Goal: Task Accomplishment & Management: Use online tool/utility

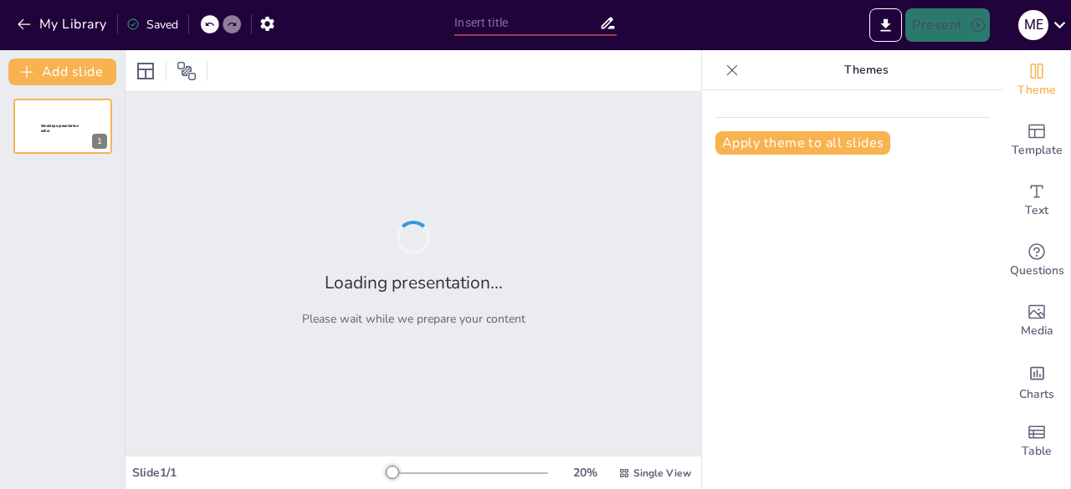
type input "Introducción a la Ingeniería de software"
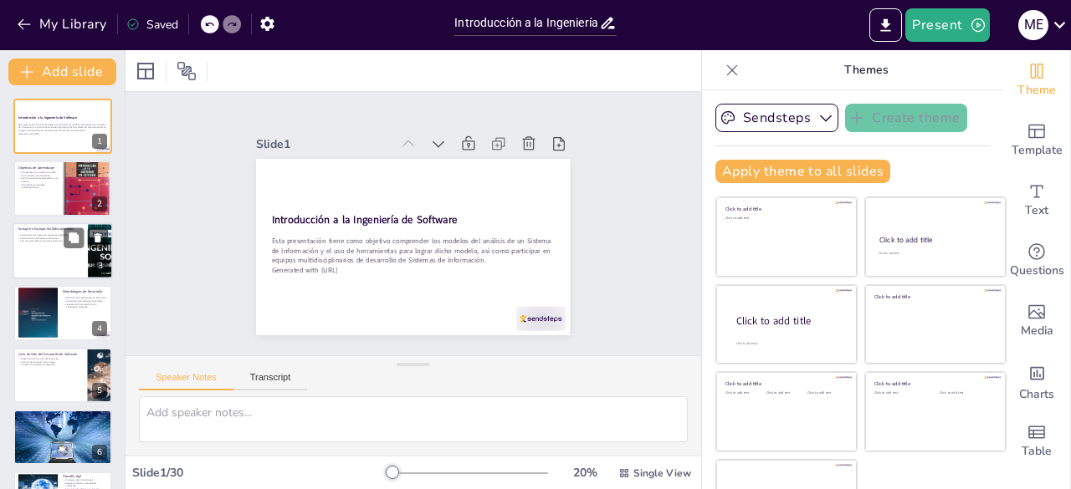
checkbox input "true"
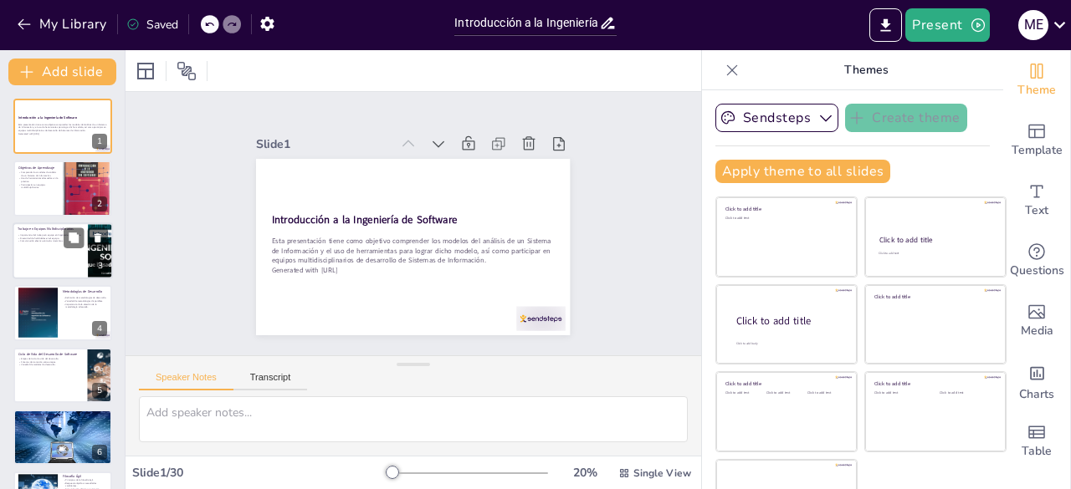
checkbox input "true"
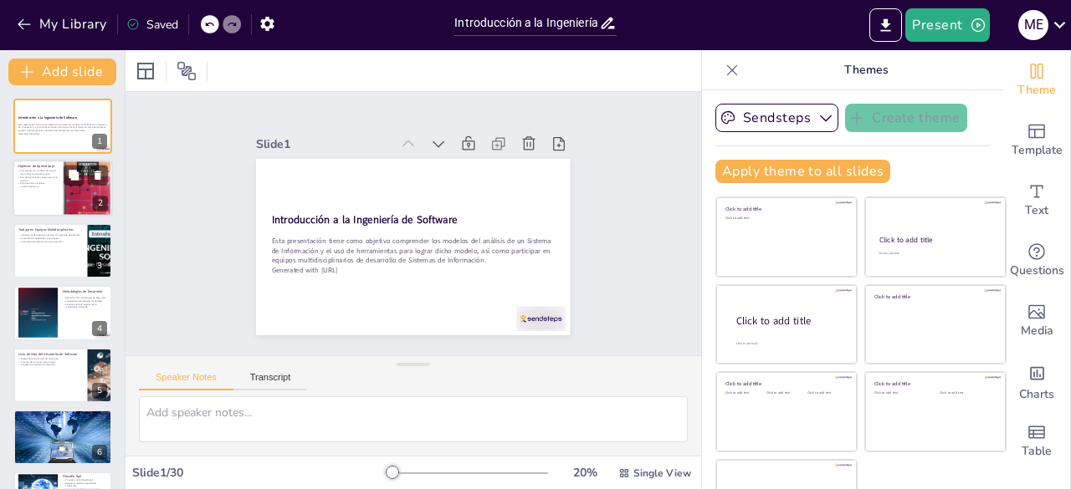
checkbox input "true"
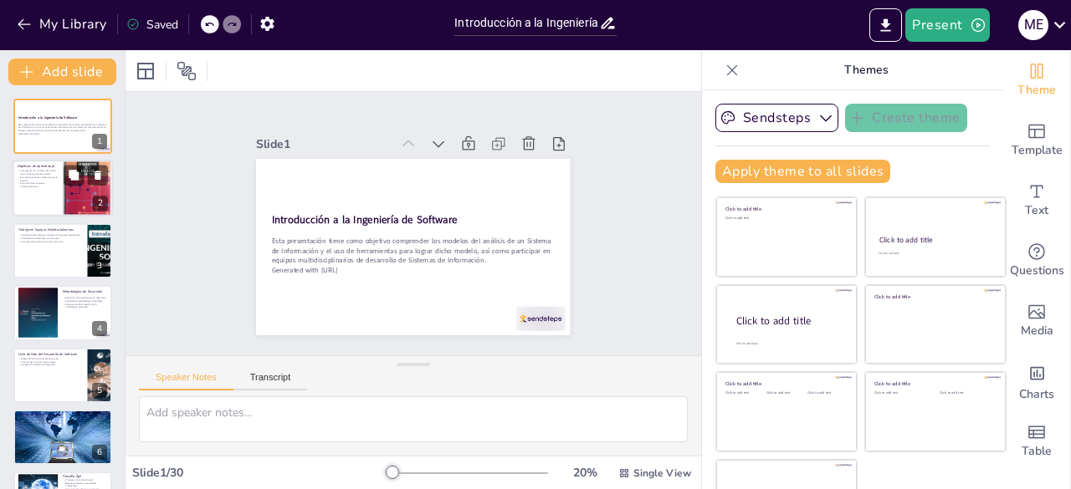
checkbox input "true"
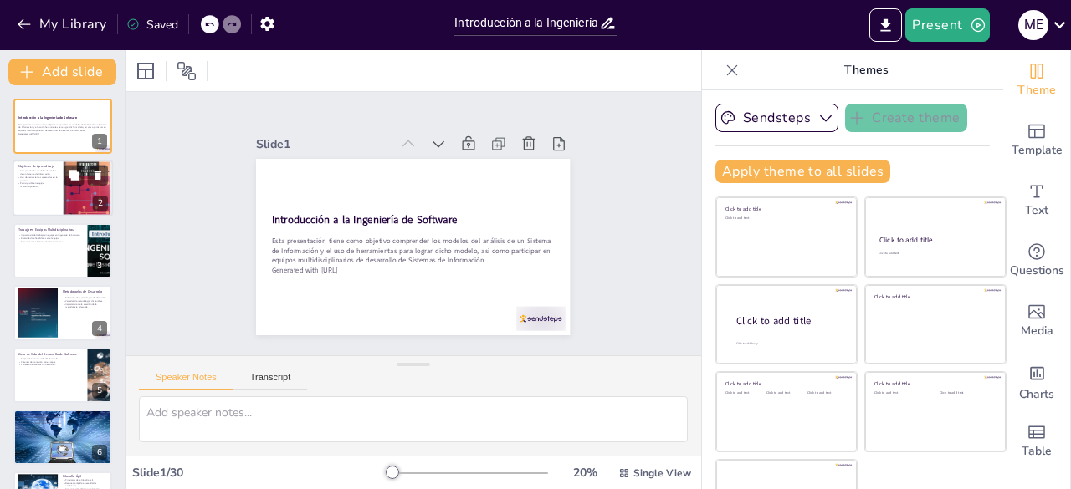
click at [59, 193] on div at bounding box center [63, 189] width 100 height 57
type textarea "Comprender los modelos de análisis es fundamental para estructurar la informaci…"
checkbox input "true"
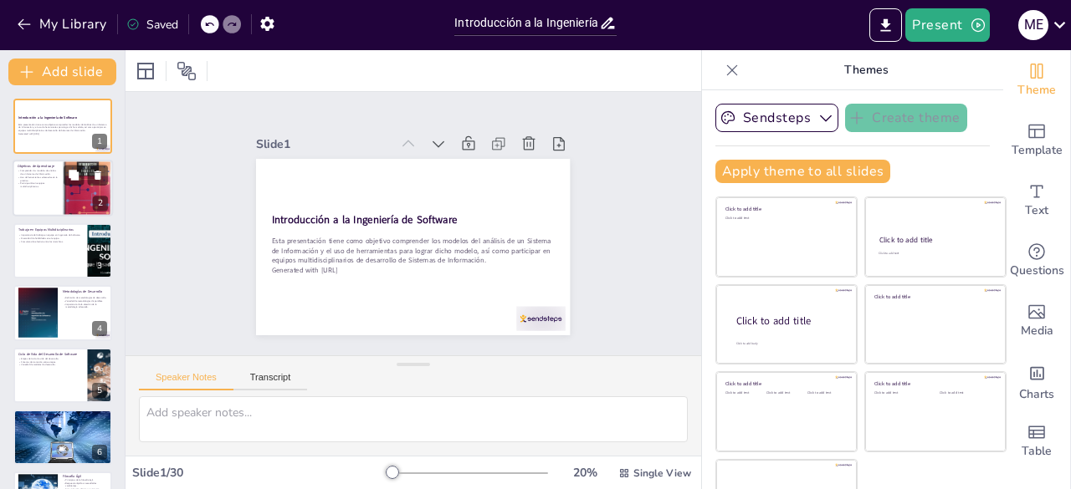
checkbox input "true"
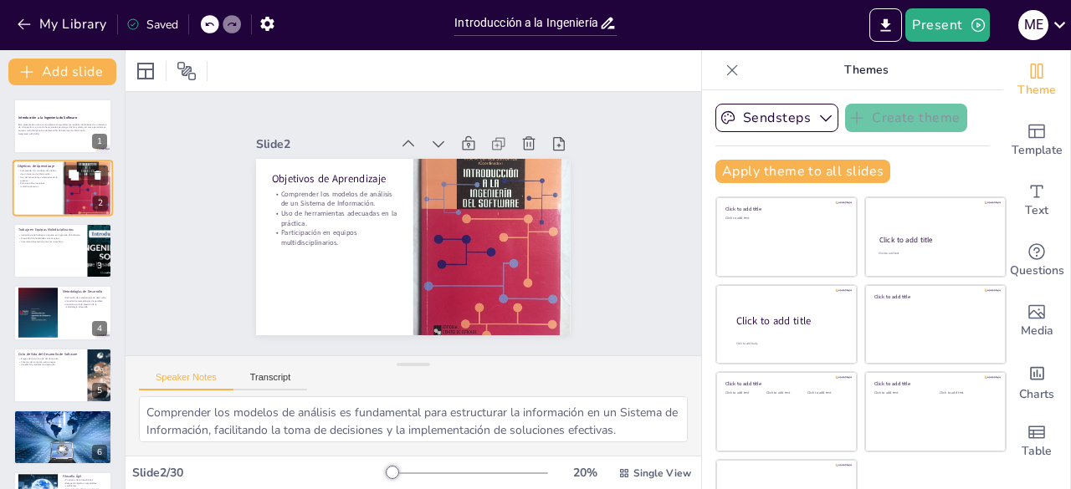
scroll to position [33, 0]
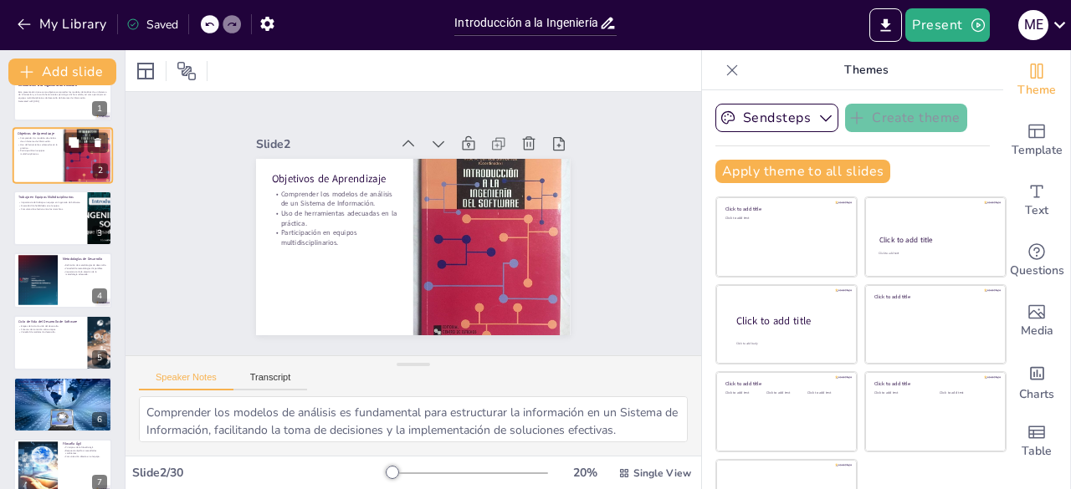
checkbox input "true"
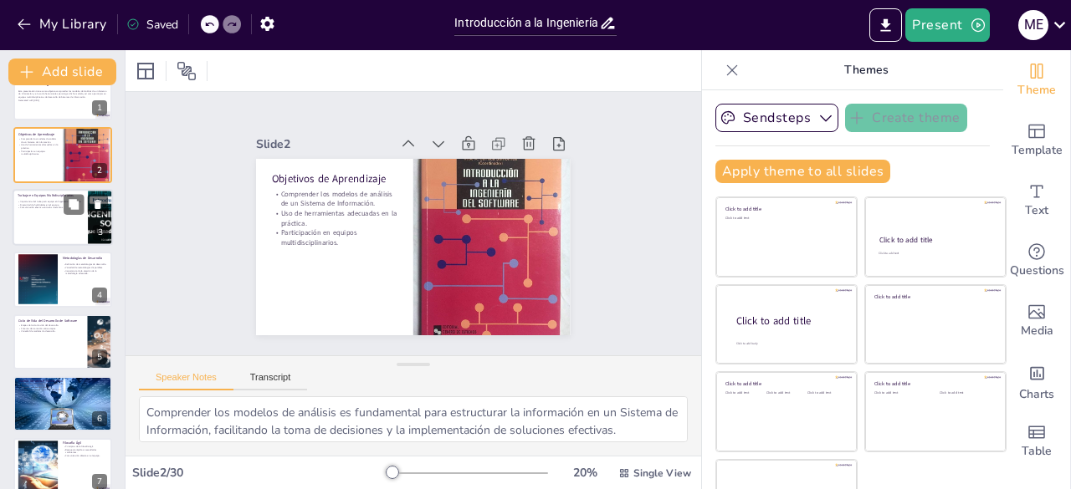
checkbox input "true"
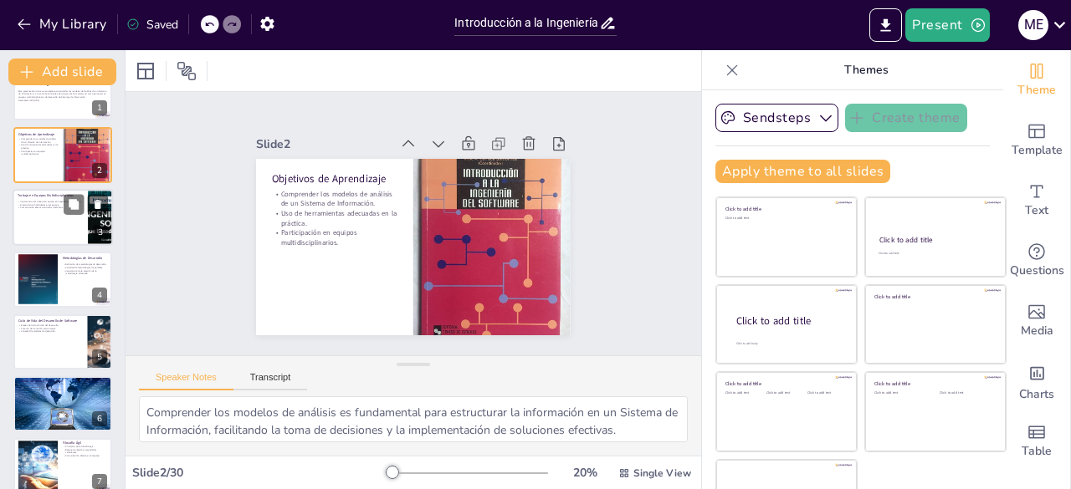
checkbox input "true"
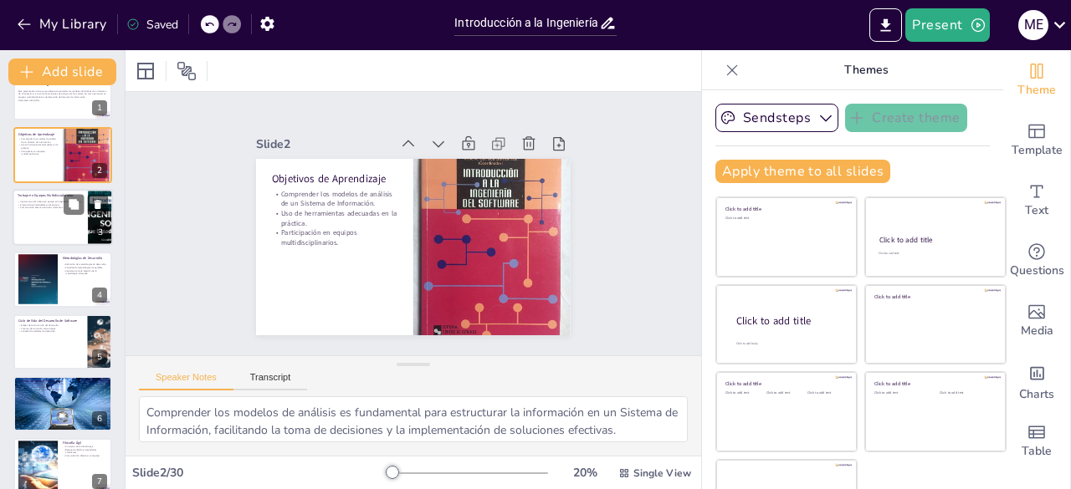
checkbox input "true"
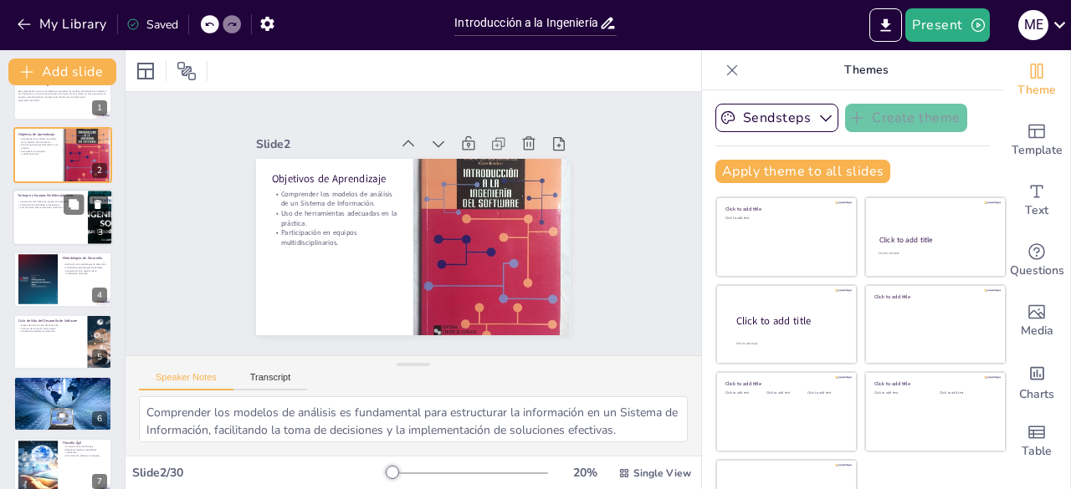
checkbox input "true"
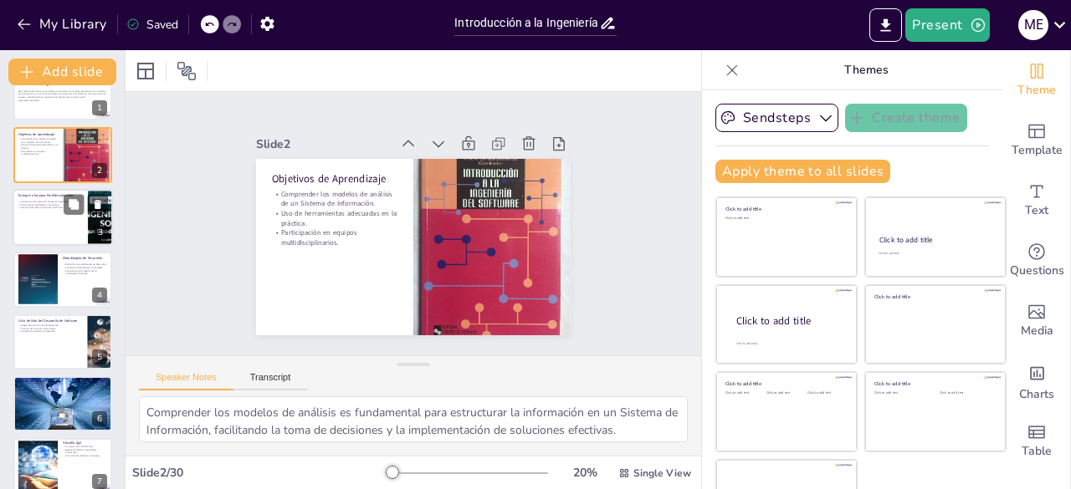
checkbox input "true"
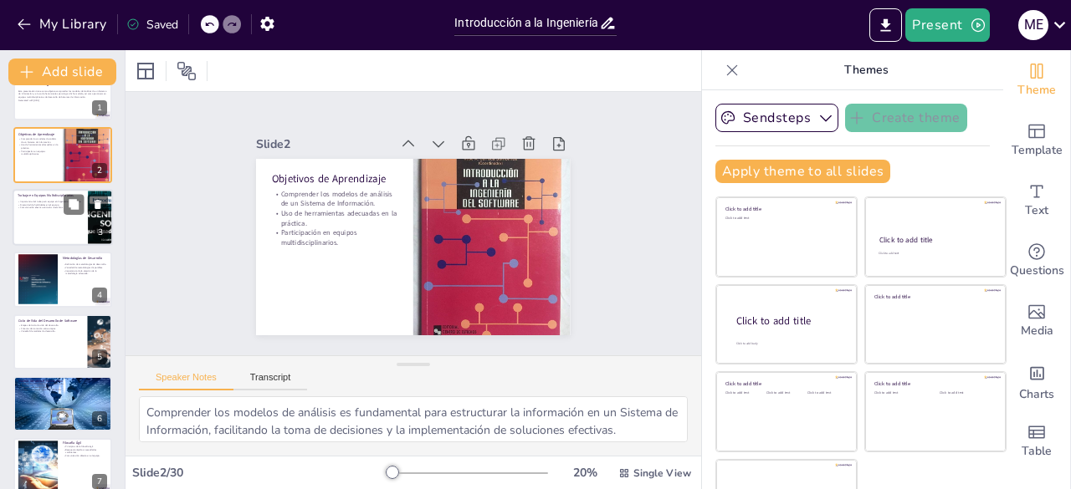
click at [58, 210] on div at bounding box center [63, 217] width 100 height 57
type textarea "El trabajo en equipo es fundamental en Ingeniería de Software, ya que permite c…"
checkbox input "true"
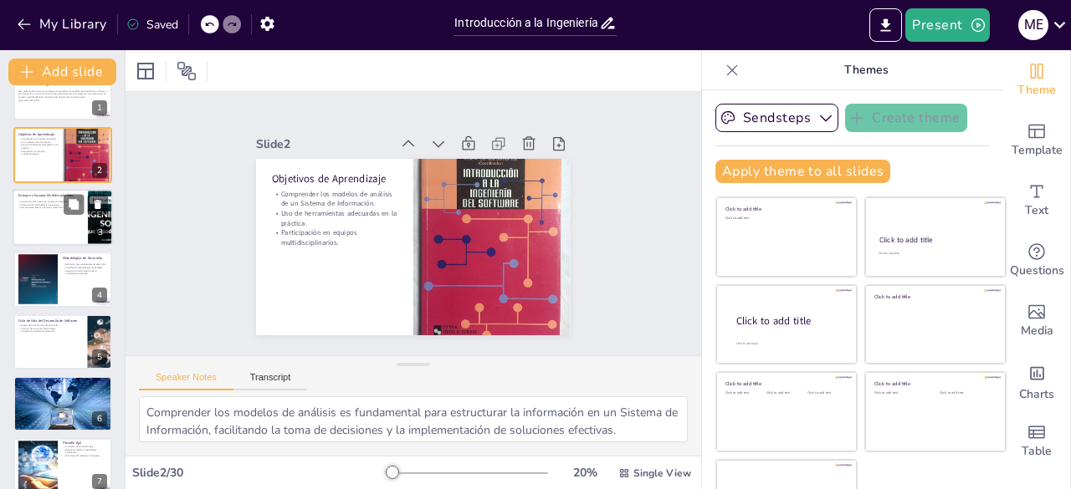
checkbox input "true"
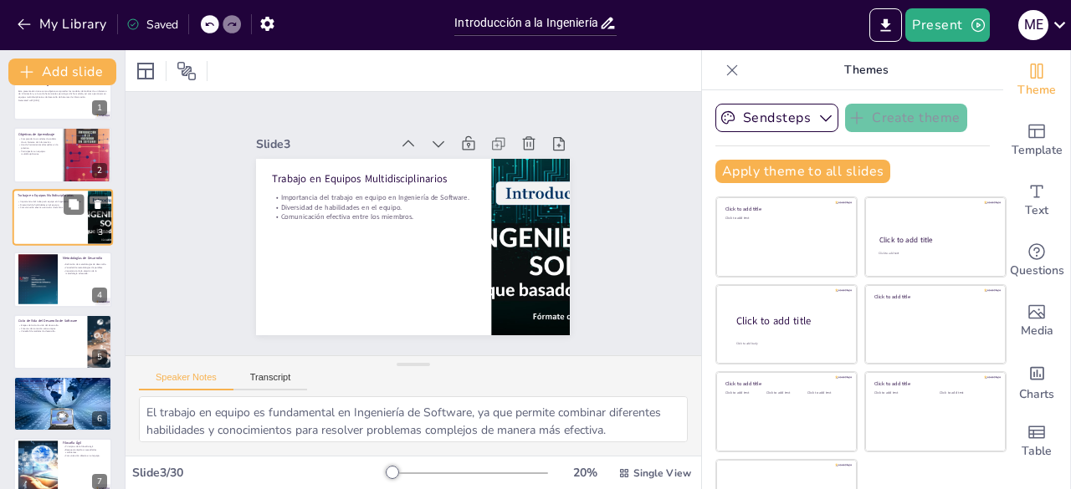
scroll to position [0, 0]
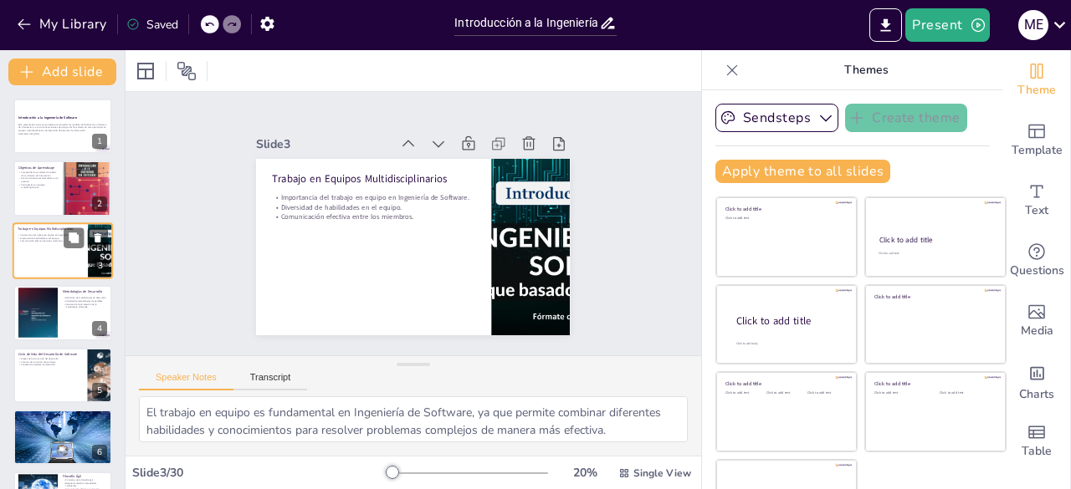
checkbox input "true"
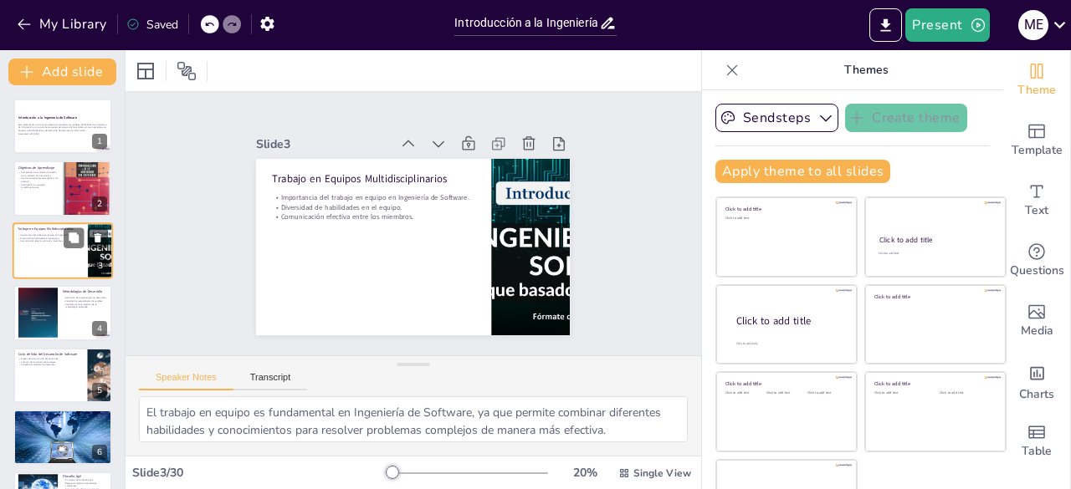
checkbox input "true"
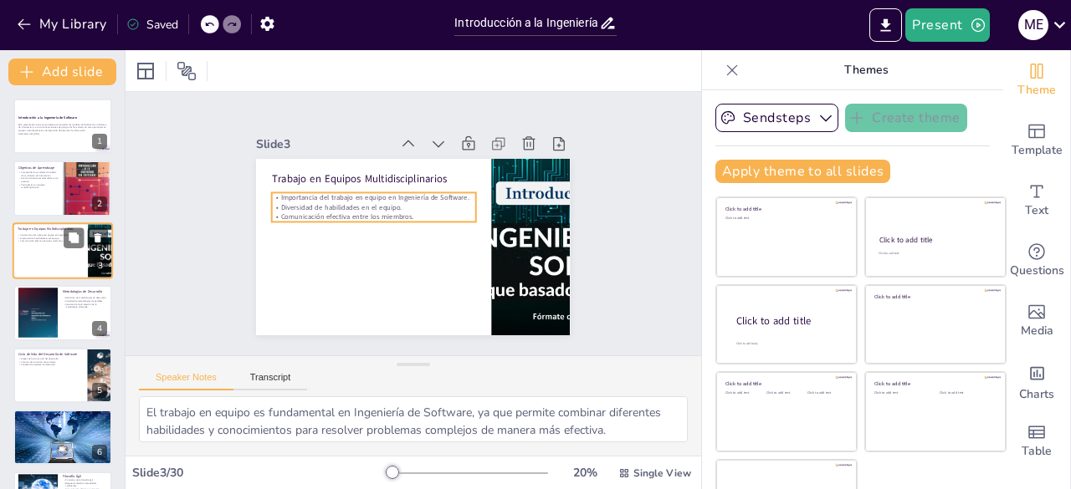
checkbox input "true"
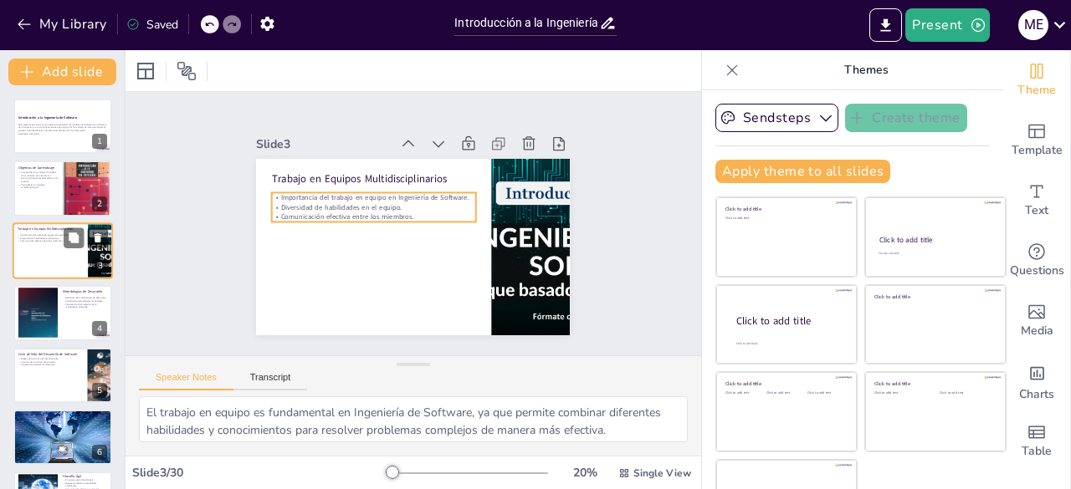
checkbox input "true"
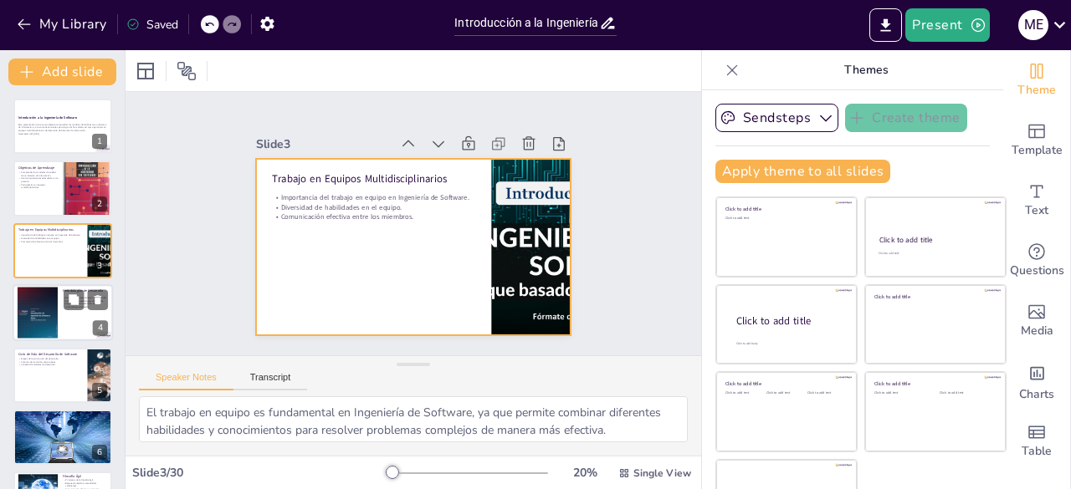
checkbox input "true"
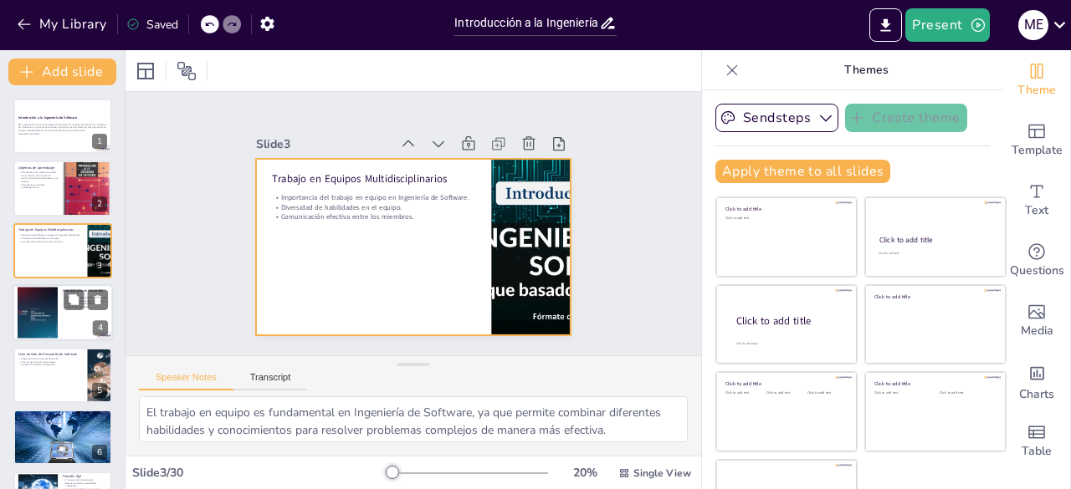
checkbox input "true"
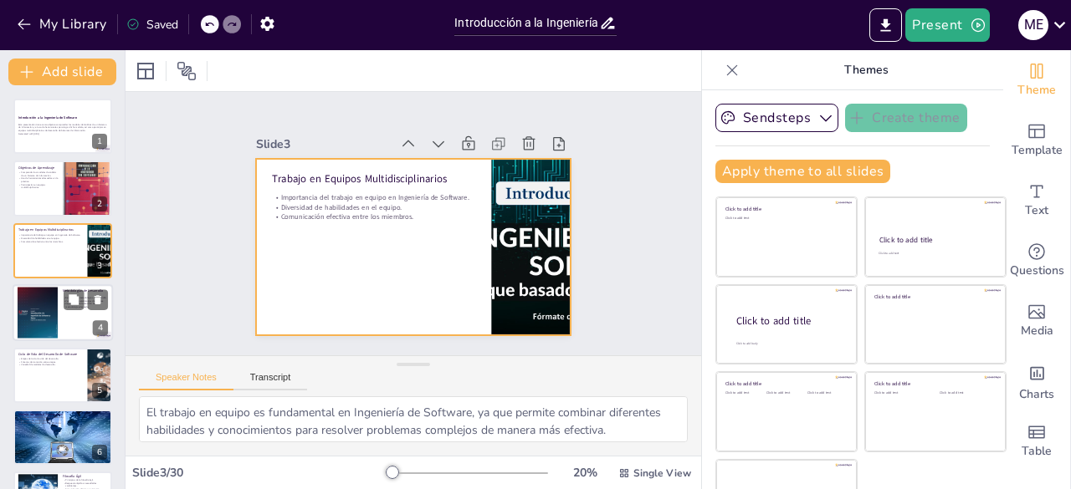
checkbox input "true"
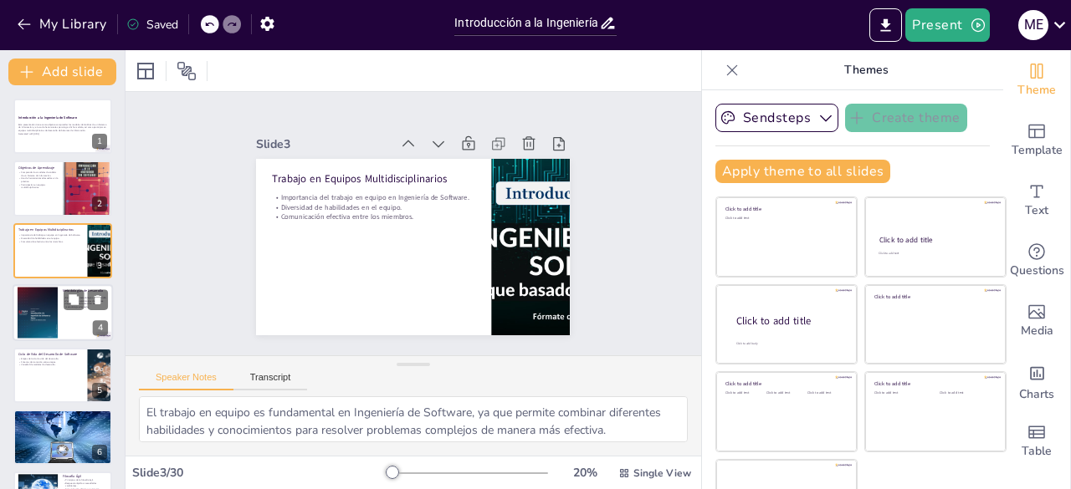
click at [47, 318] on div at bounding box center [38, 313] width 40 height 54
type textarea "Comprender las metodologías de desarrollo es esencial para optimizar el proceso…"
checkbox input "true"
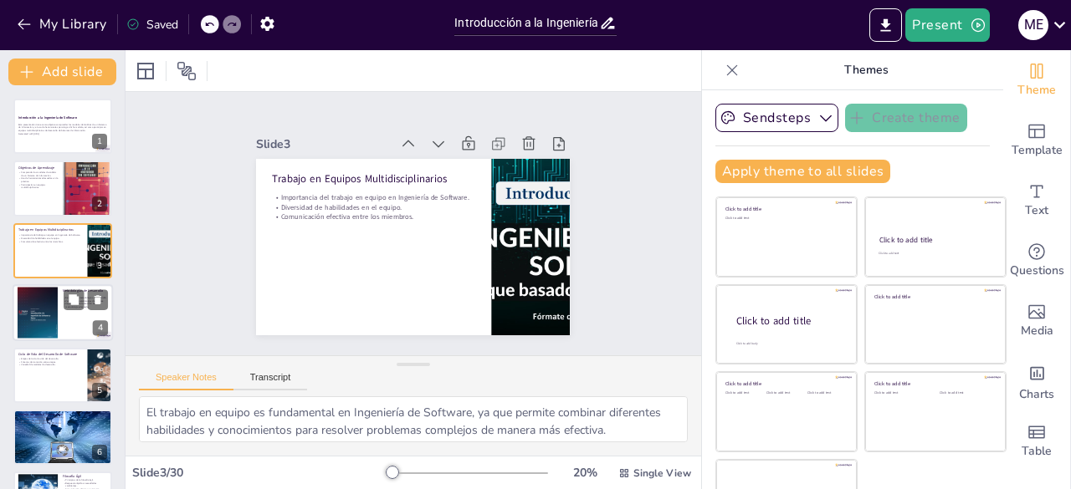
checkbox input "true"
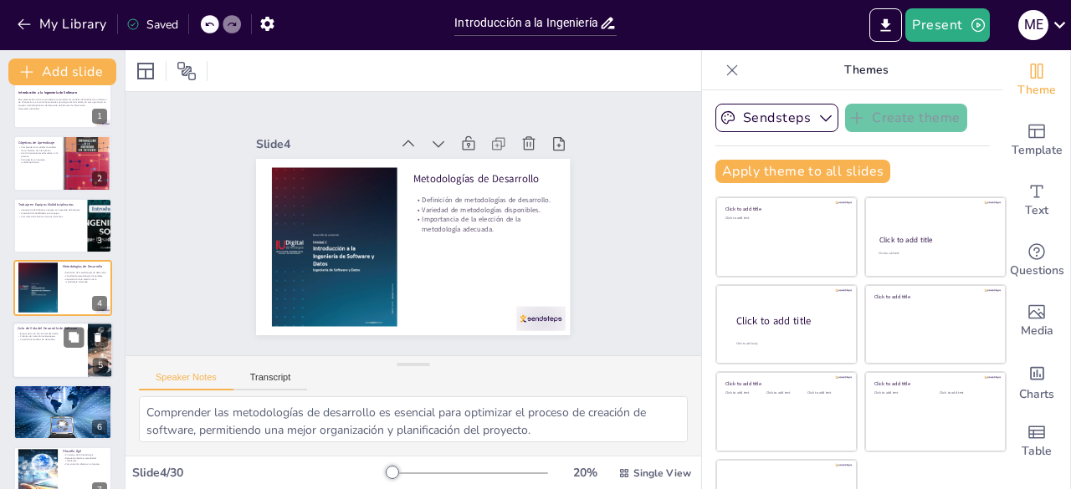
checkbox input "true"
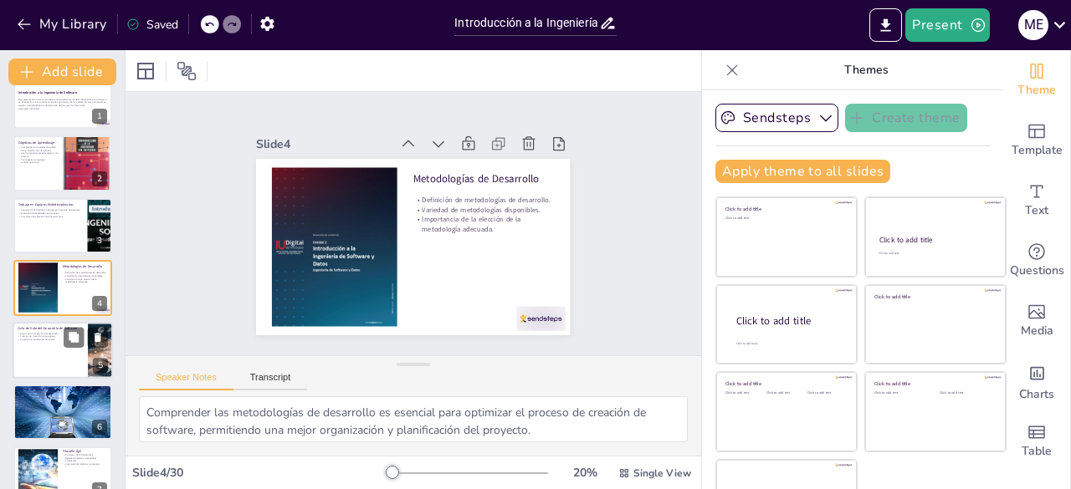
checkbox input "true"
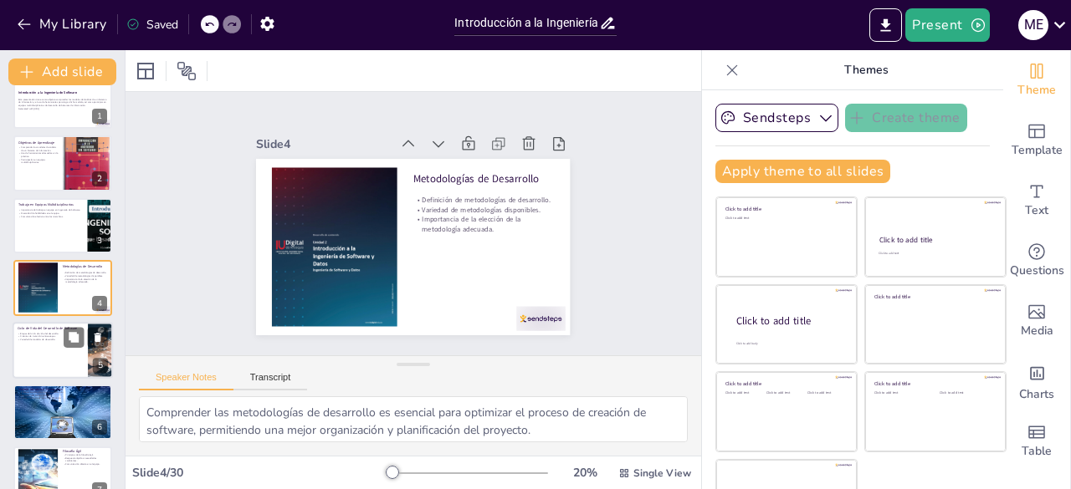
checkbox input "true"
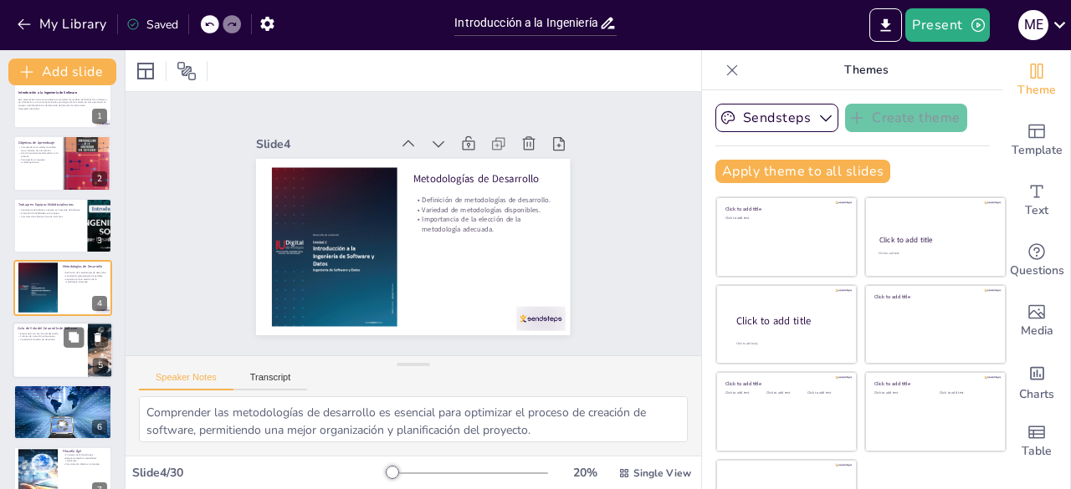
checkbox input "true"
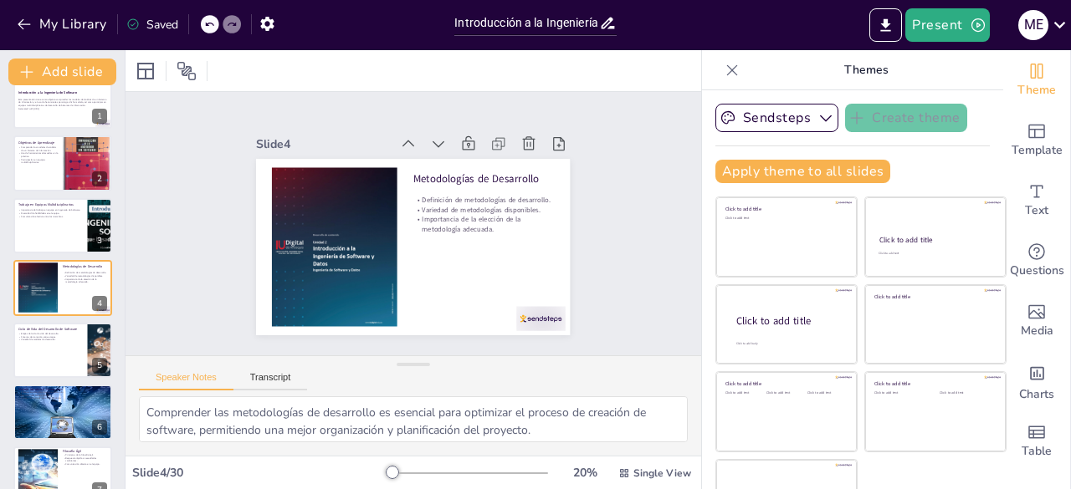
checkbox input "true"
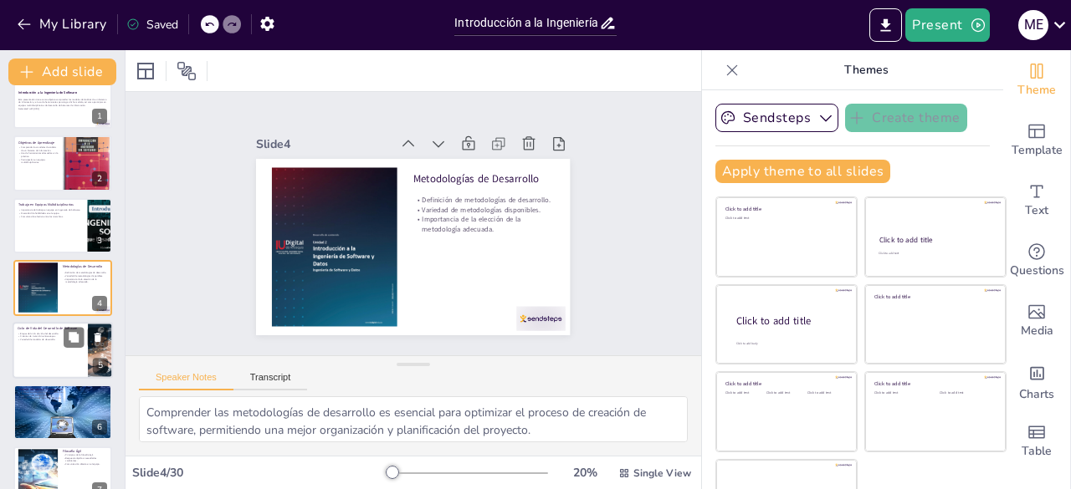
checkbox input "true"
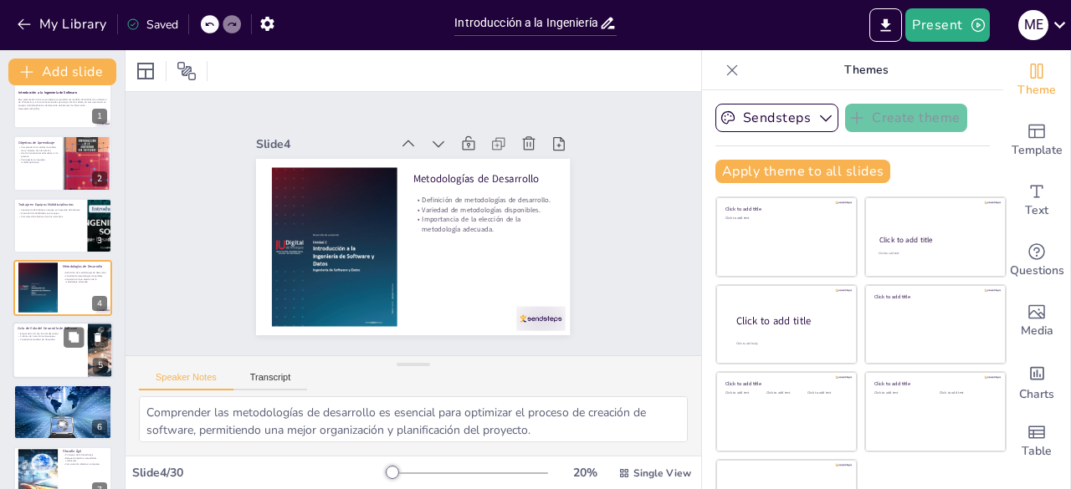
click at [54, 355] on div at bounding box center [63, 350] width 100 height 57
type textarea "Las etapas del ciclo de vida del desarrollo son esenciales para estructurar el …"
checkbox input "true"
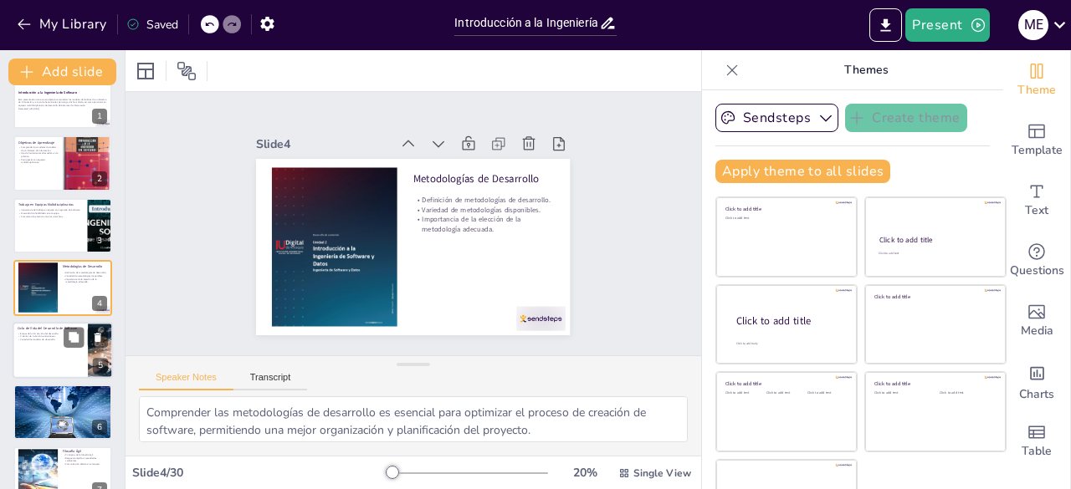
checkbox input "true"
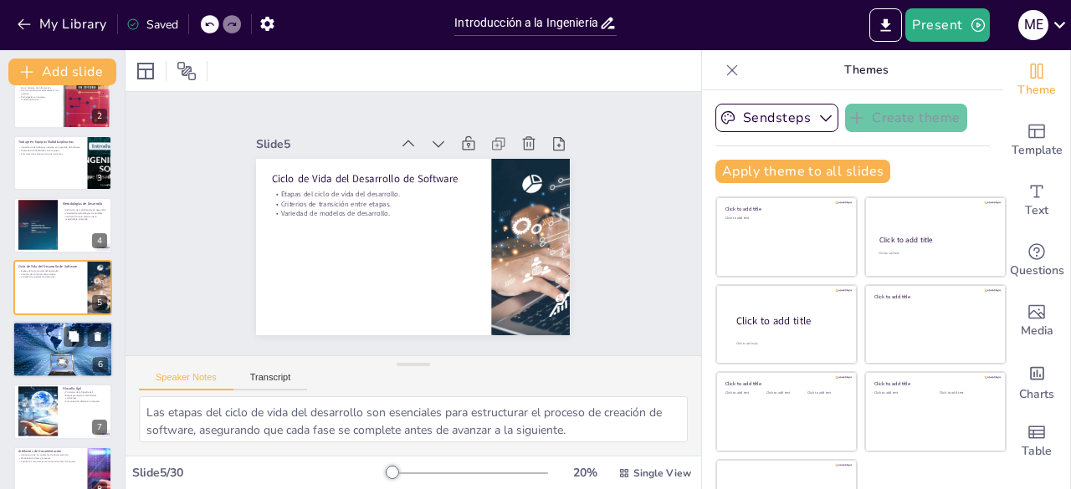
checkbox input "true"
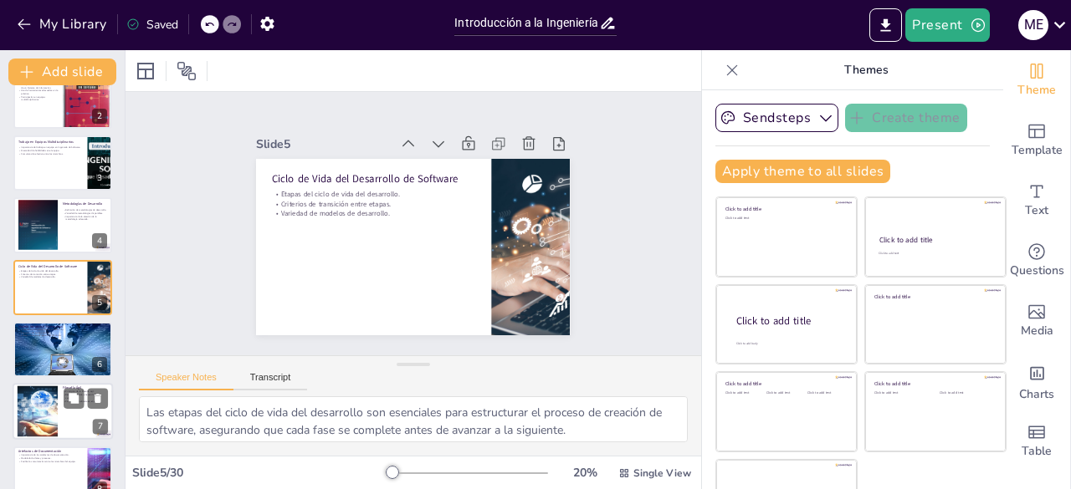
checkbox input "true"
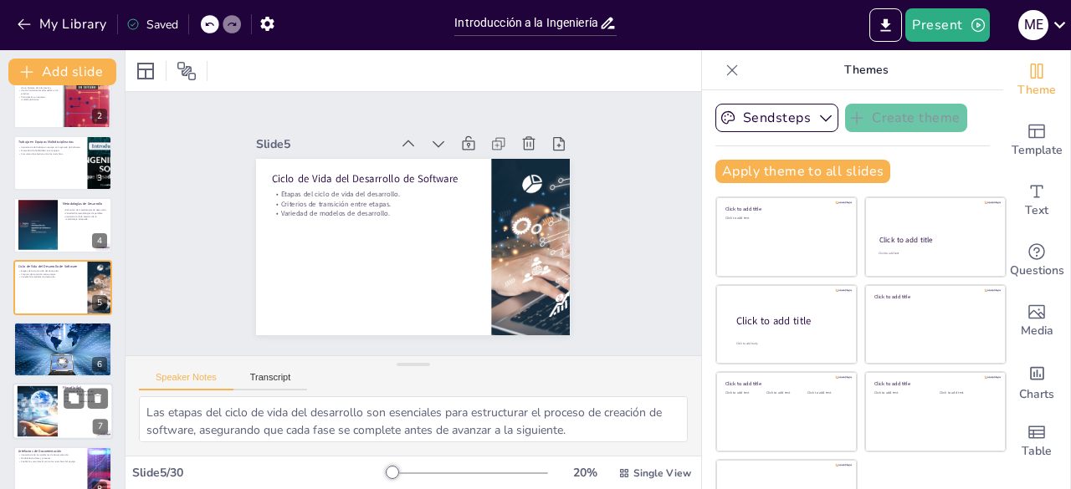
checkbox input "true"
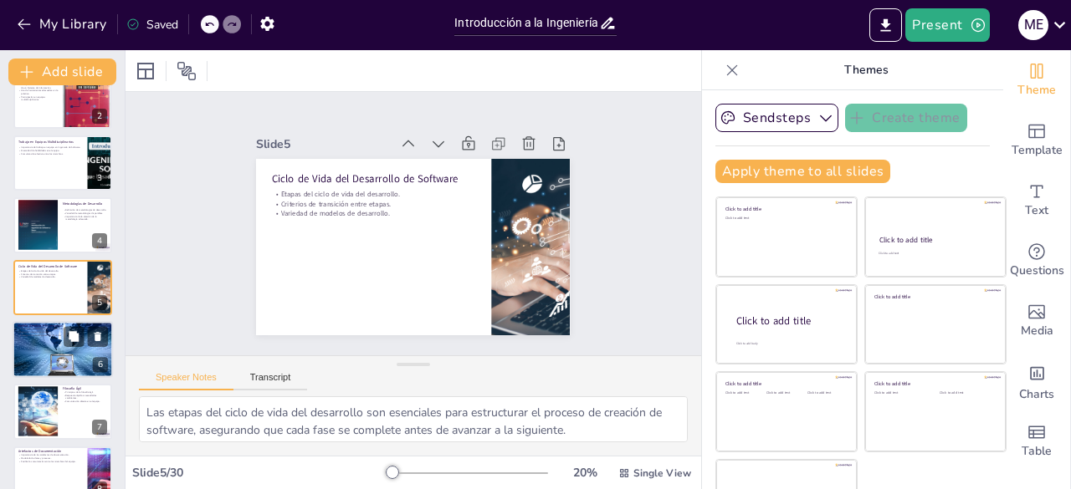
checkbox input "true"
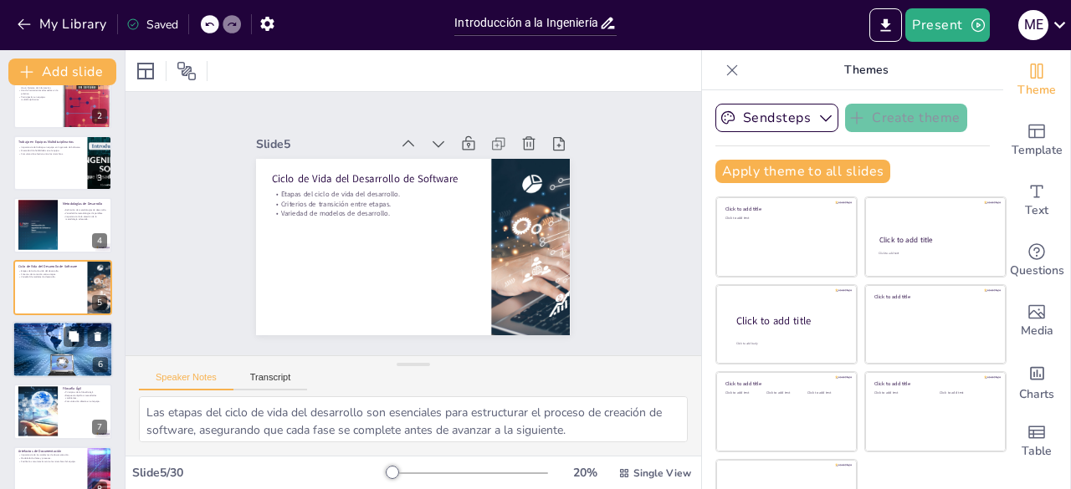
checkbox input "true"
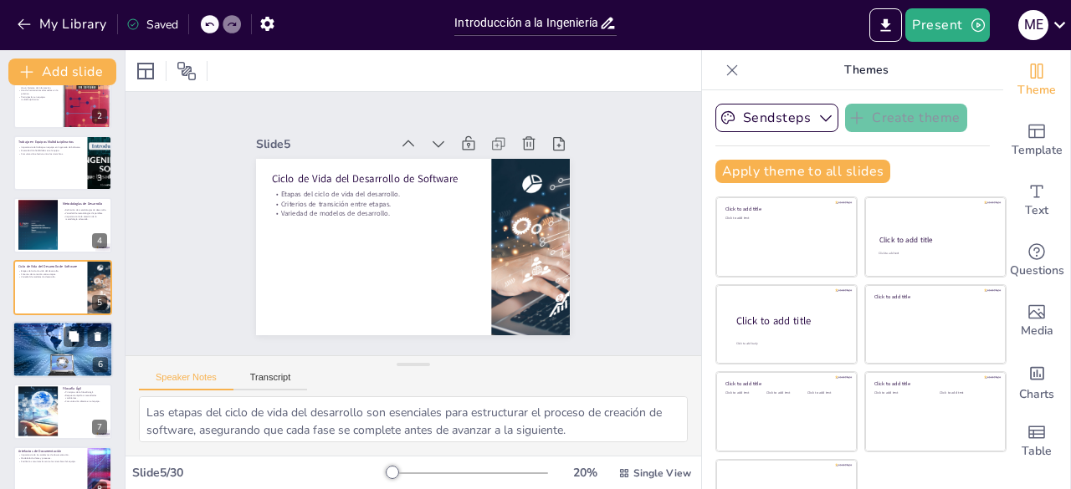
click at [50, 344] on div at bounding box center [63, 349] width 100 height 75
type textarea "Este modelo enfatiza la importancia de adaptarse a los cambios, lo que es cruci…"
checkbox input "true"
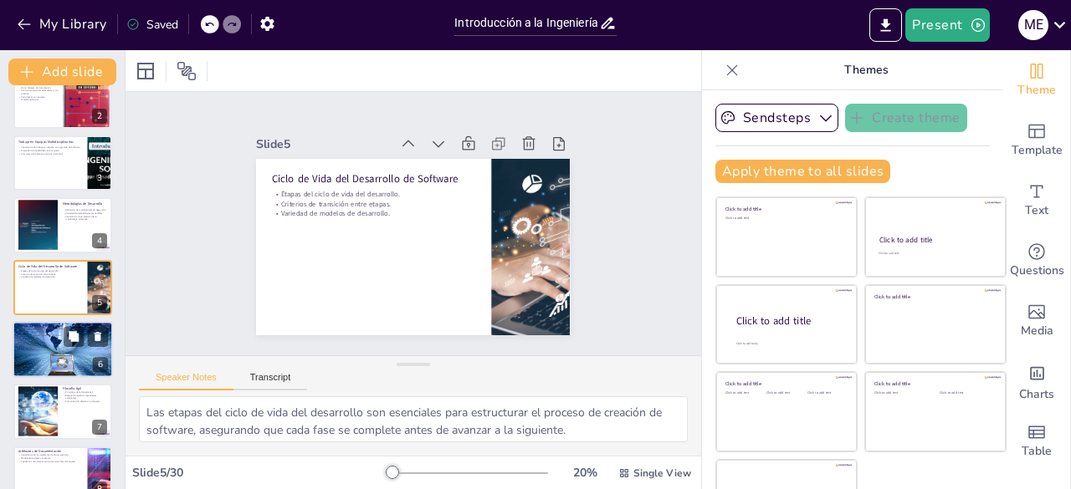
checkbox input "true"
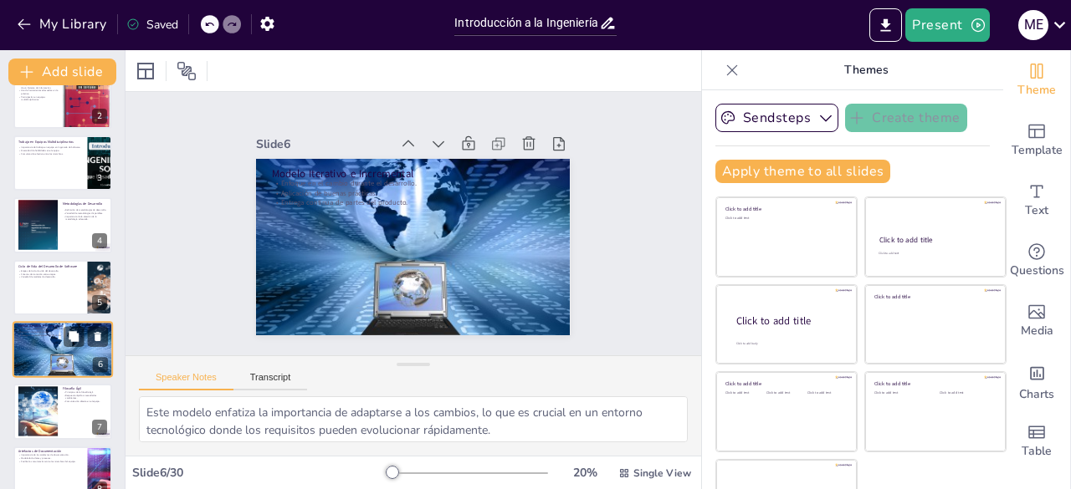
scroll to position [150, 0]
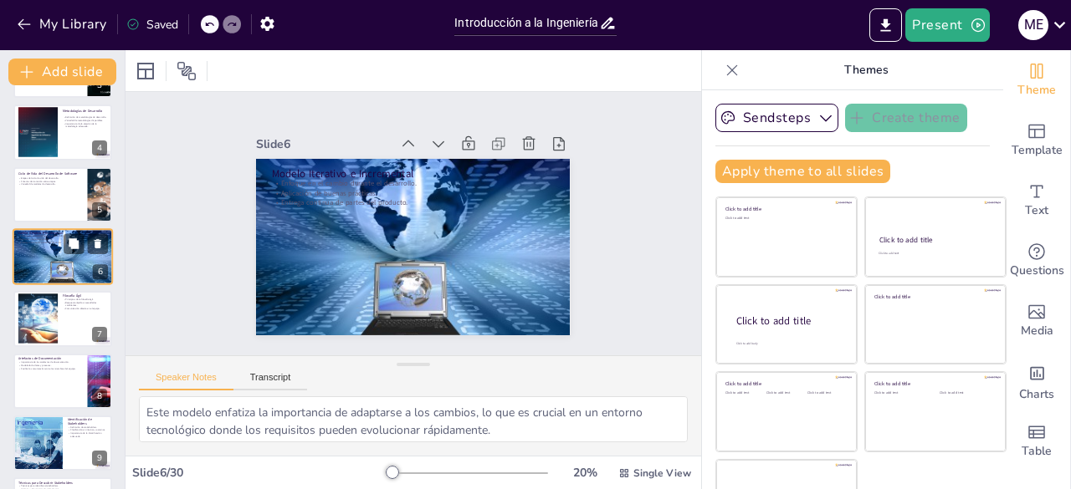
checkbox input "true"
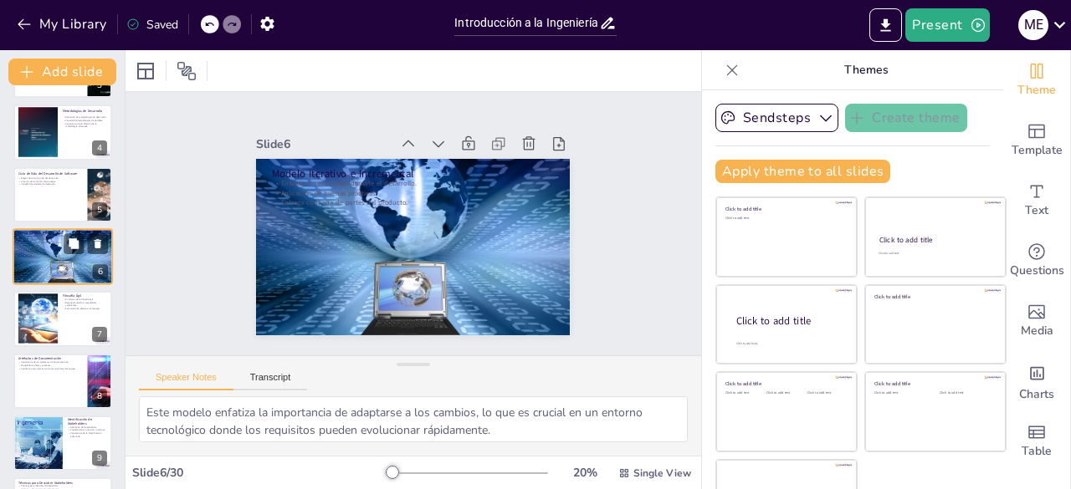
scroll to position [183, 0]
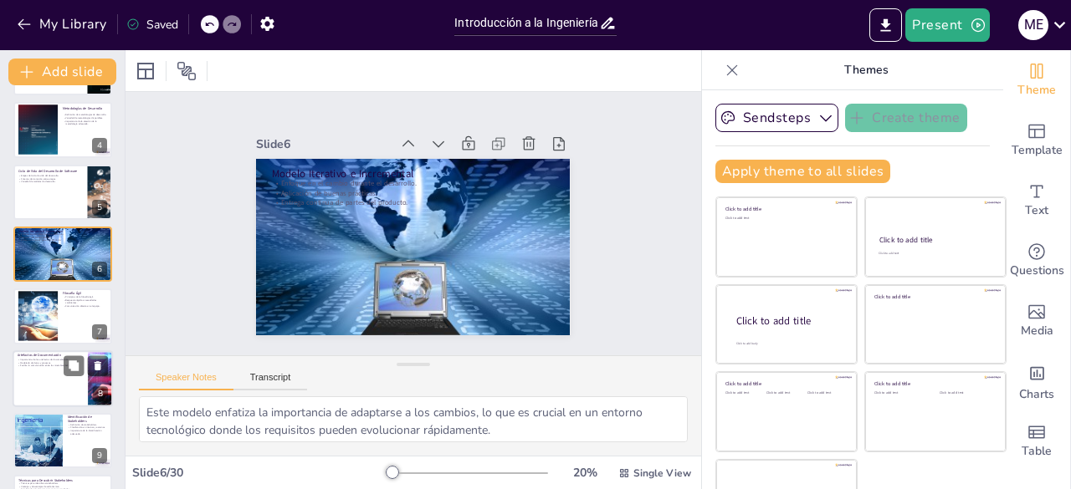
checkbox input "true"
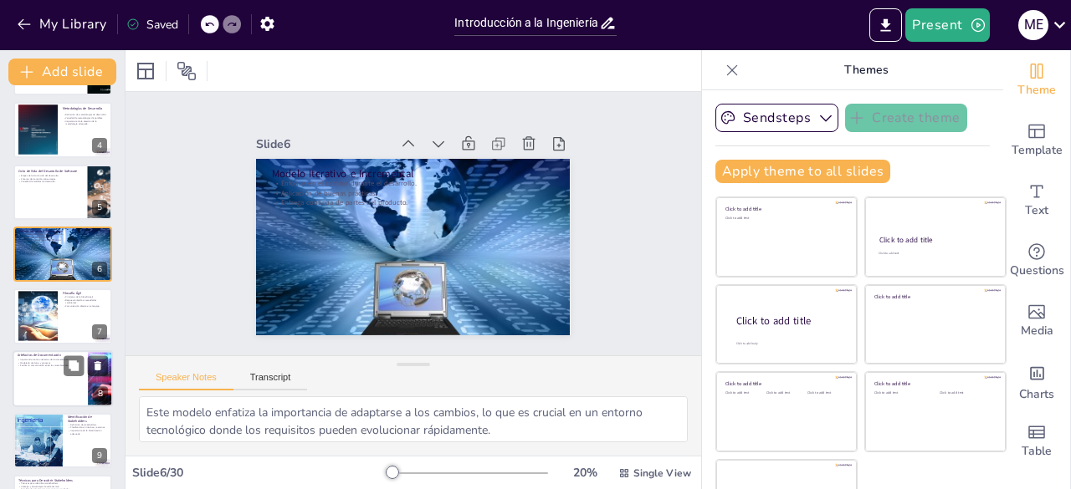
checkbox input "true"
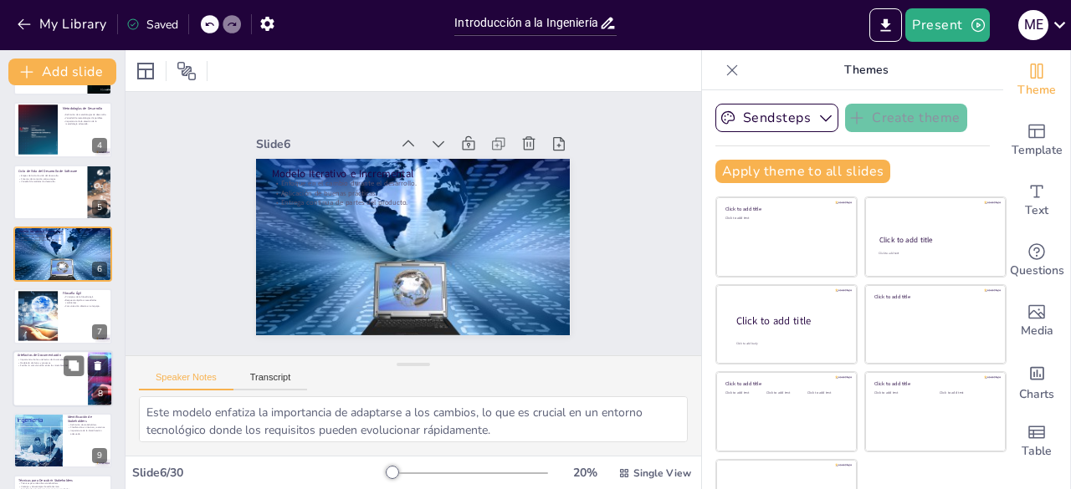
checkbox input "true"
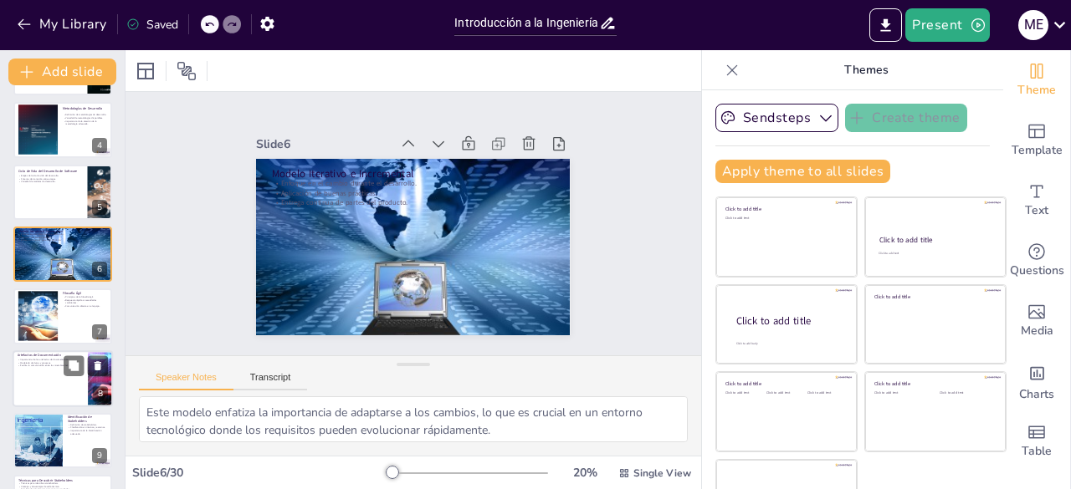
checkbox input "true"
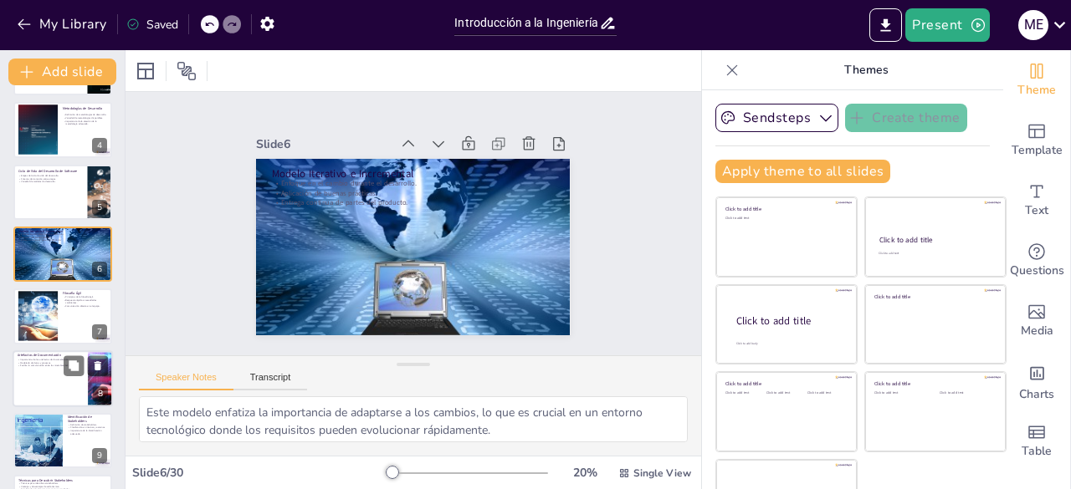
click at [53, 367] on p "Facilita la comunicación entre los miembros del equipo." at bounding box center [50, 365] width 65 height 3
type textarea "La documentación adecuada es crucial para asegurar que todos los miembros del e…"
checkbox input "true"
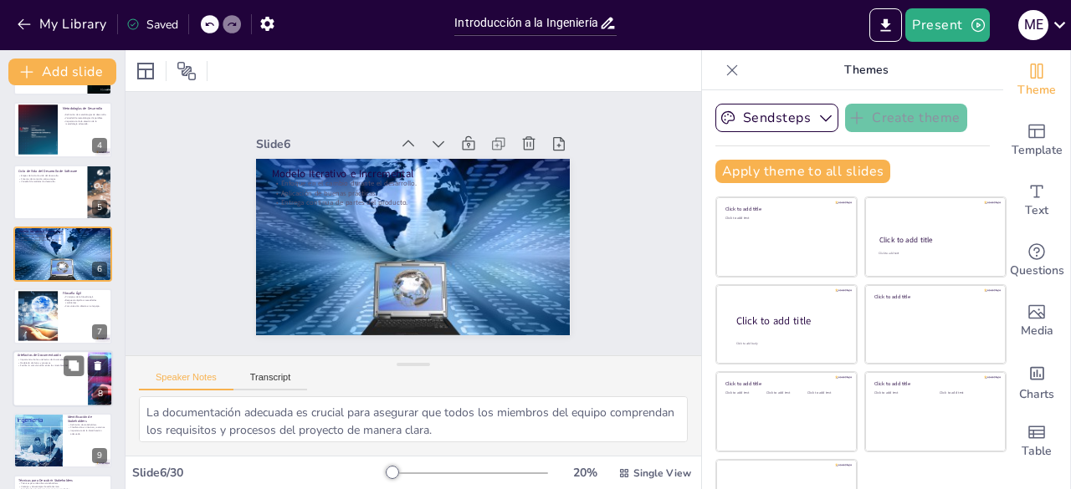
scroll to position [274, 0]
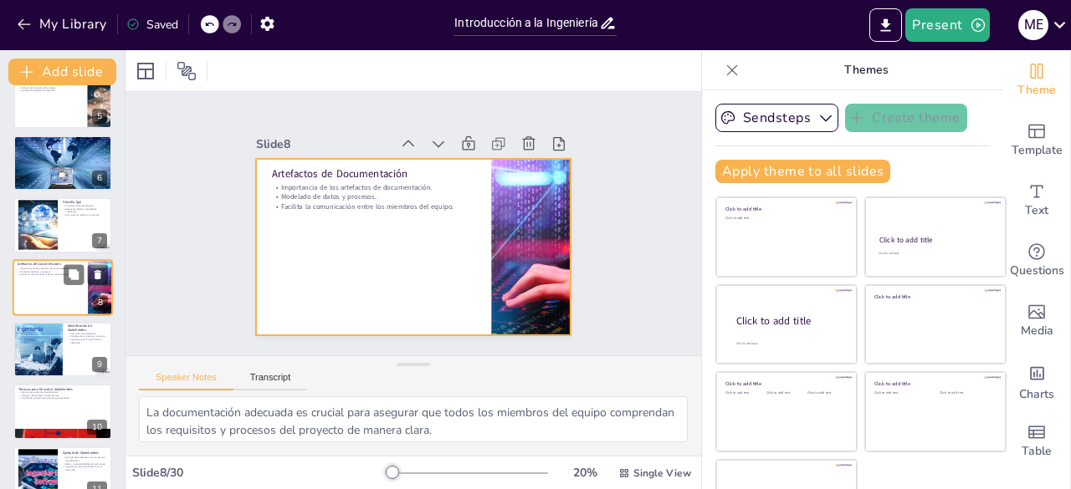
click at [55, 289] on div at bounding box center [63, 287] width 100 height 57
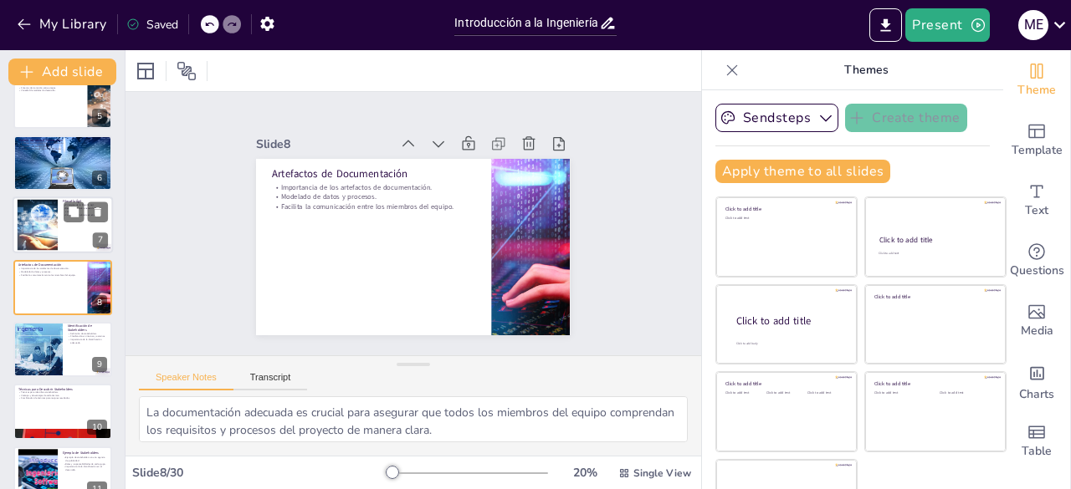
click at [35, 222] on div at bounding box center [38, 225] width 82 height 51
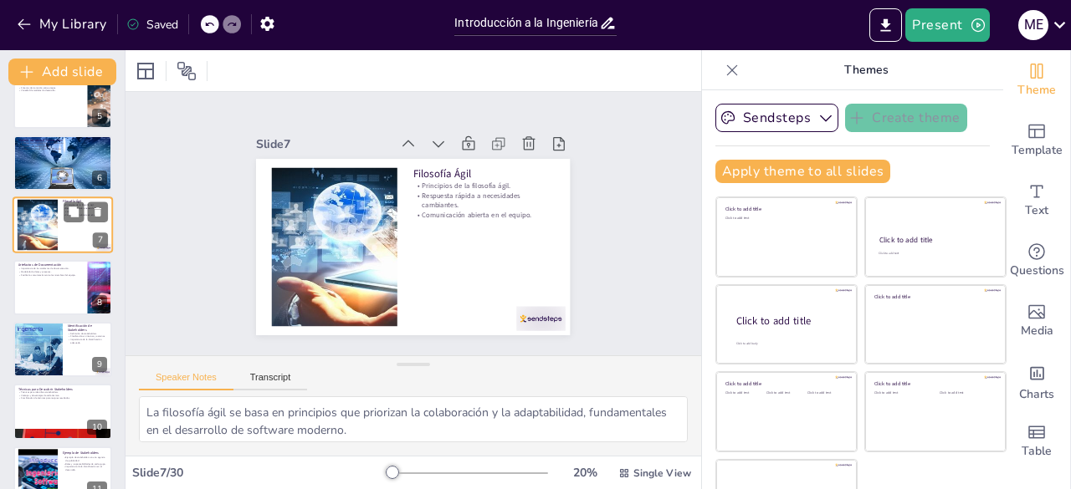
scroll to position [212, 0]
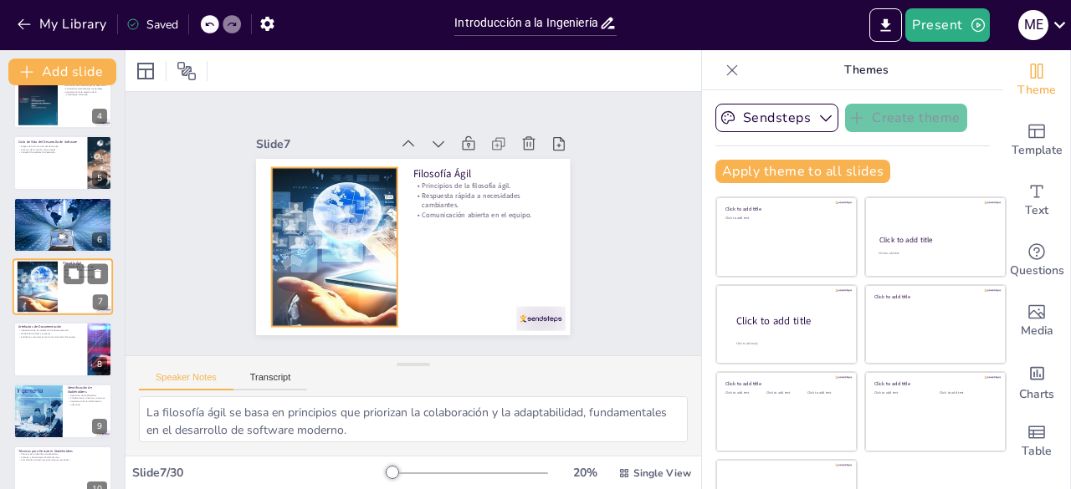
click at [37, 289] on div at bounding box center [38, 287] width 82 height 51
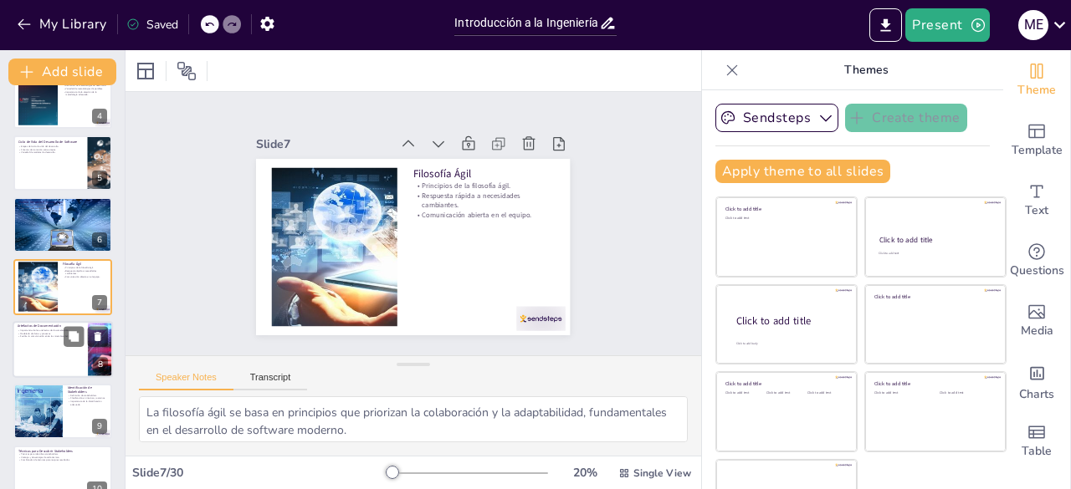
click at [38, 343] on div at bounding box center [63, 349] width 100 height 57
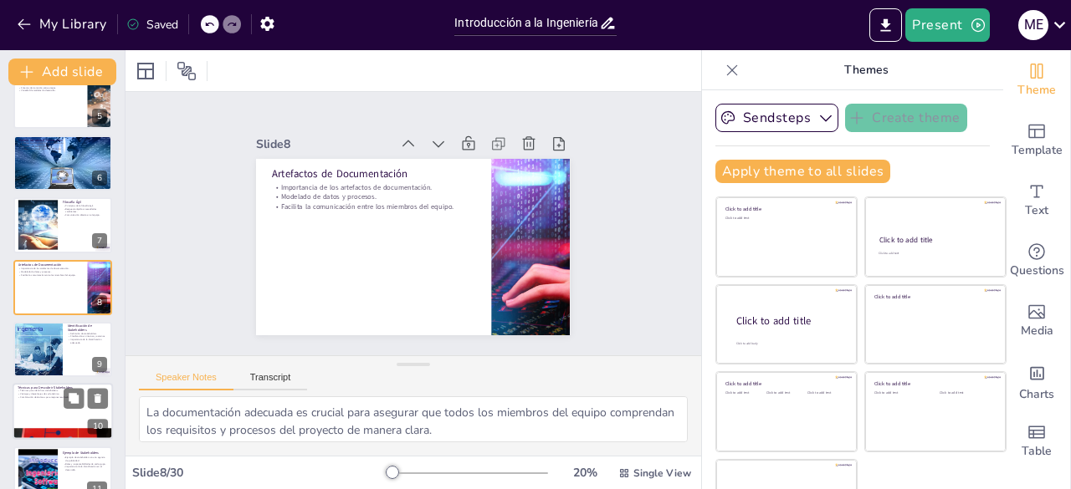
click at [36, 399] on p "Combinación de técnicas para mejores resultados." at bounding box center [63, 397] width 90 height 3
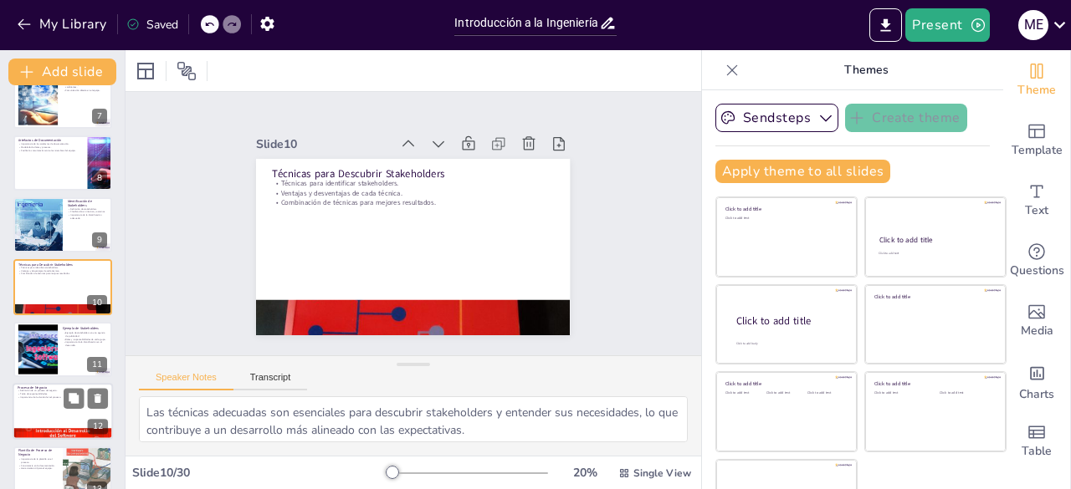
click at [49, 396] on p "Importancia de la claridad en el proceso." at bounding box center [63, 397] width 90 height 3
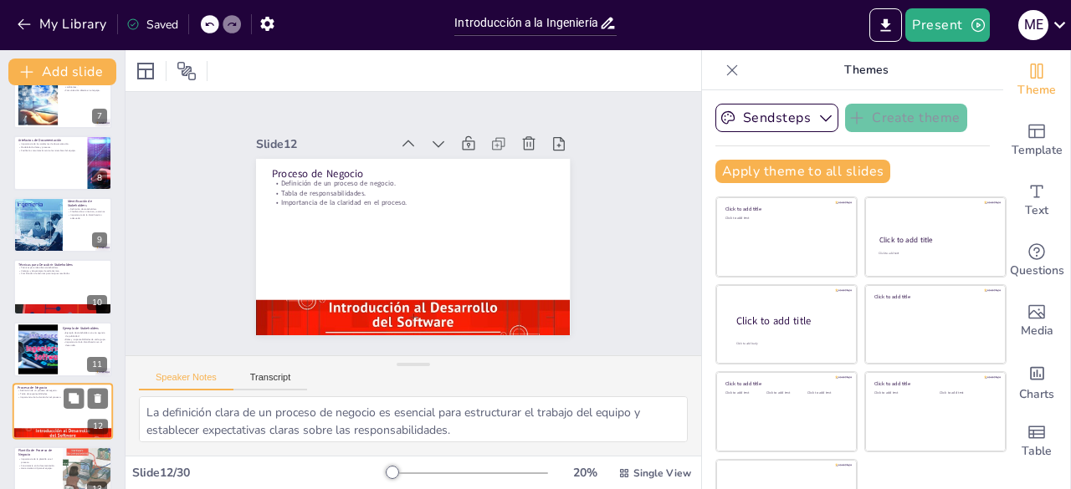
scroll to position [524, 0]
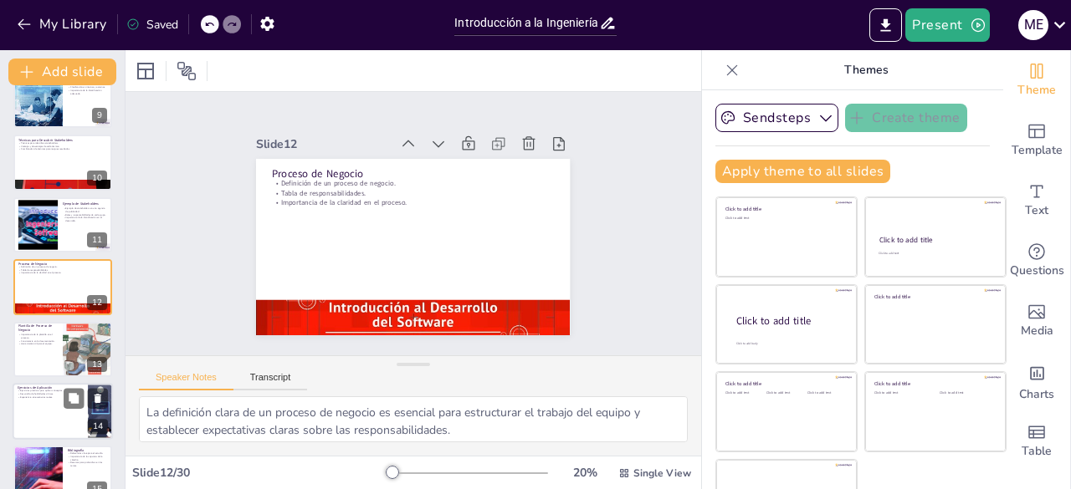
click at [44, 425] on div at bounding box center [63, 411] width 100 height 57
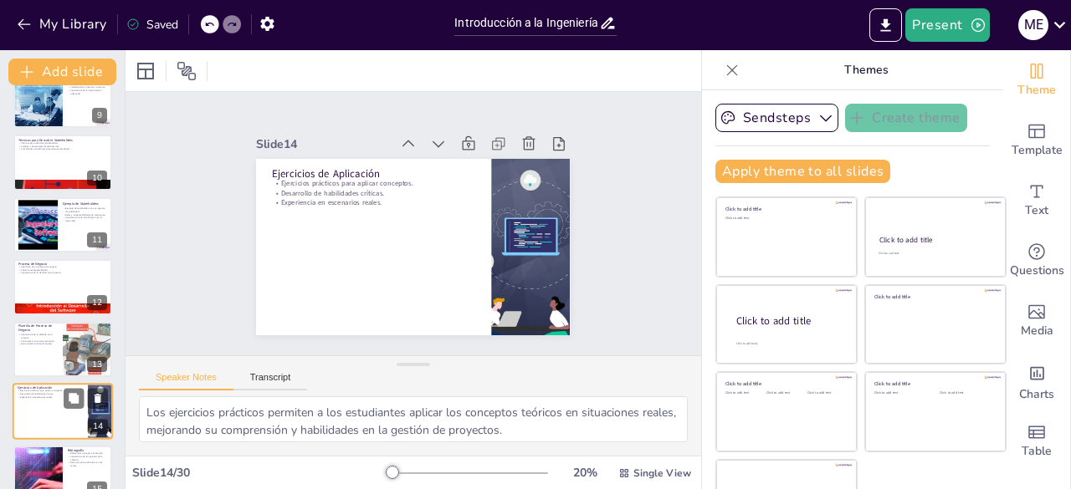
scroll to position [647, 0]
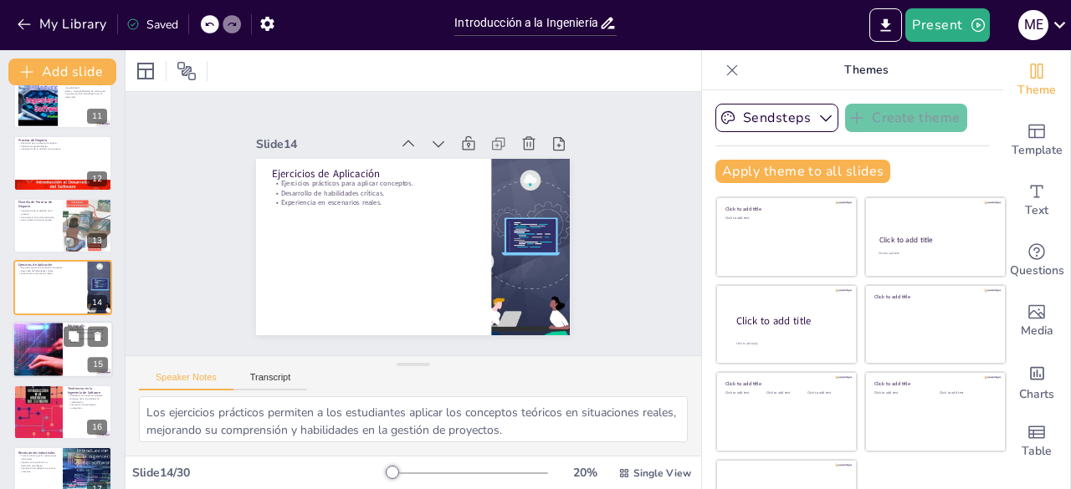
click at [43, 349] on div at bounding box center [37, 350] width 100 height 57
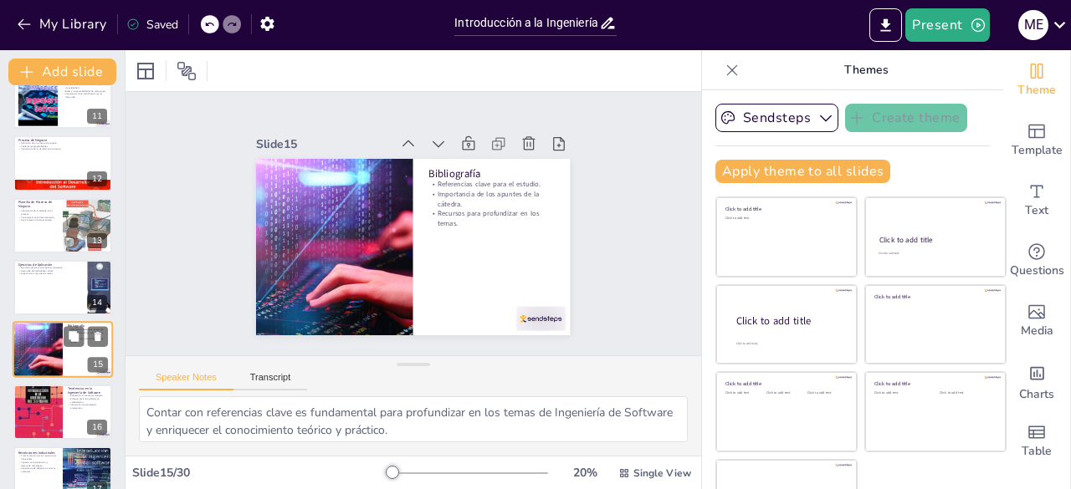
scroll to position [709, 0]
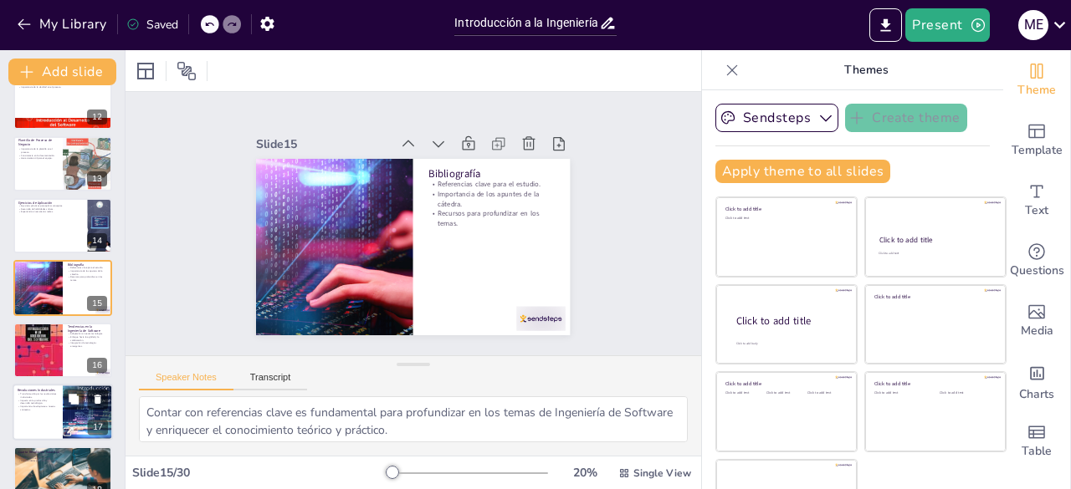
click at [37, 417] on div at bounding box center [63, 412] width 100 height 57
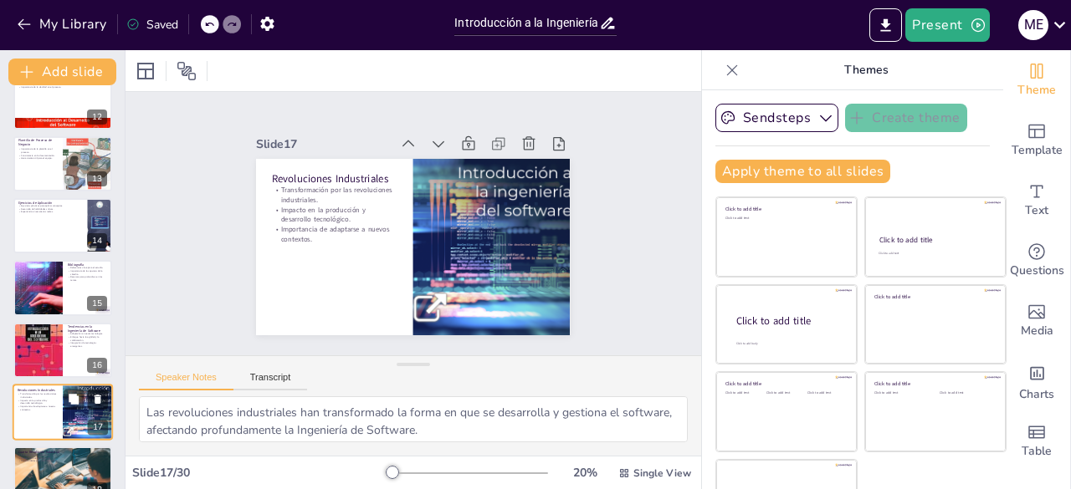
scroll to position [835, 0]
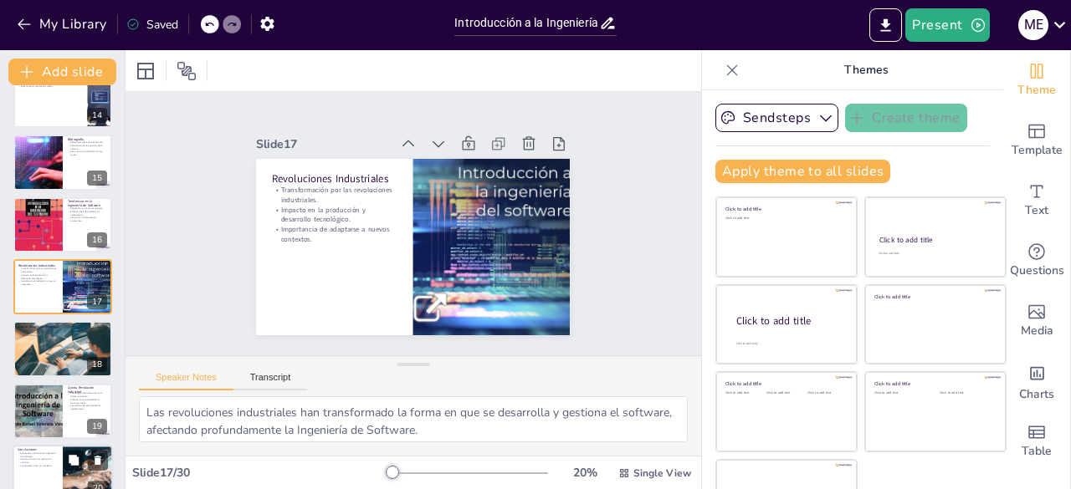
click at [35, 461] on p "Importancia de la actualización continua." at bounding box center [38, 461] width 40 height 6
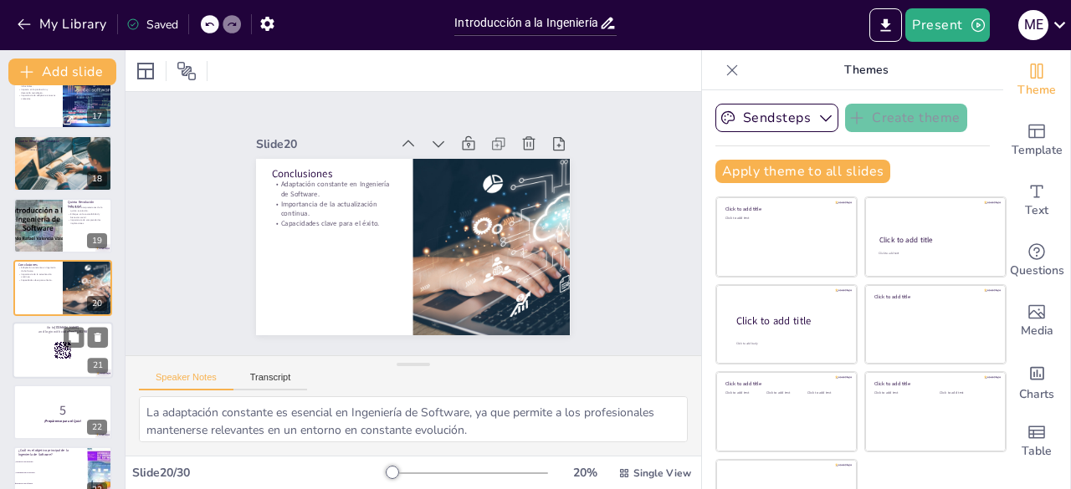
click at [43, 340] on div at bounding box center [63, 350] width 100 height 57
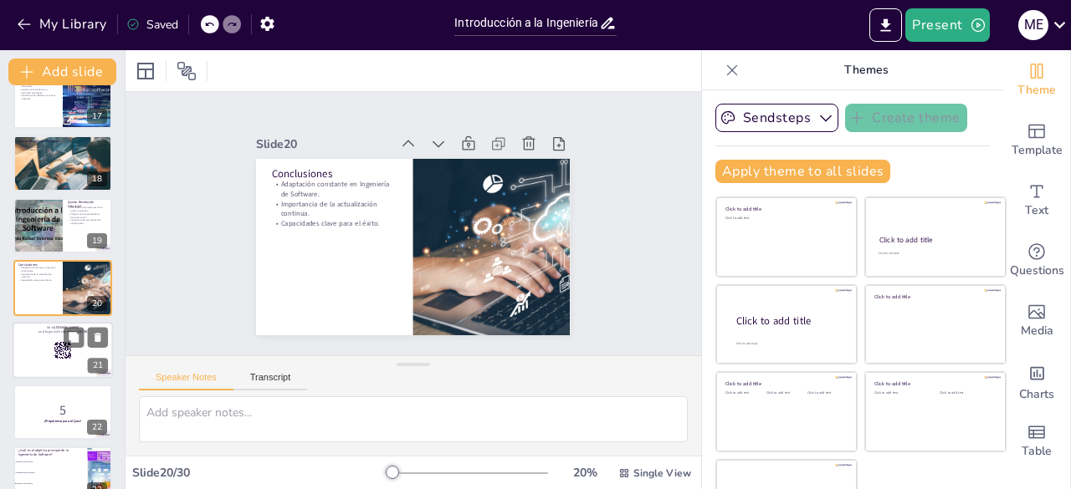
scroll to position [1083, 0]
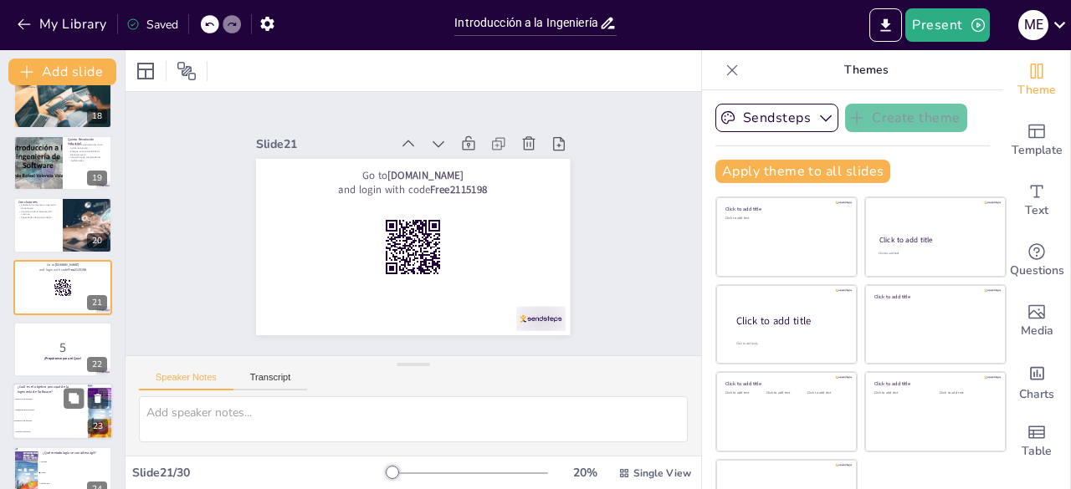
click at [43, 403] on li "Desarrollo de hardware" at bounding box center [50, 400] width 75 height 11
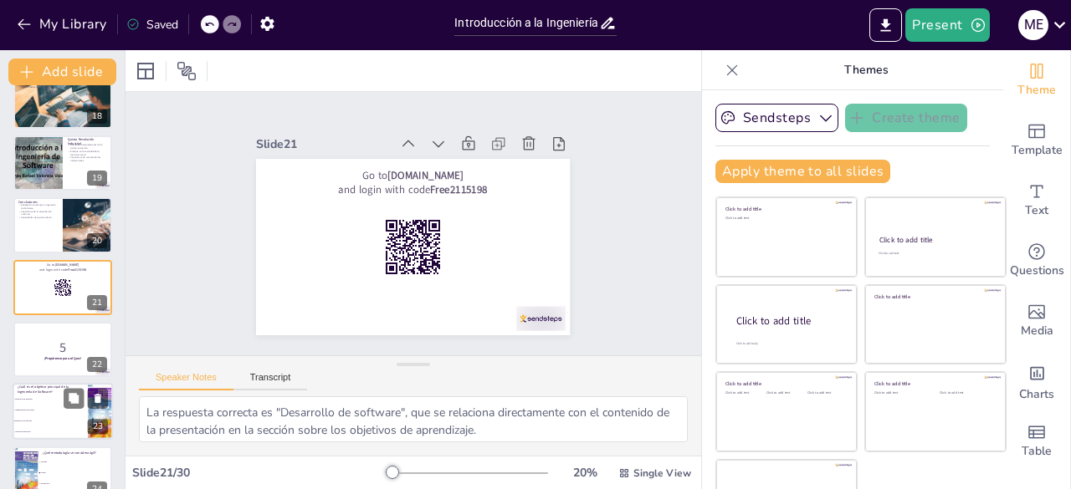
scroll to position [1208, 0]
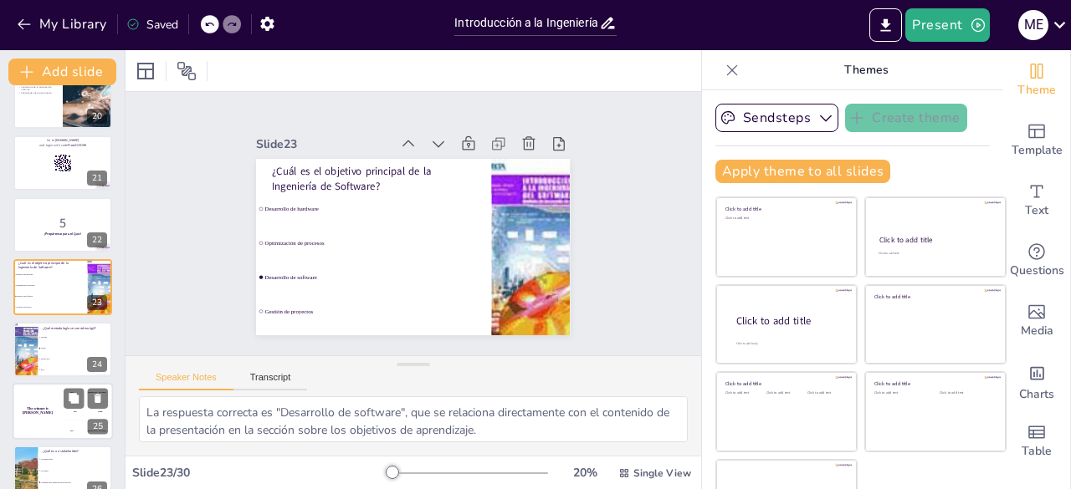
click at [45, 410] on h4 "The winner is Niels 🏆" at bounding box center [38, 411] width 50 height 8
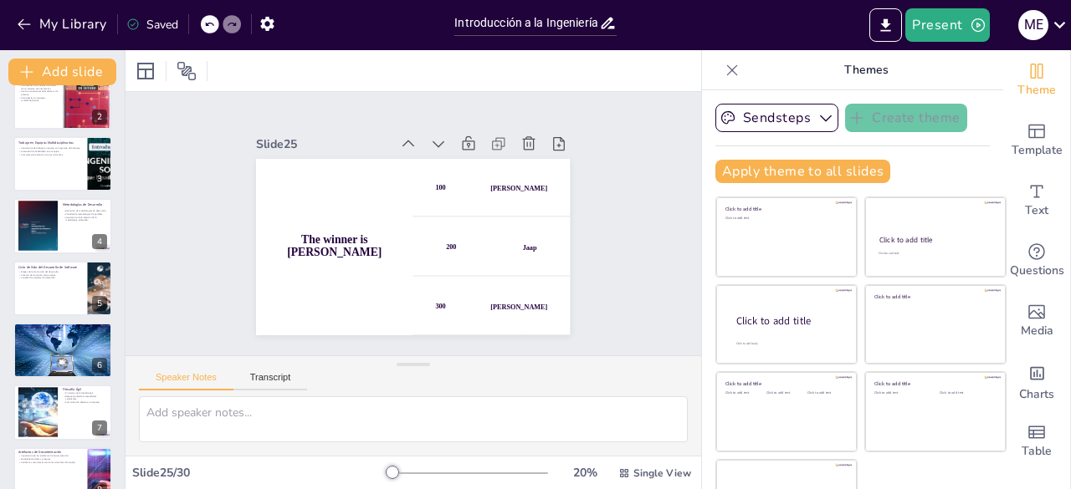
scroll to position [0, 0]
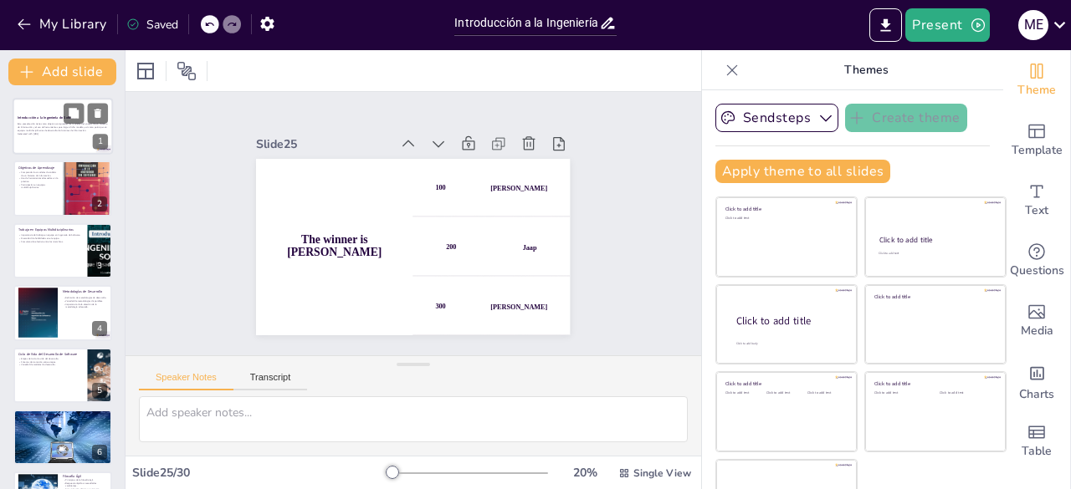
click at [64, 125] on p "Esta presentación tiene como objetivo comprender los modelos del análisis de un…" at bounding box center [63, 127] width 90 height 9
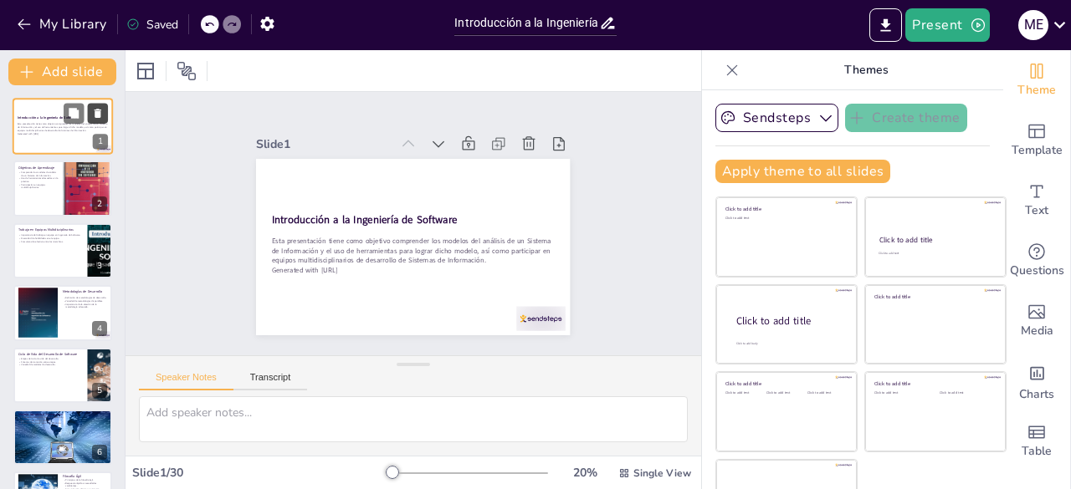
click at [101, 115] on icon at bounding box center [98, 114] width 12 height 12
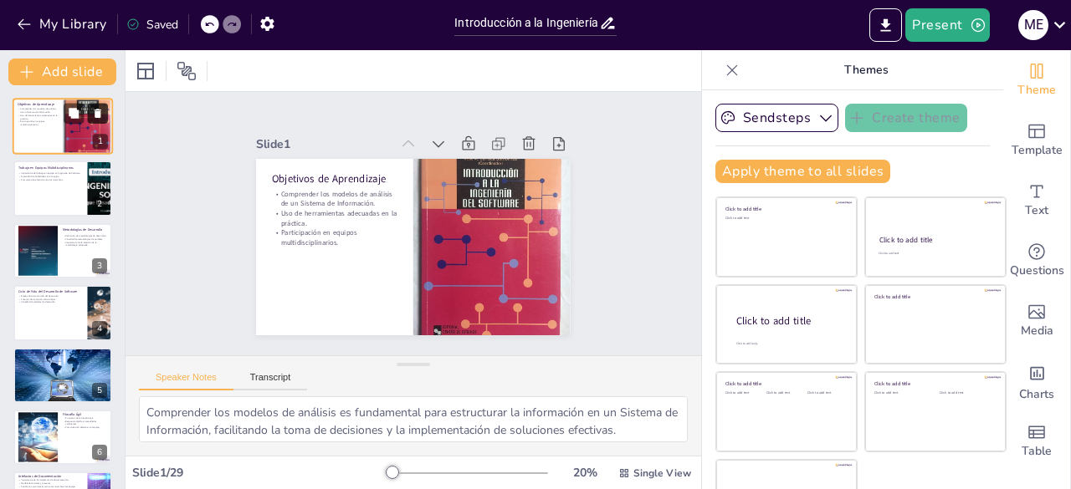
click at [101, 115] on icon at bounding box center [98, 114] width 12 height 12
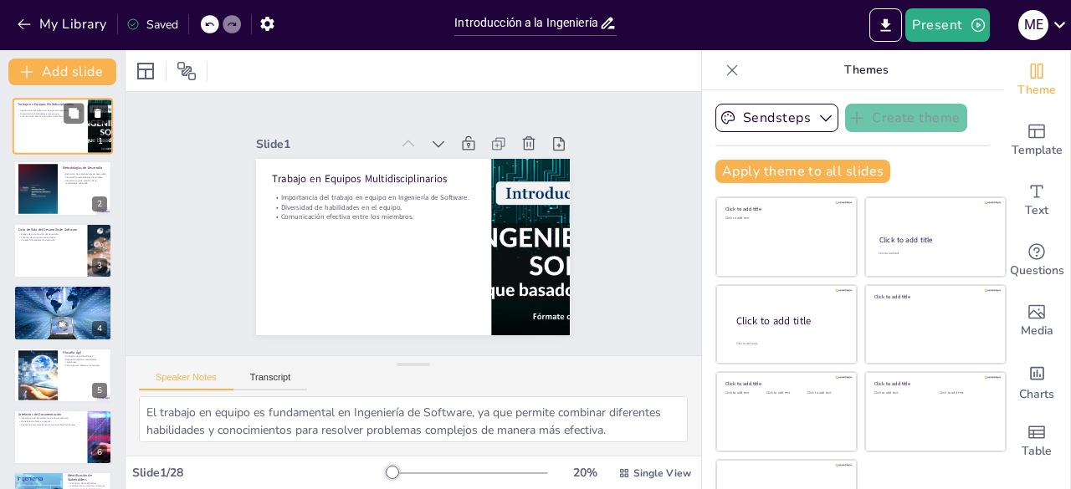
click at [101, 115] on icon at bounding box center [98, 114] width 12 height 12
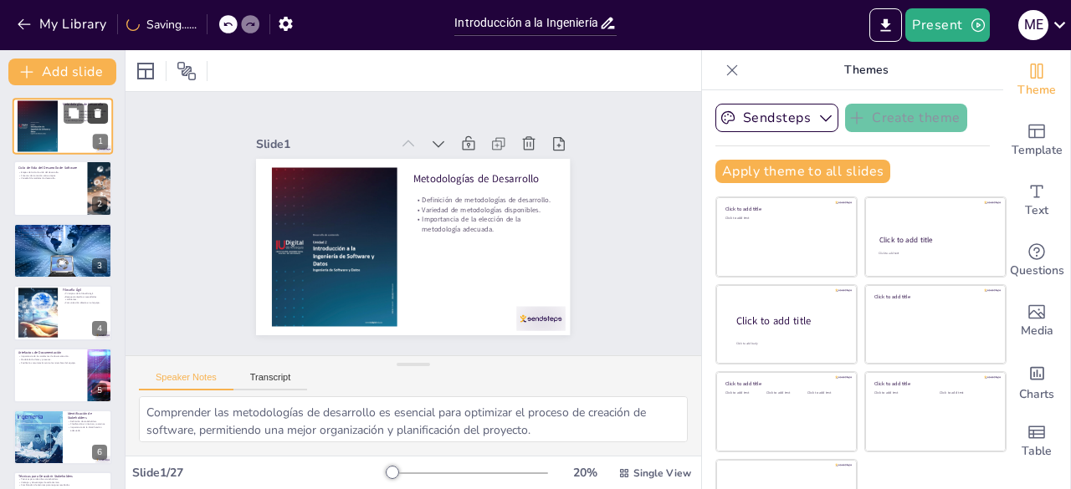
click at [101, 115] on icon at bounding box center [98, 114] width 12 height 12
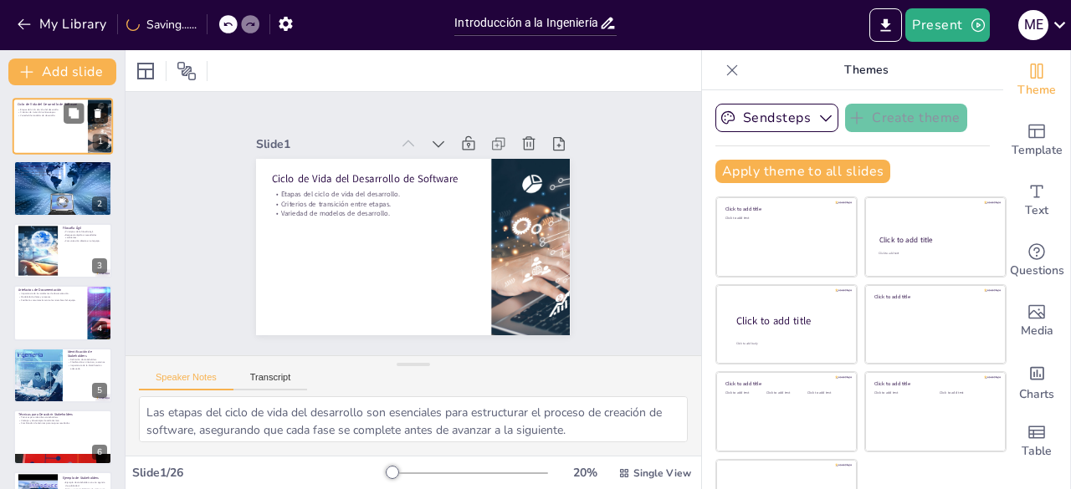
click at [101, 115] on icon at bounding box center [98, 114] width 12 height 12
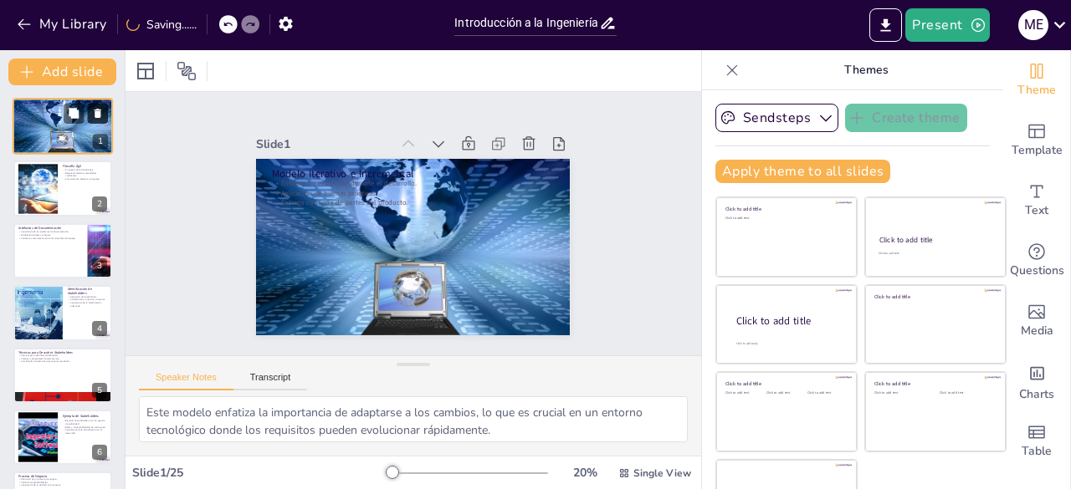
click at [101, 115] on icon at bounding box center [98, 114] width 12 height 12
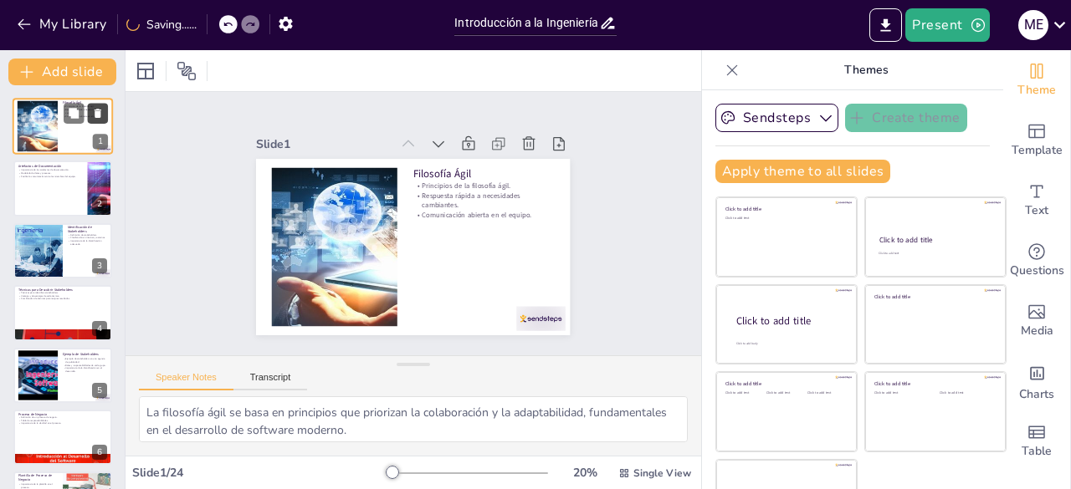
click at [101, 115] on icon at bounding box center [98, 114] width 12 height 12
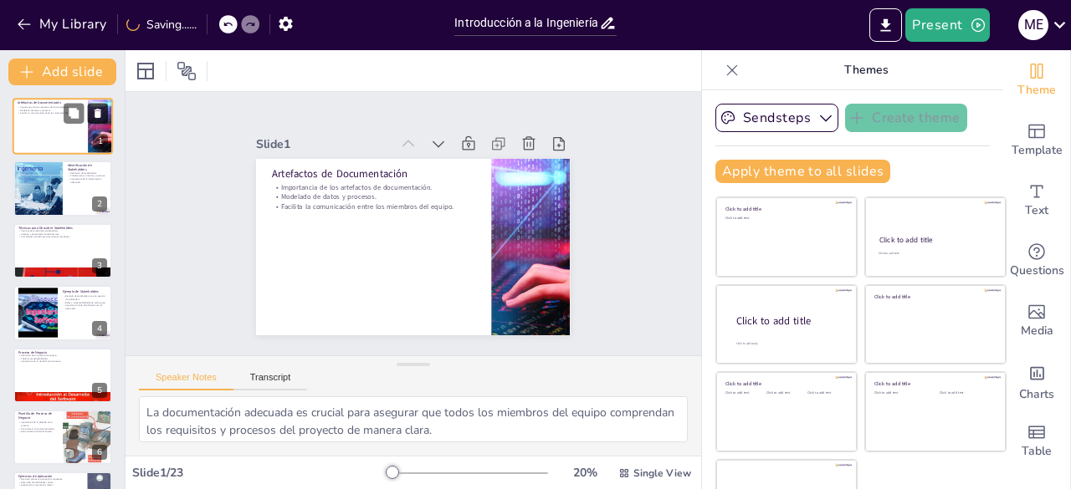
click at [101, 115] on icon at bounding box center [98, 114] width 12 height 12
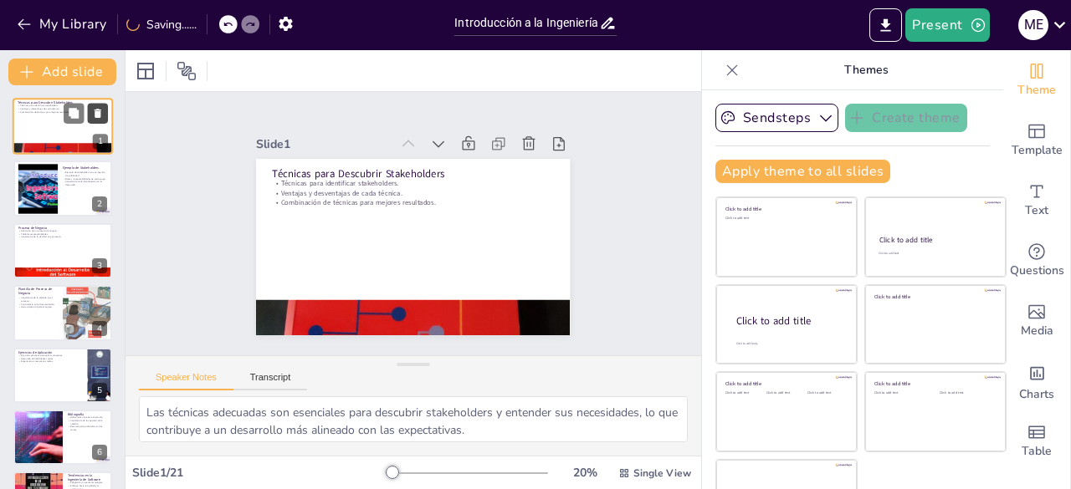
click at [101, 115] on icon at bounding box center [98, 114] width 12 height 12
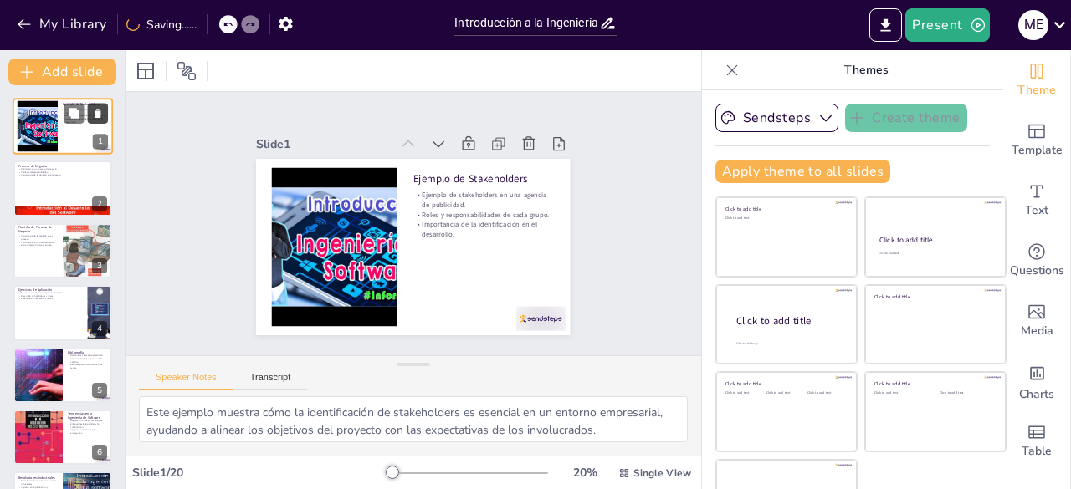
click at [101, 115] on icon at bounding box center [98, 114] width 12 height 12
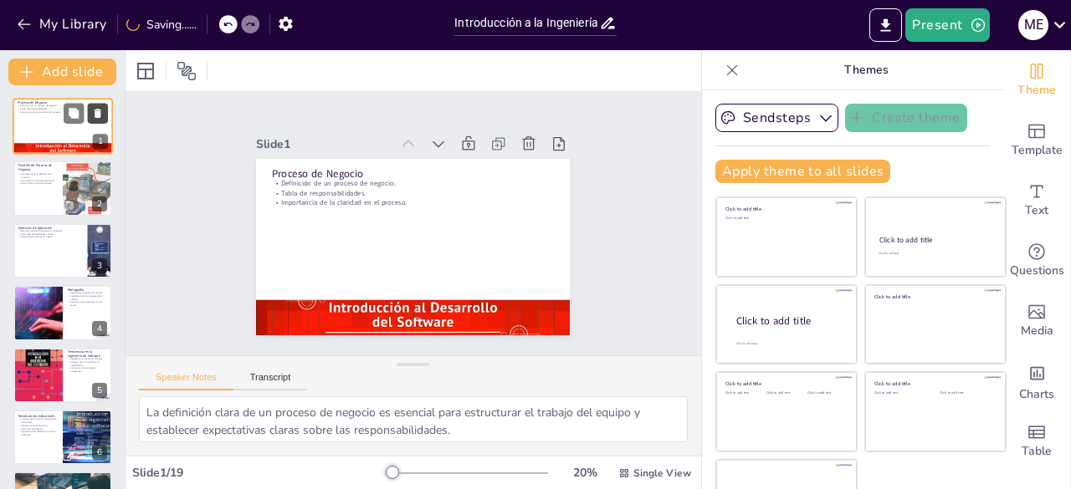
click at [101, 115] on icon at bounding box center [98, 114] width 12 height 12
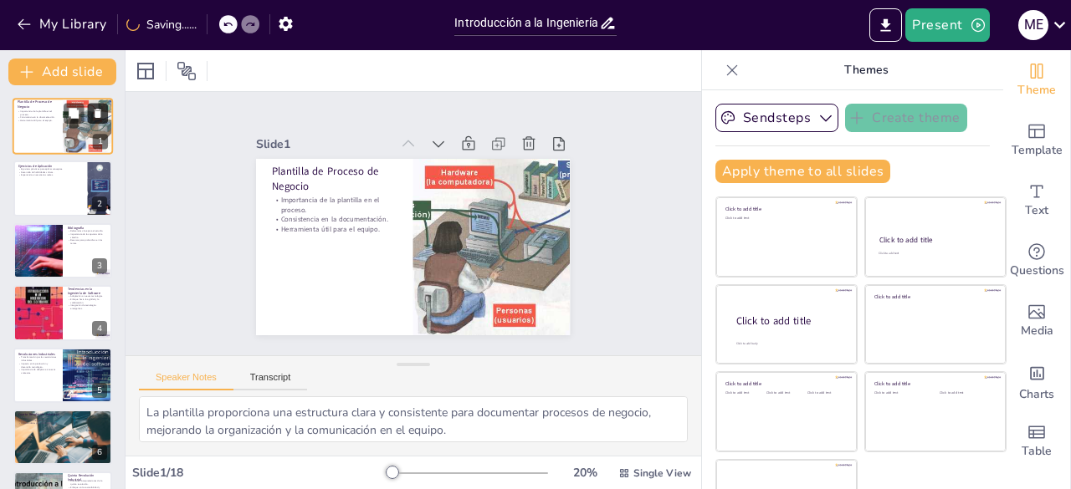
click at [101, 115] on icon at bounding box center [98, 114] width 12 height 12
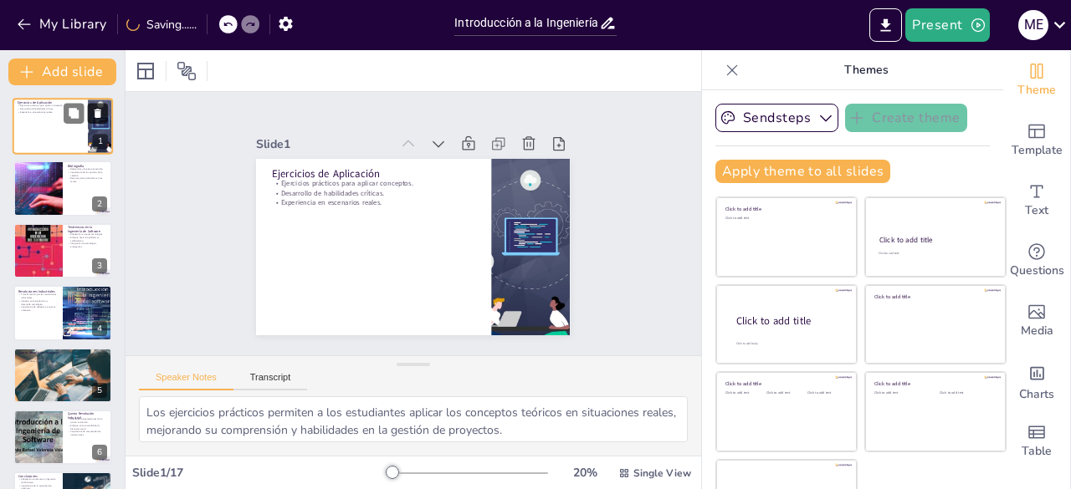
click at [101, 115] on icon at bounding box center [98, 114] width 12 height 12
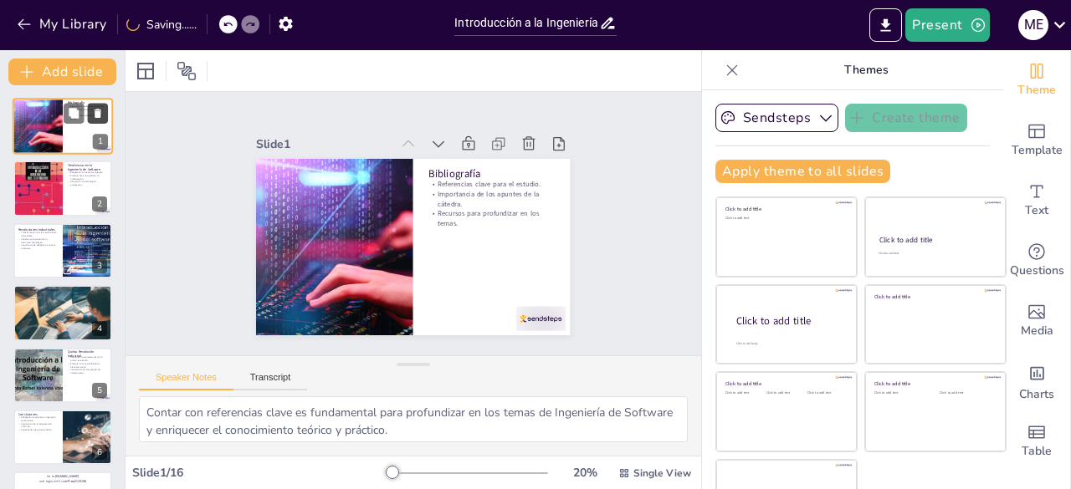
click at [101, 115] on icon at bounding box center [98, 114] width 12 height 12
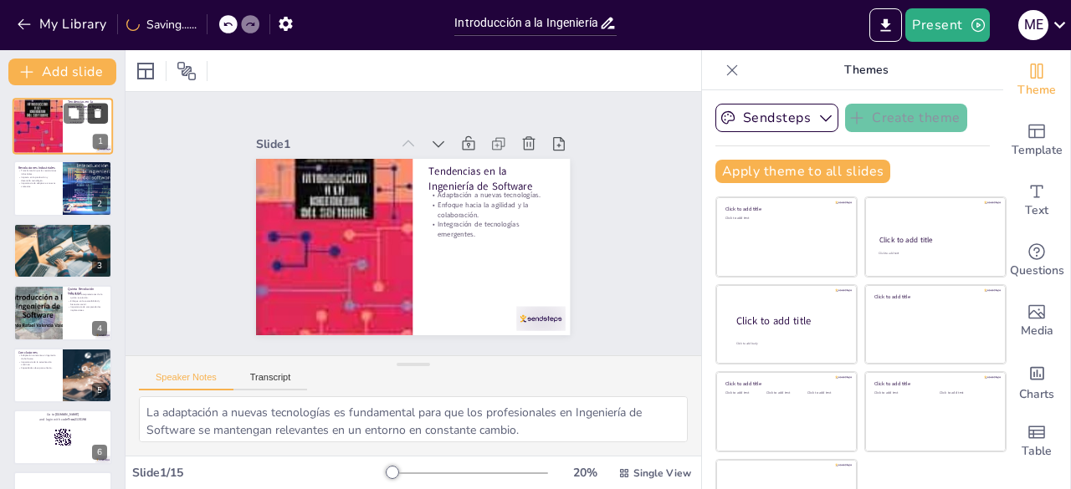
click at [101, 115] on icon at bounding box center [98, 114] width 12 height 12
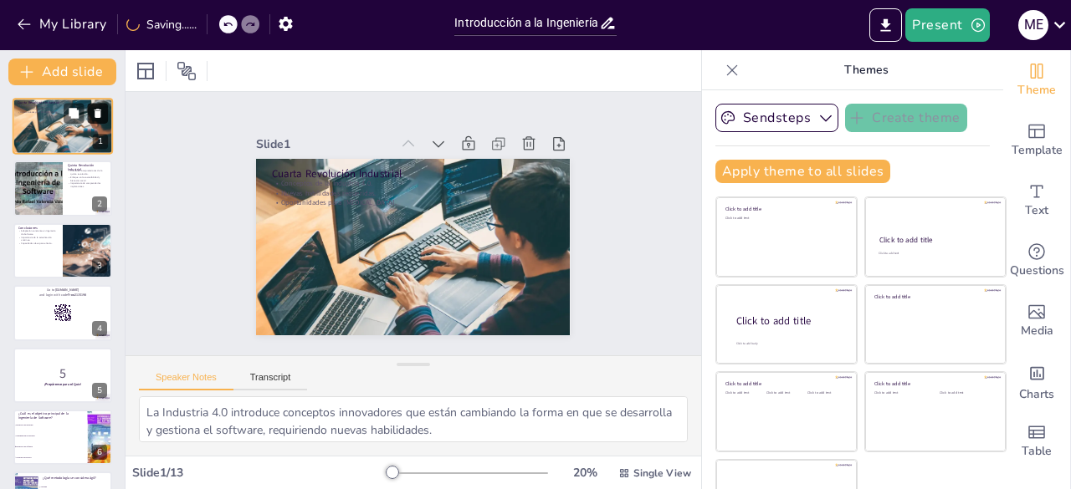
click at [101, 115] on icon at bounding box center [98, 114] width 12 height 12
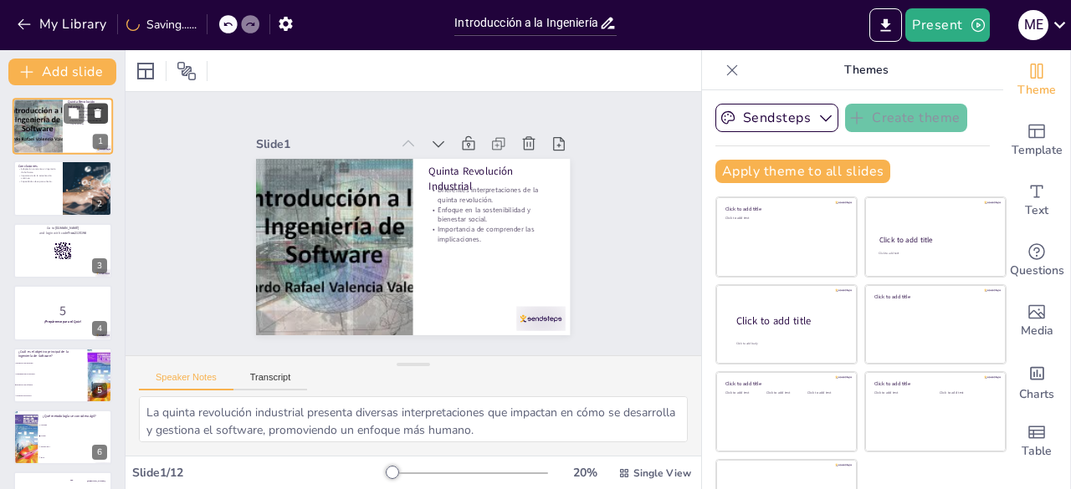
click at [101, 115] on icon at bounding box center [98, 114] width 12 height 12
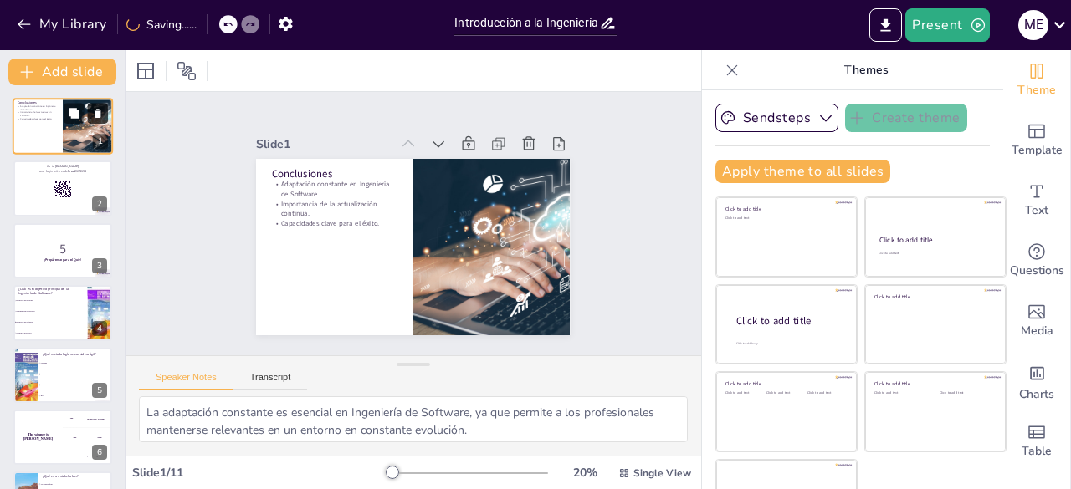
click at [101, 115] on icon at bounding box center [98, 114] width 12 height 12
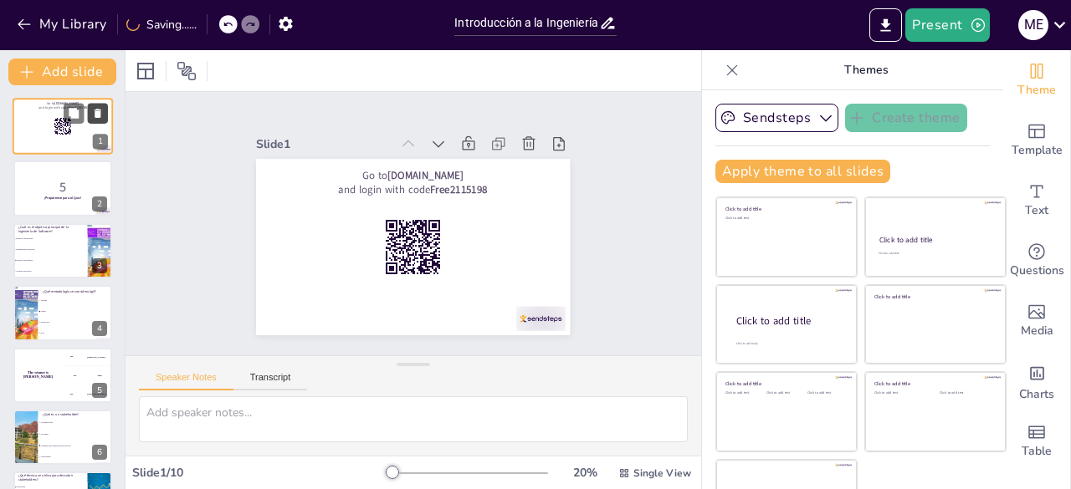
click at [101, 115] on icon at bounding box center [98, 114] width 12 height 12
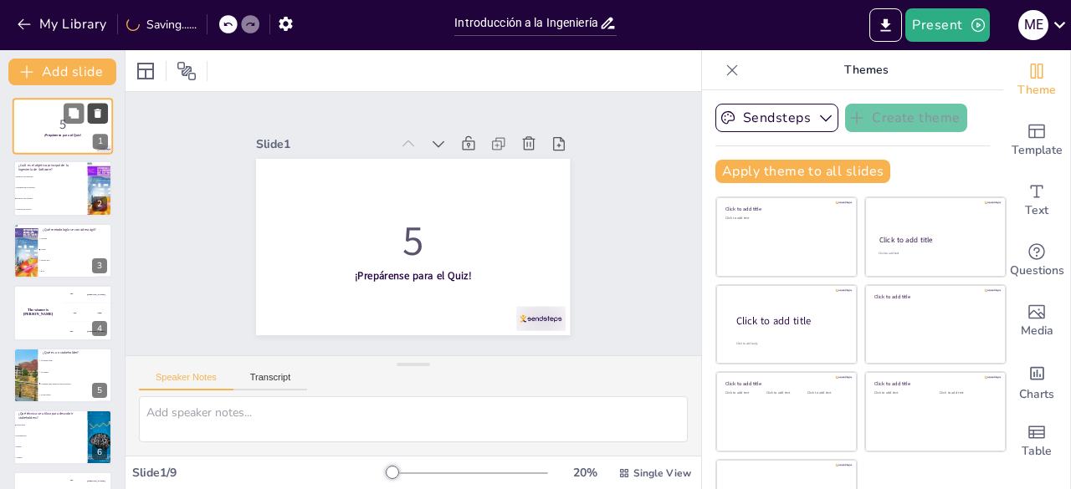
click at [101, 115] on icon at bounding box center [98, 114] width 12 height 12
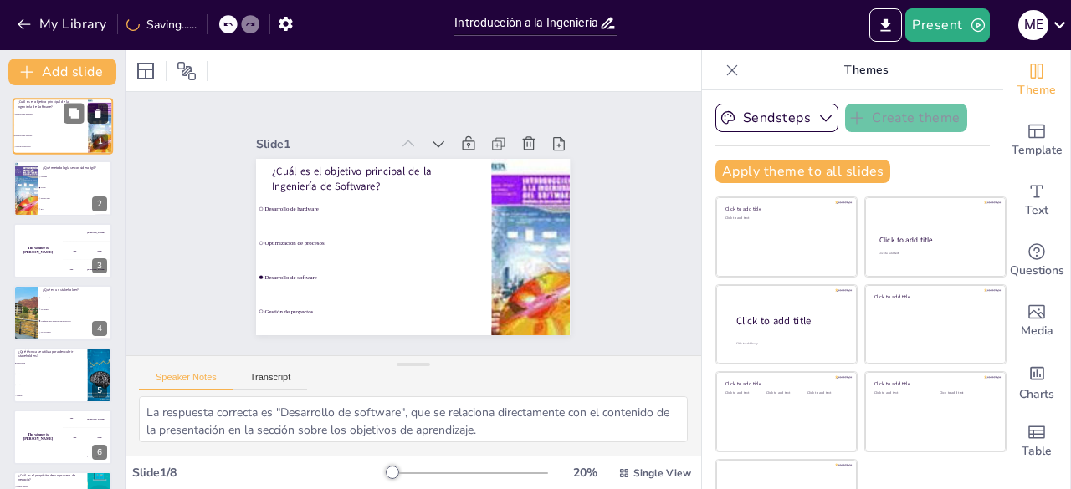
click at [101, 115] on icon at bounding box center [98, 114] width 12 height 12
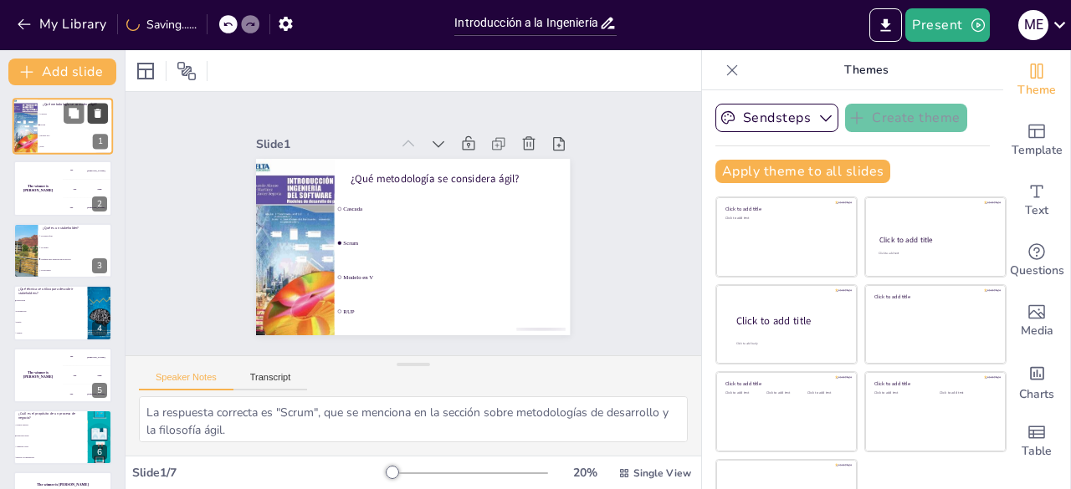
click at [101, 115] on icon at bounding box center [98, 114] width 12 height 12
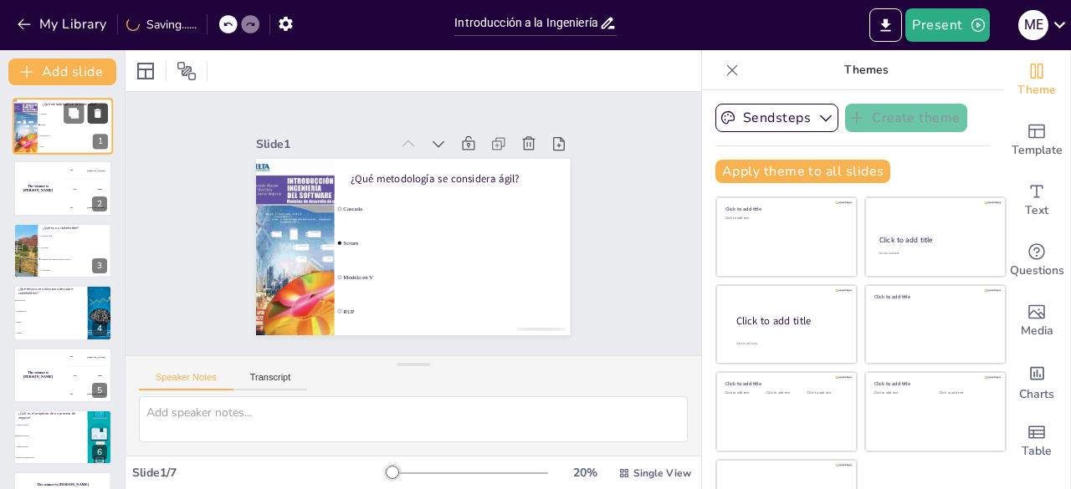
click at [101, 115] on icon at bounding box center [98, 114] width 12 height 12
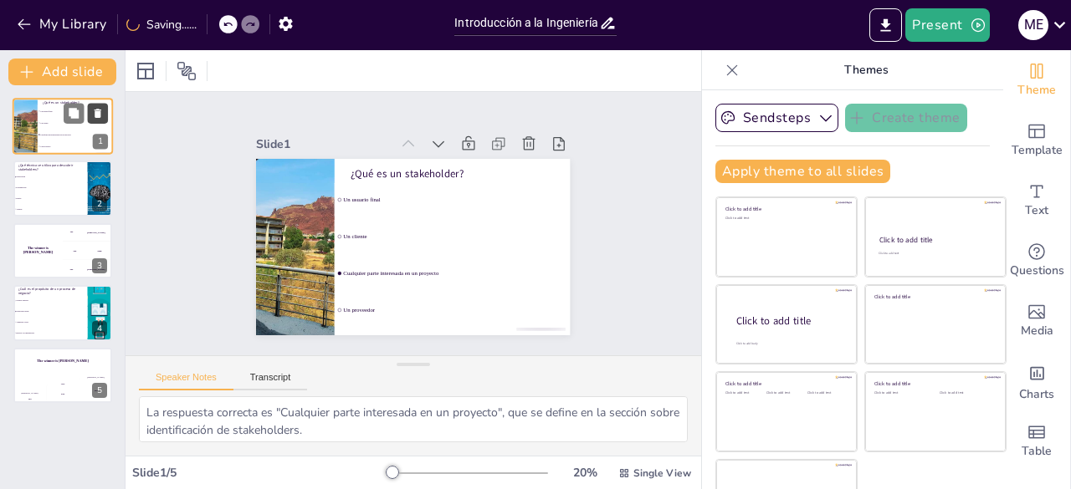
click at [101, 115] on icon at bounding box center [98, 114] width 12 height 12
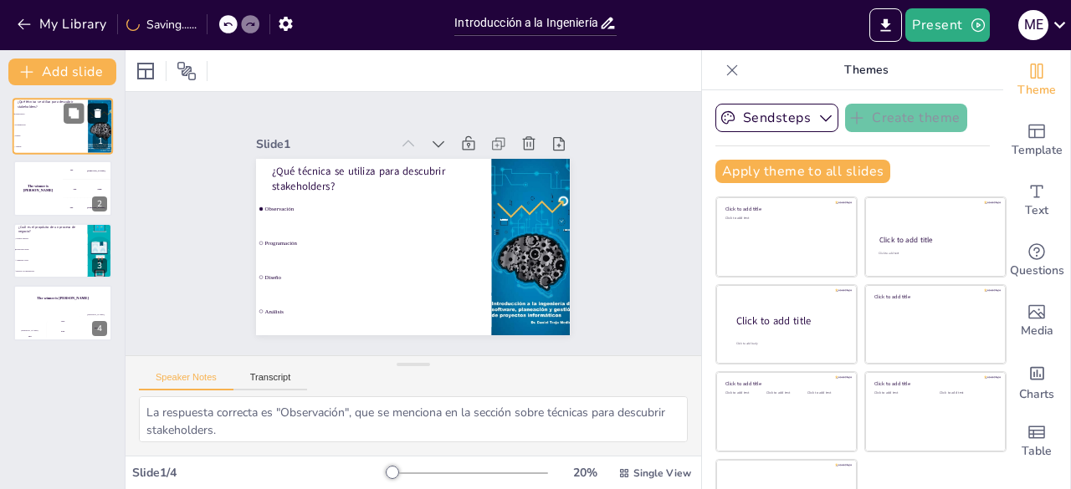
click at [101, 115] on icon at bounding box center [98, 114] width 12 height 12
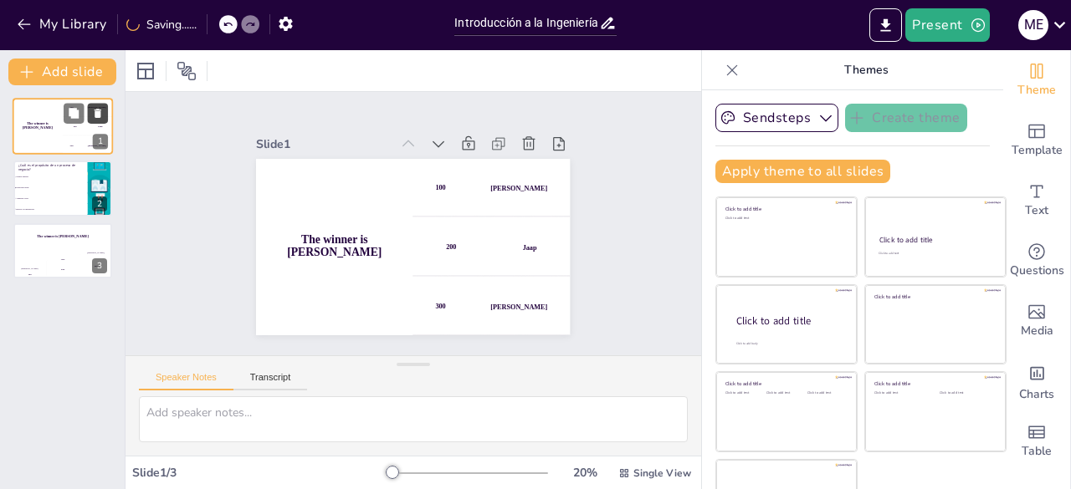
click at [101, 115] on icon at bounding box center [98, 114] width 12 height 12
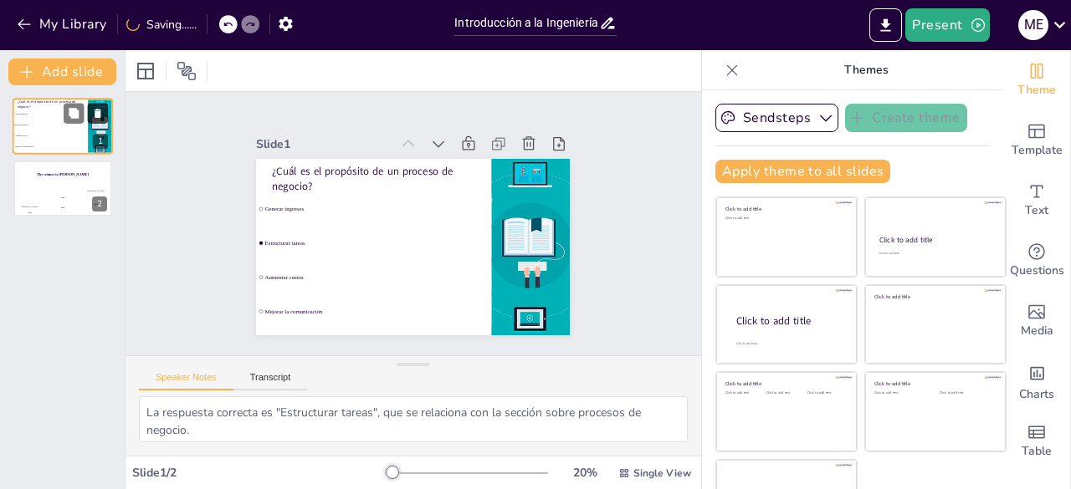
click at [101, 115] on icon at bounding box center [98, 114] width 12 height 12
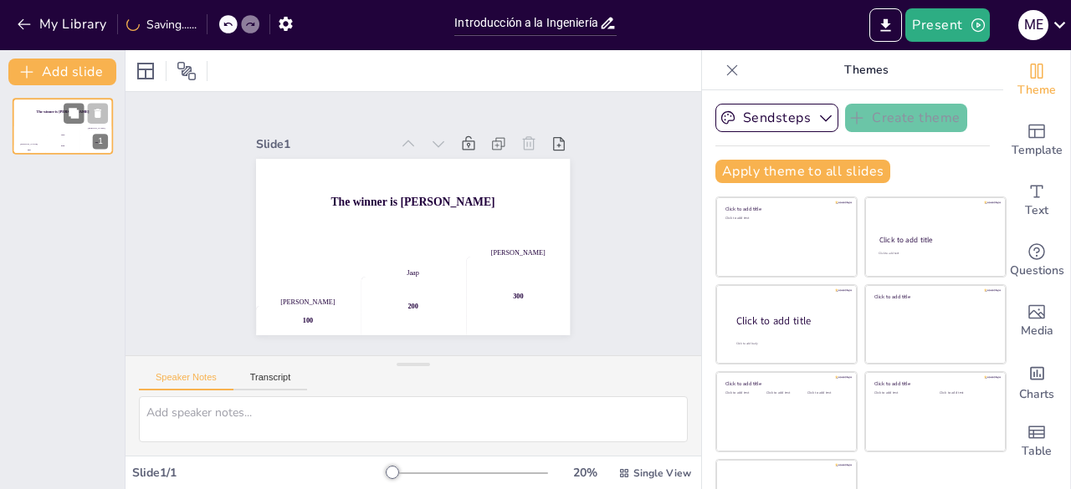
click at [101, 115] on icon at bounding box center [98, 114] width 12 height 12
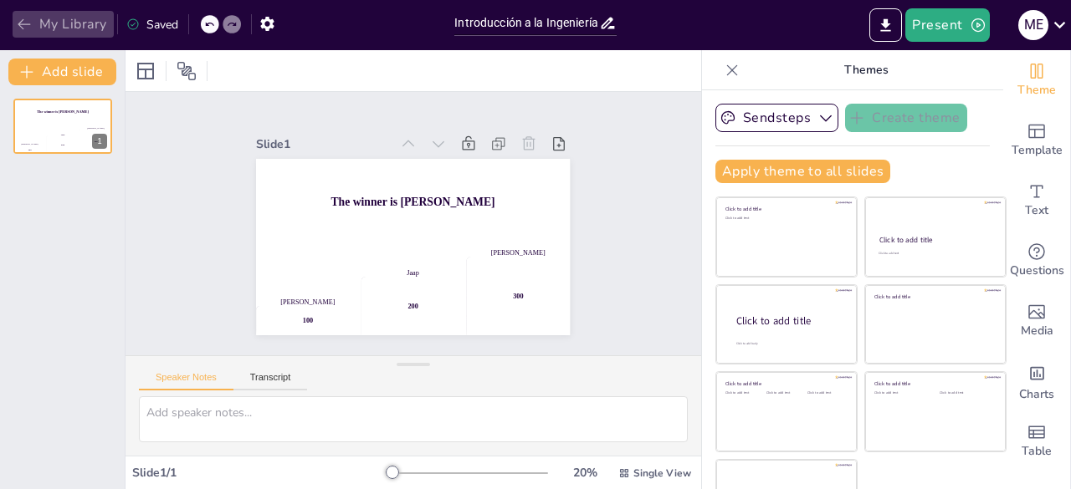
click at [28, 23] on icon "button" at bounding box center [24, 24] width 17 height 17
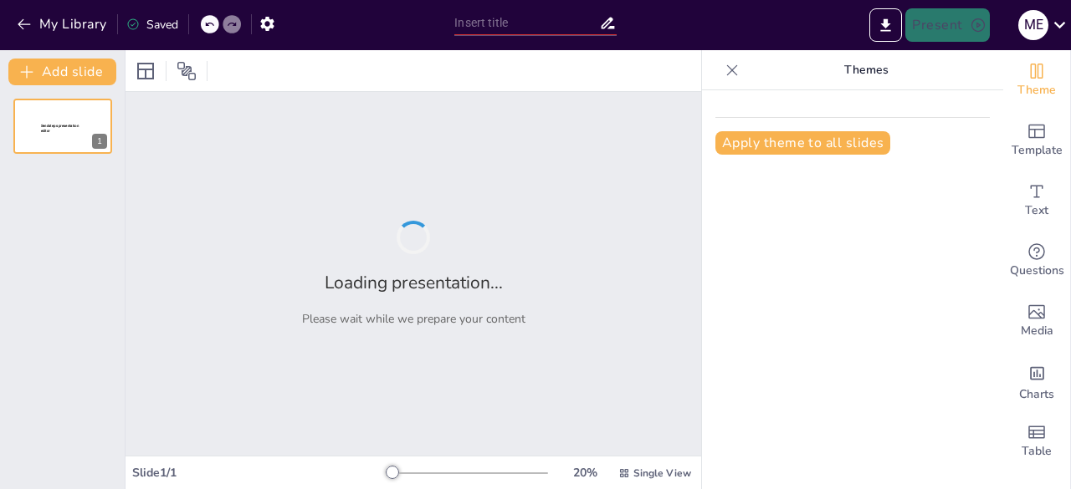
type input "Introducción a la Ingeniería de software"
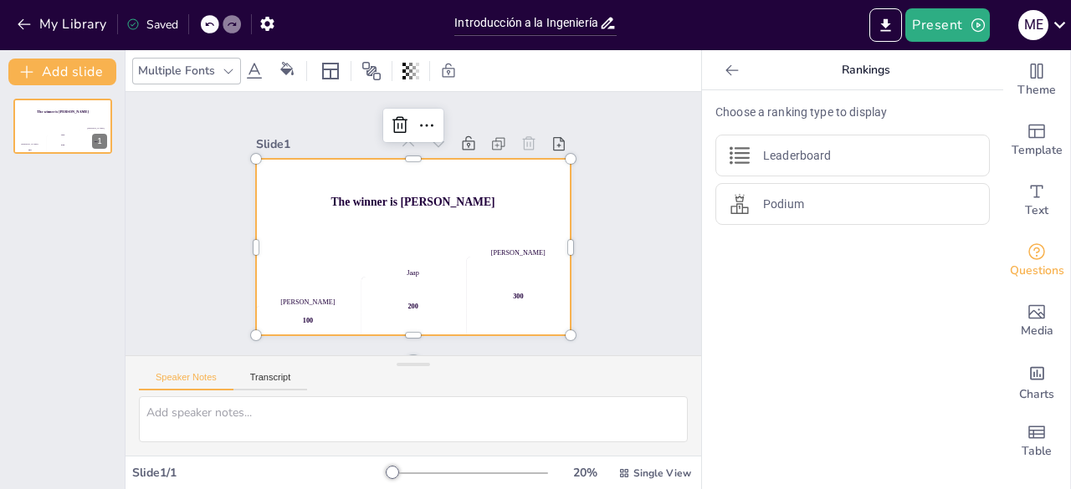
click at [458, 186] on div "The winner is Niels 🏆" at bounding box center [417, 204] width 325 height 152
click at [409, 127] on icon at bounding box center [420, 124] width 23 height 23
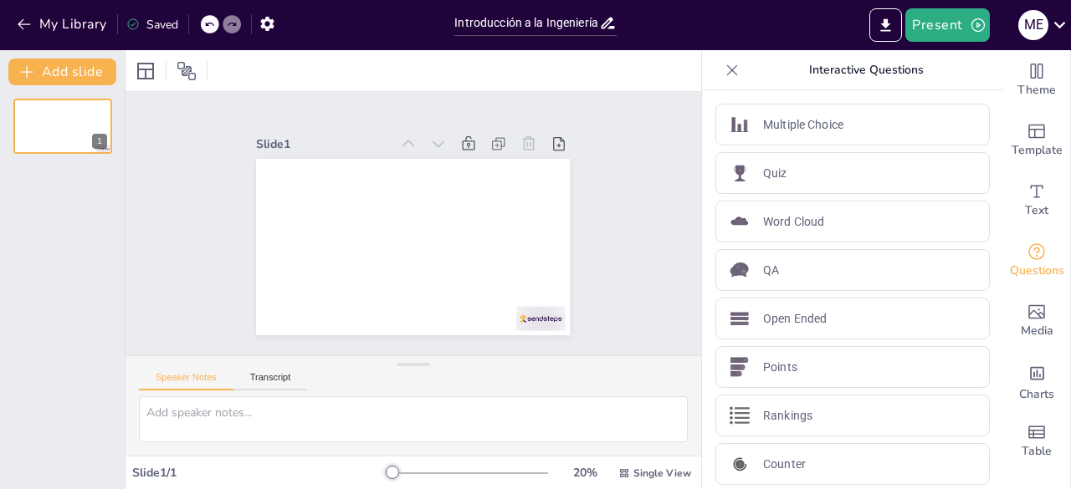
click at [606, 19] on icon at bounding box center [608, 23] width 18 height 18
click at [556, 33] on input "Introducción a la Ingeniería de software" at bounding box center [526, 23] width 144 height 24
click at [1064, 22] on icon at bounding box center [1060, 25] width 12 height 7
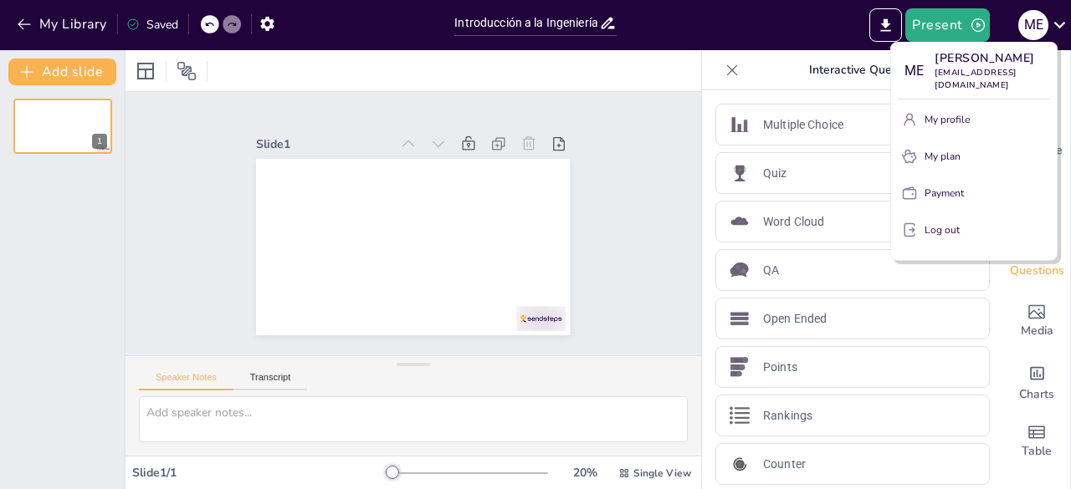
click at [263, 28] on div at bounding box center [535, 244] width 1071 height 489
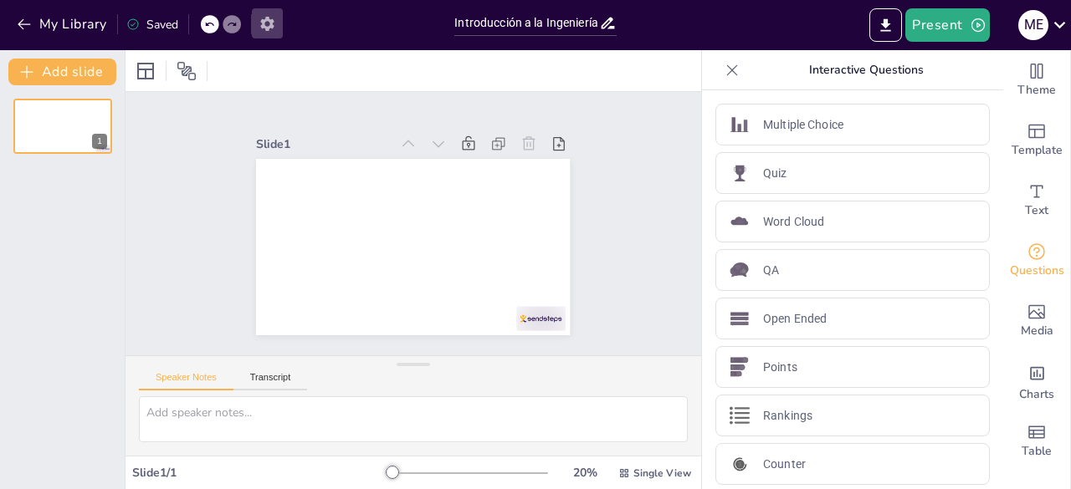
click at [264, 27] on icon "button" at bounding box center [266, 24] width 13 height 14
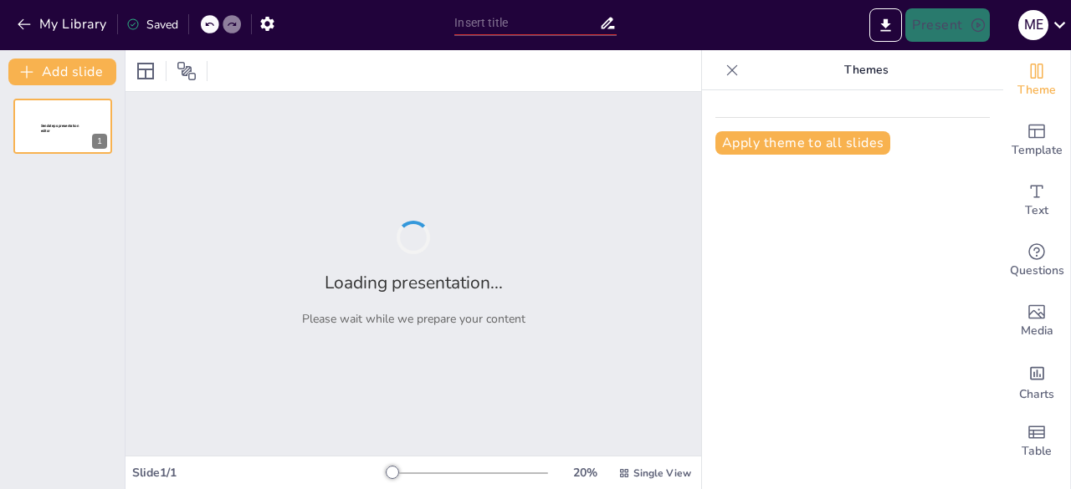
type input "Introducción a la Ingeniería de software"
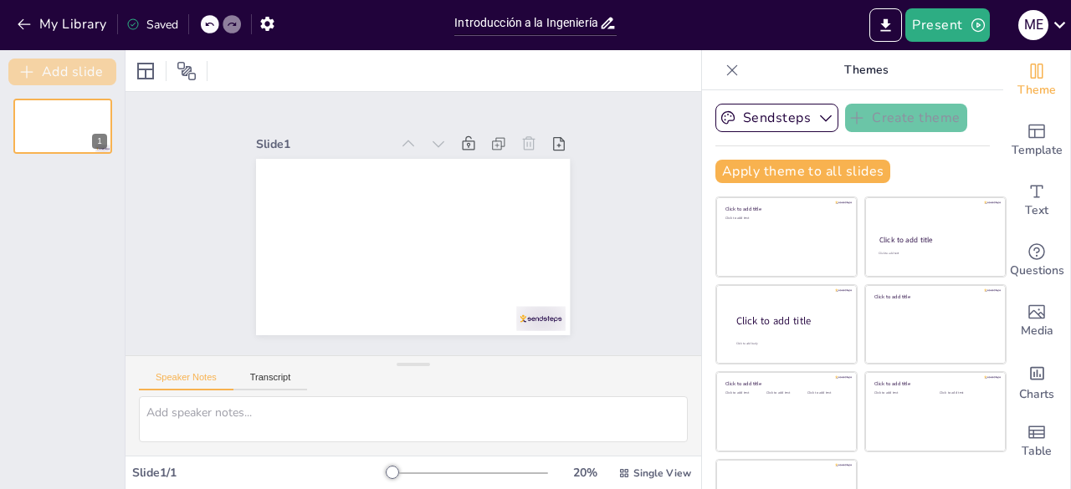
click at [64, 84] on button "Add slide" at bounding box center [62, 72] width 108 height 27
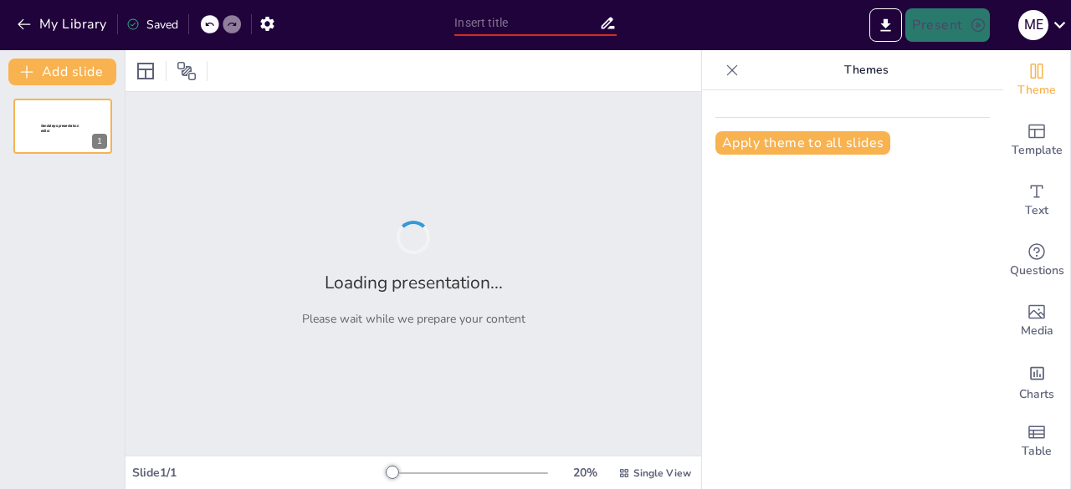
type input "Evolución del Desarrollo de Software: Tendencias Clave hacia 2025"
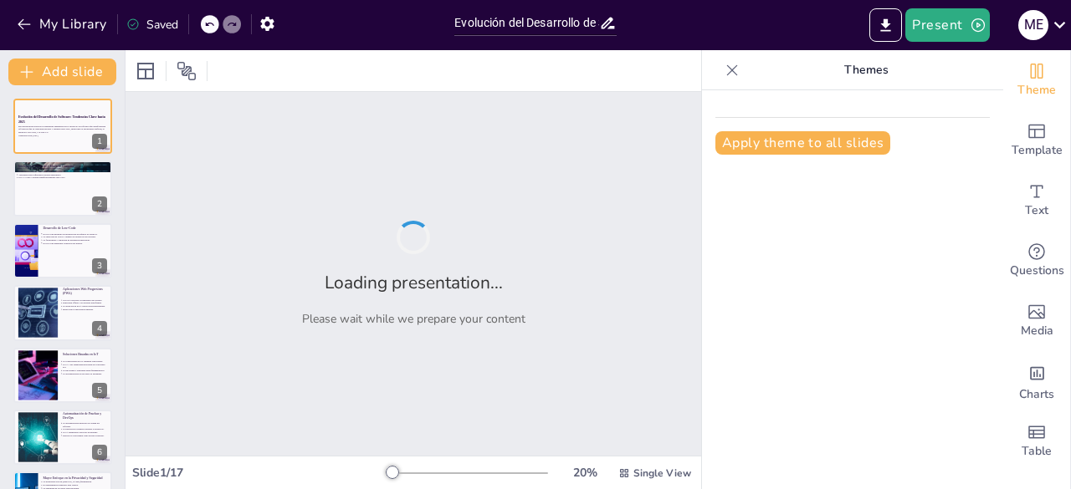
checkbox input "true"
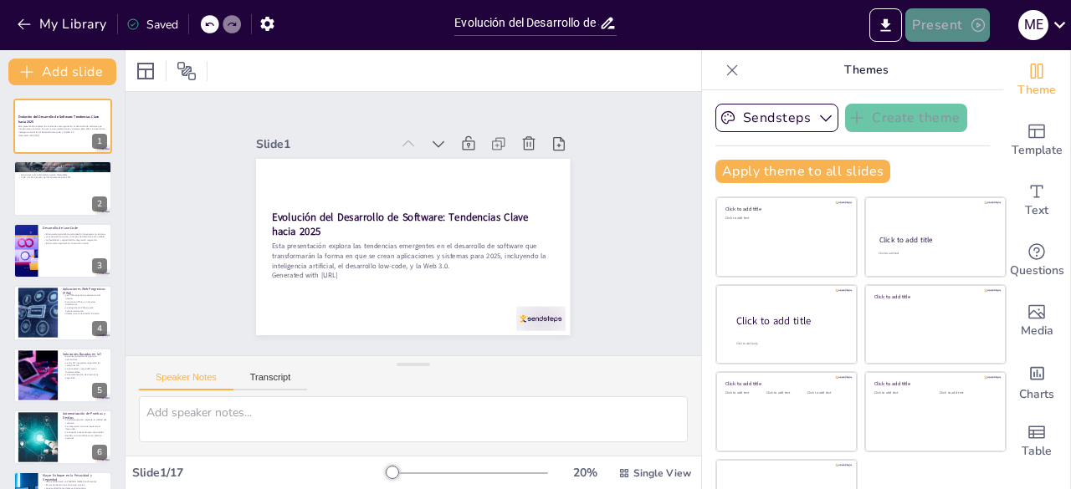
click at [933, 29] on button "Present" at bounding box center [947, 24] width 84 height 33
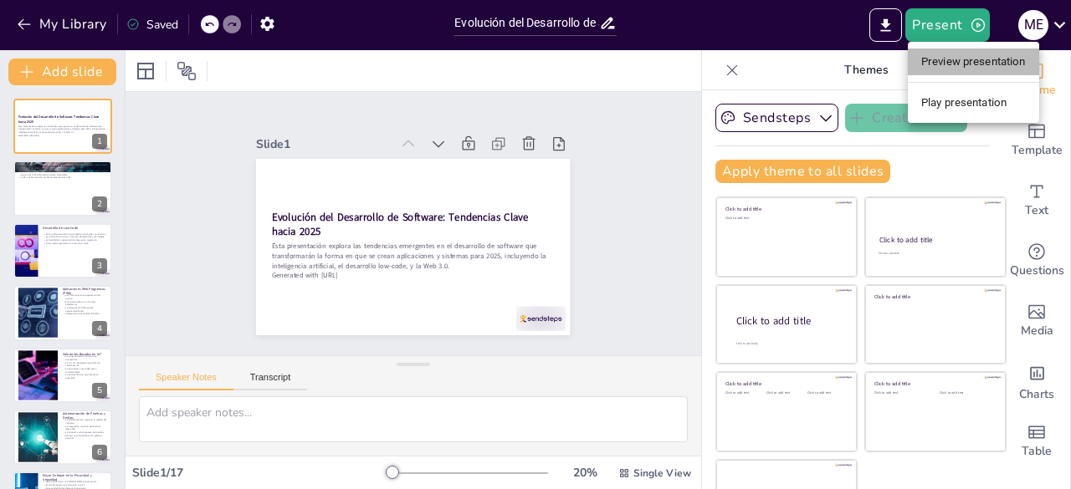
click at [942, 59] on li "Preview presentation" at bounding box center [973, 62] width 131 height 27
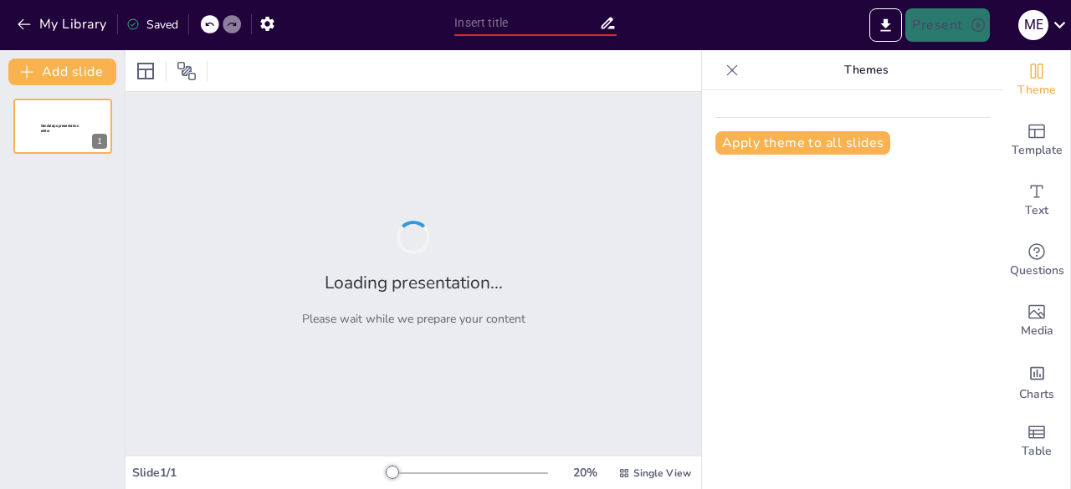
type input "Evolución del Desarrollo de Software: Tendencias Clave hacia 2025"
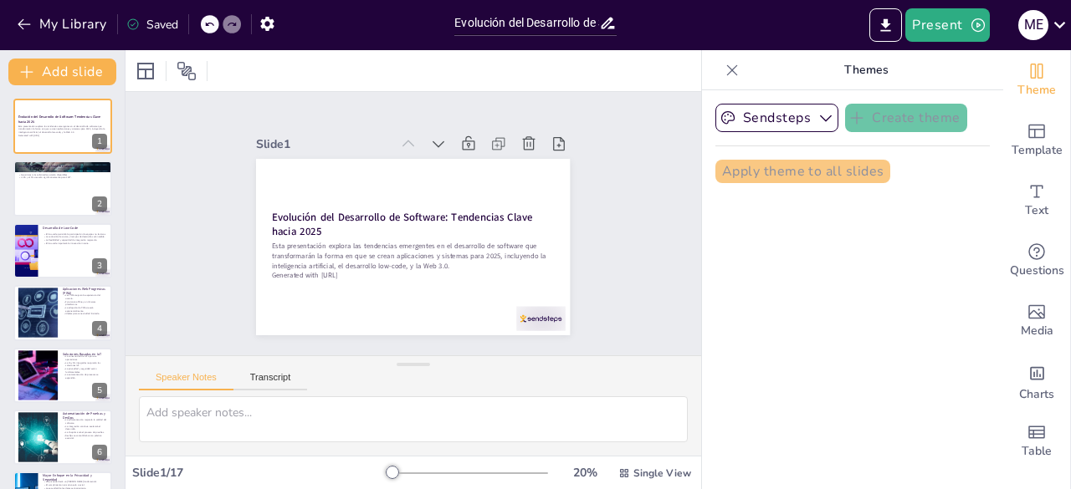
checkbox input "true"
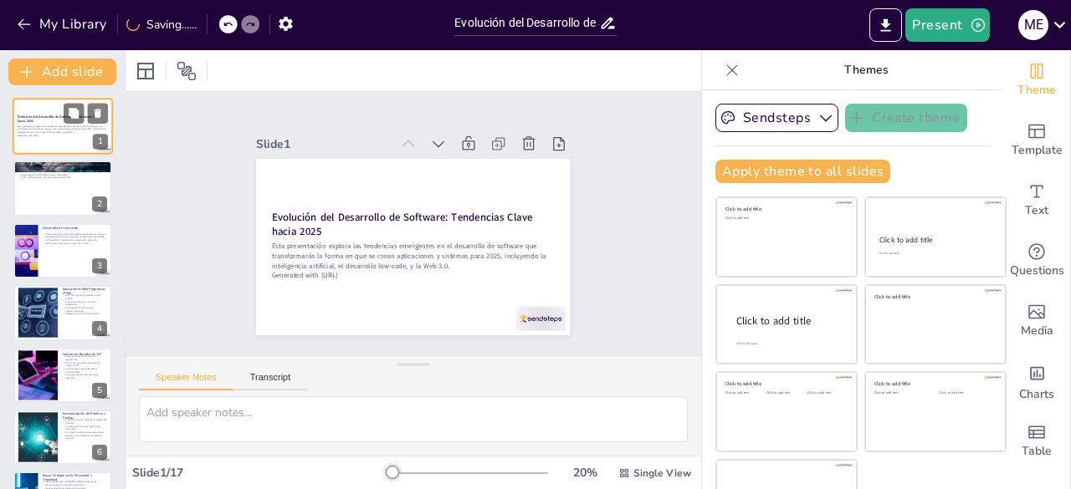
checkbox input "true"
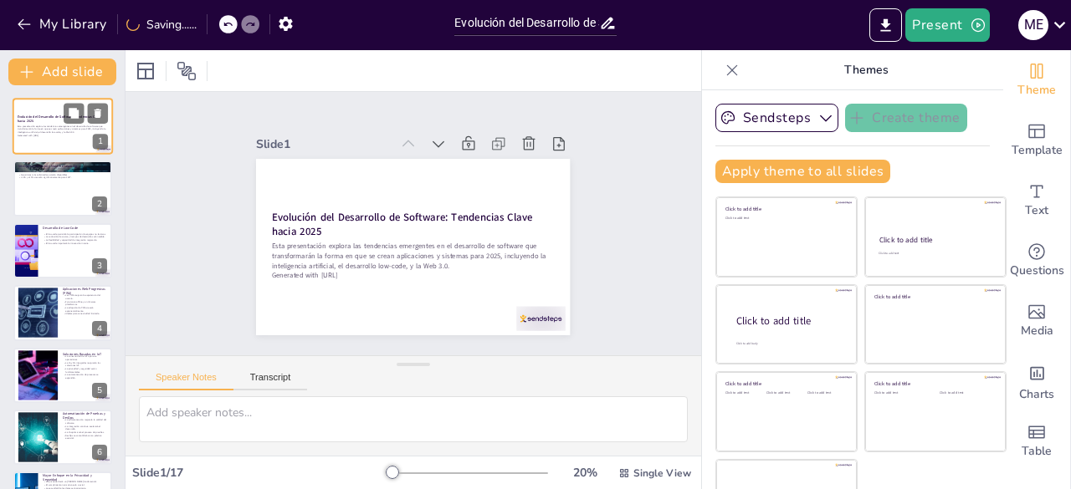
checkbox input "true"
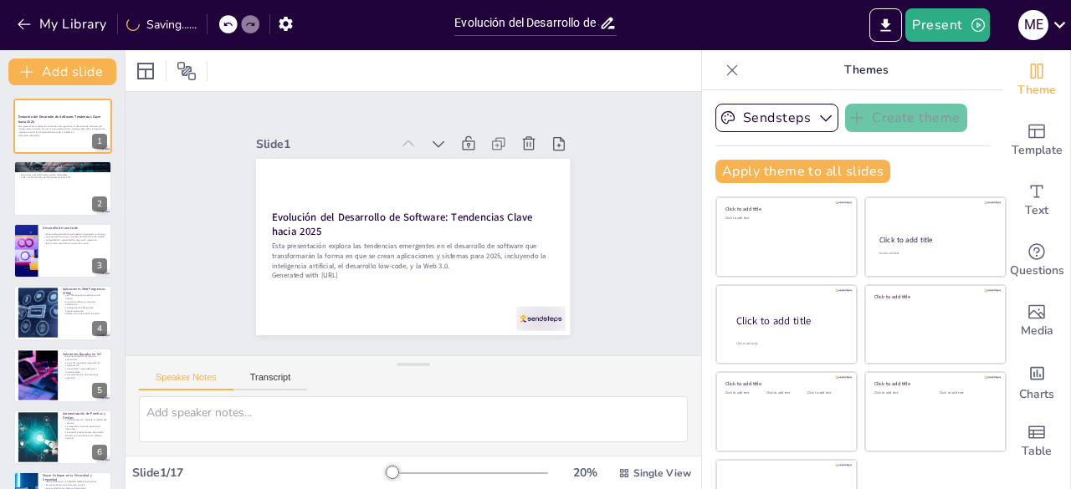
checkbox input "true"
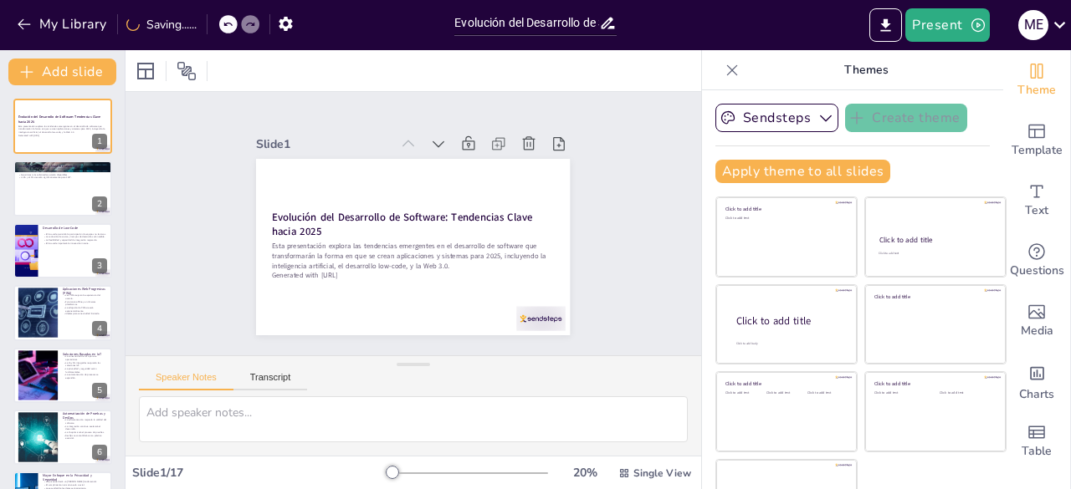
checkbox input "true"
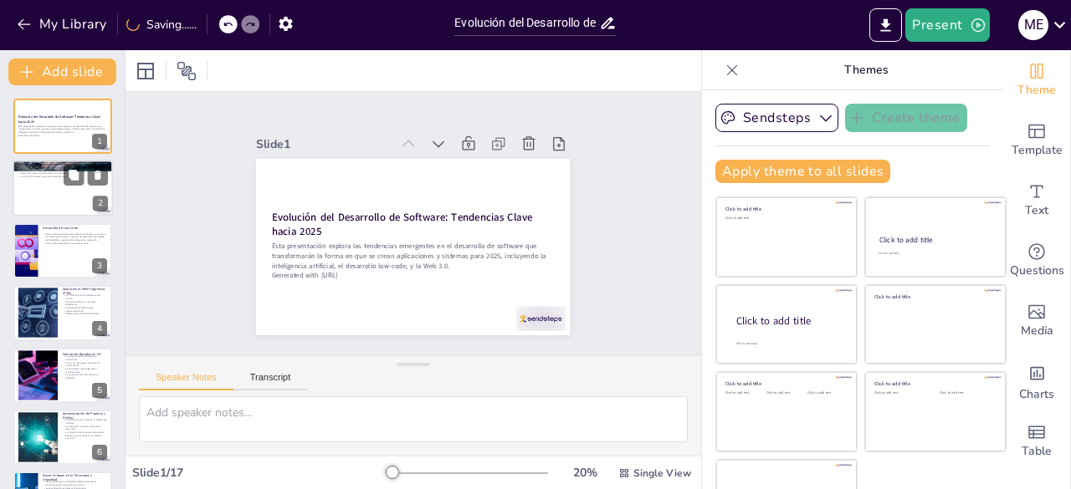
checkbox input "true"
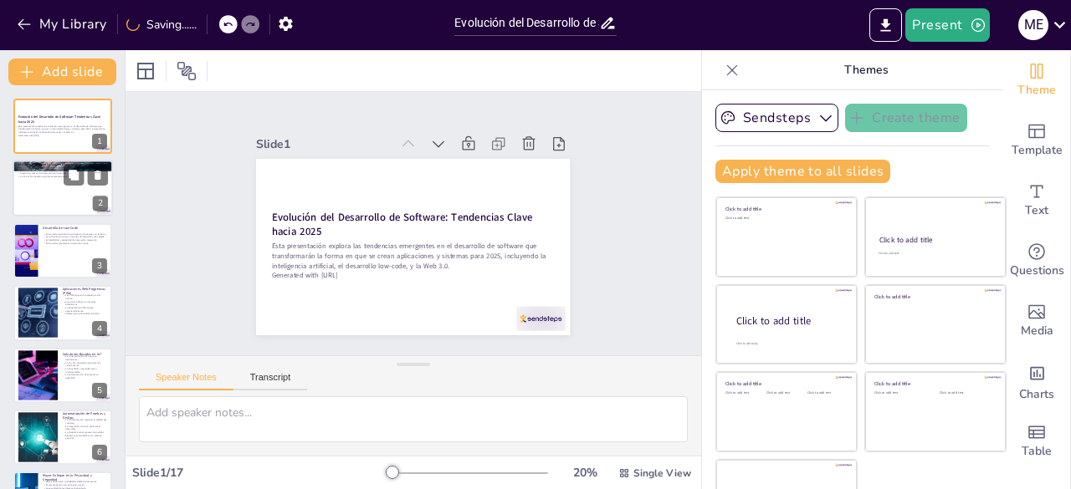
checkbox input "true"
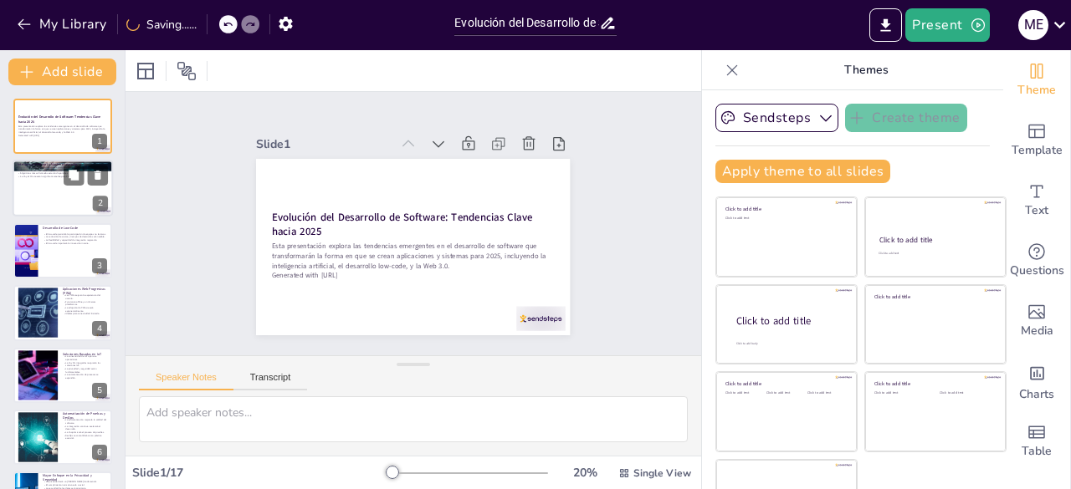
checkbox input "true"
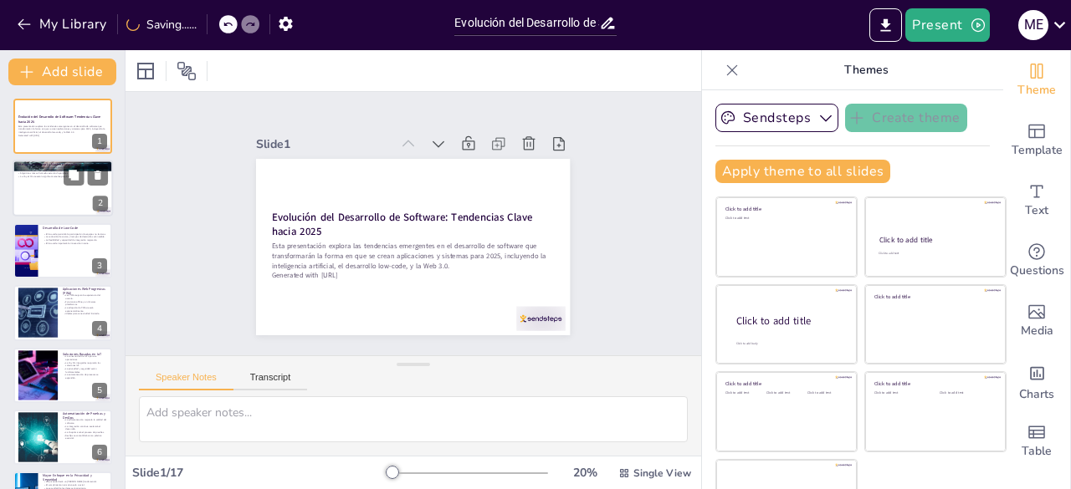
checkbox input "true"
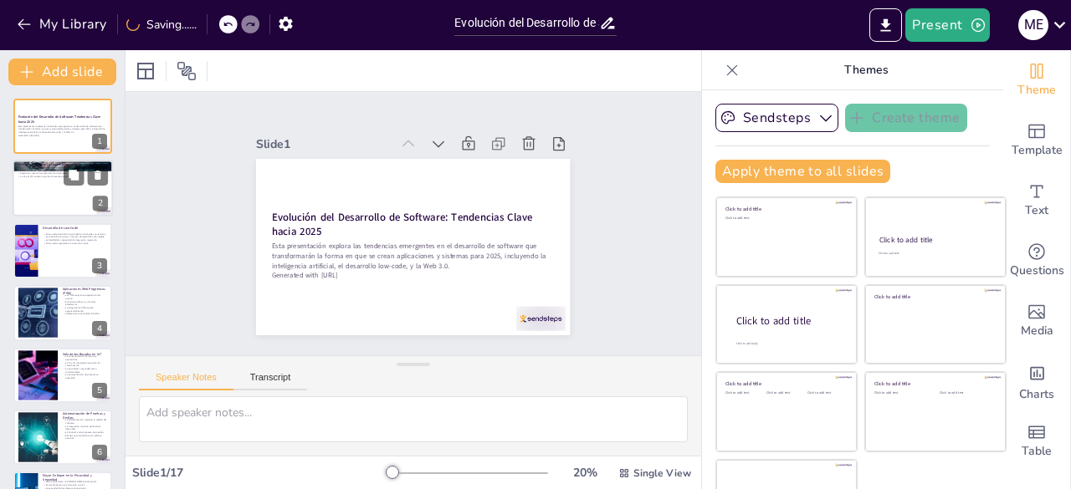
checkbox input "true"
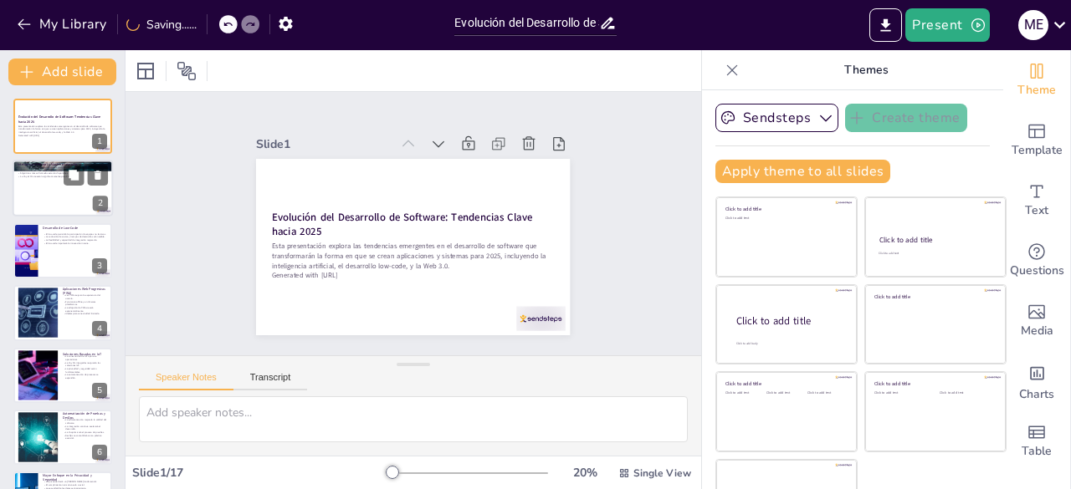
click at [38, 186] on div at bounding box center [63, 189] width 100 height 57
type textarea "La inteligencia artificial y el machine learning están transformando la manera …"
checkbox input "true"
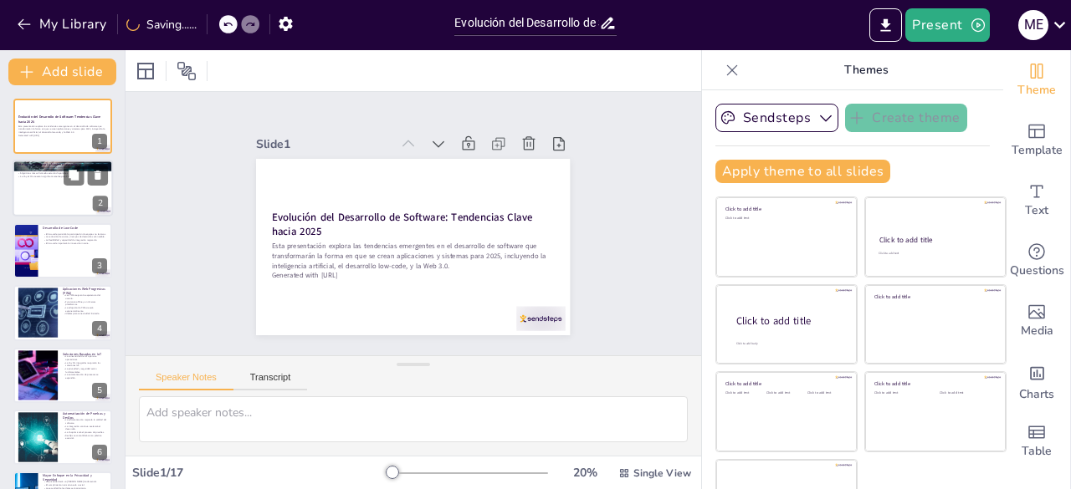
checkbox input "true"
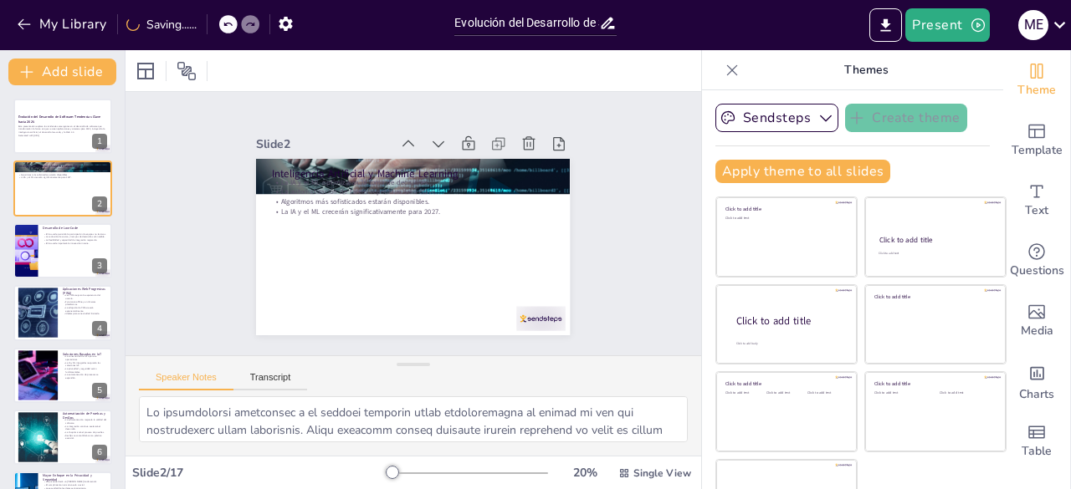
checkbox input "true"
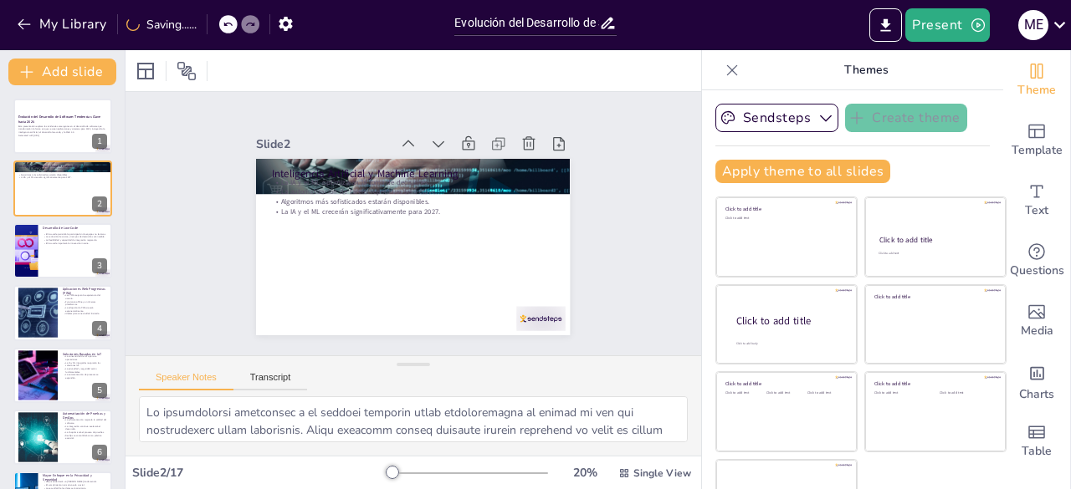
checkbox input "true"
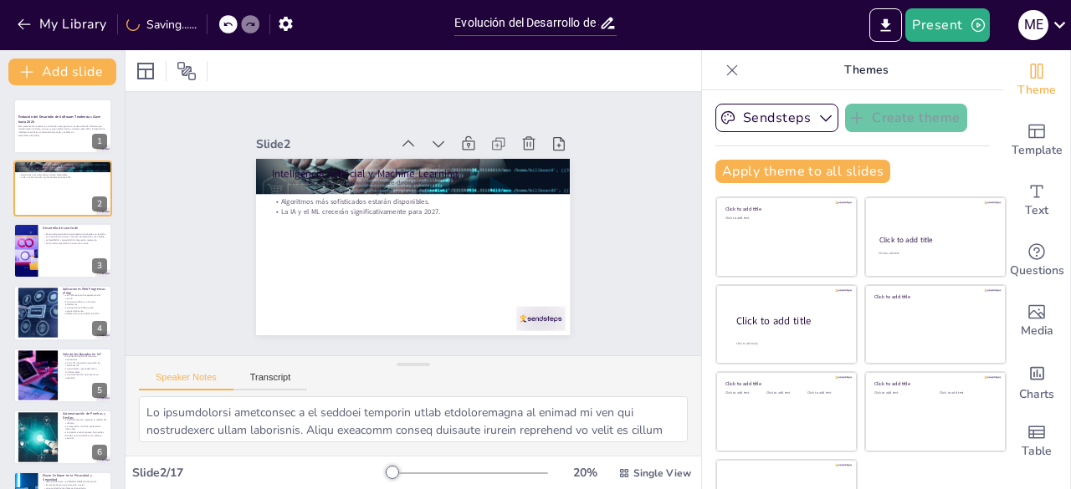
checkbox input "true"
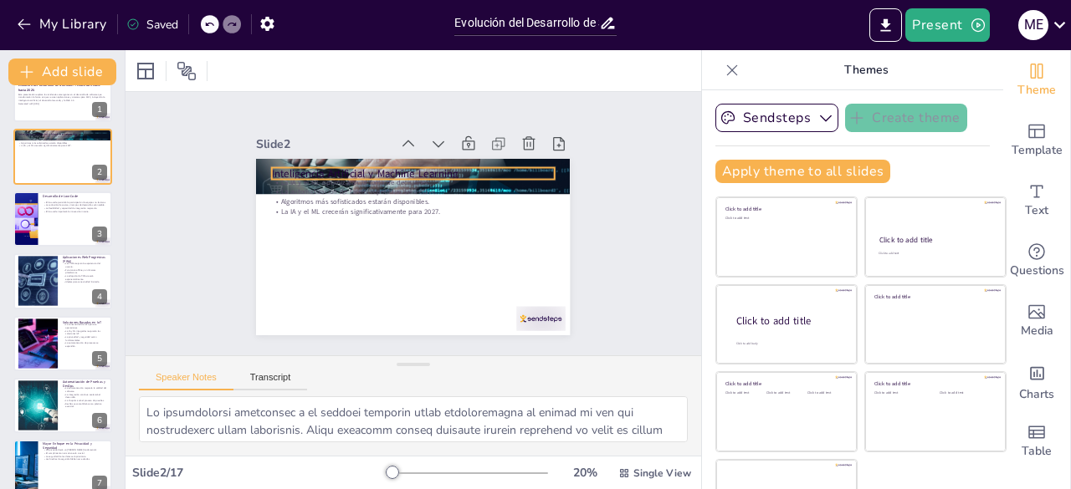
scroll to position [33, 0]
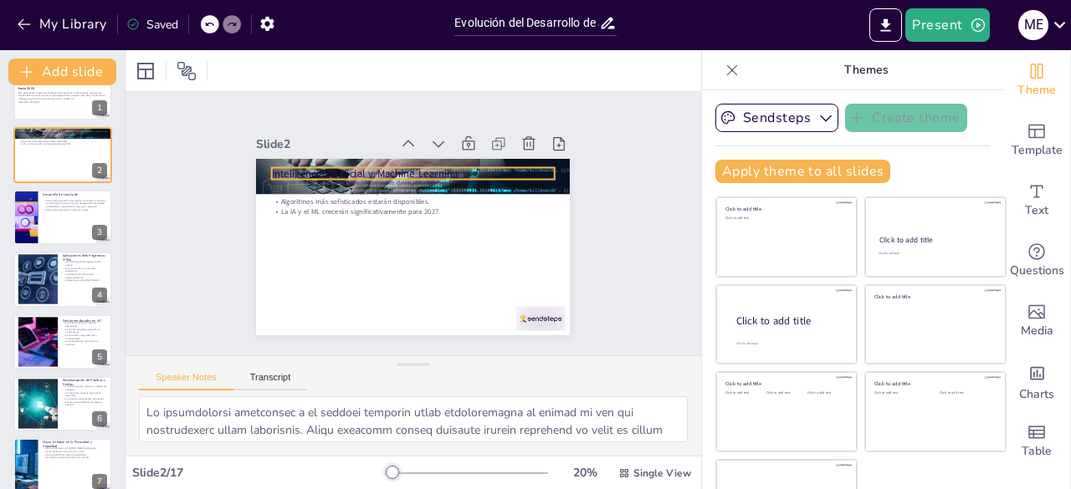
checkbox input "true"
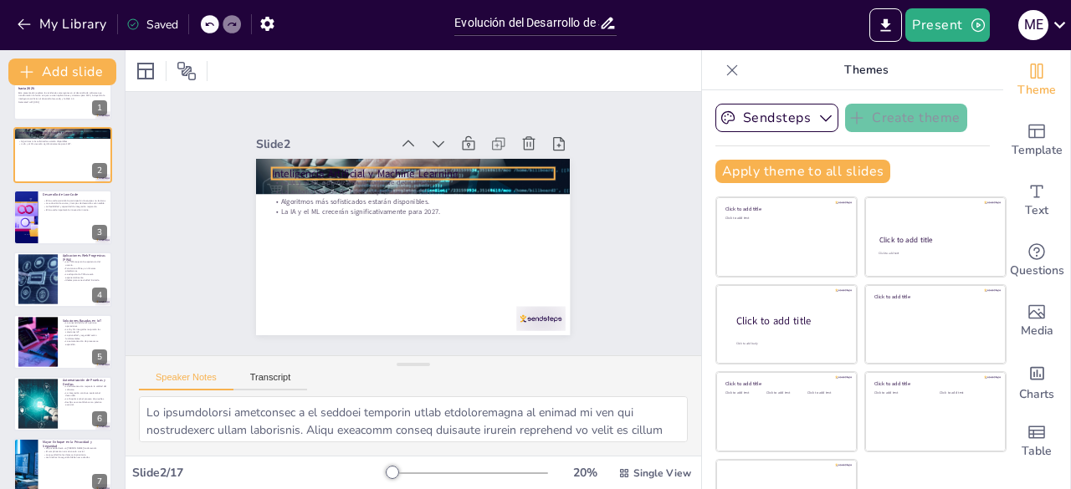
checkbox input "true"
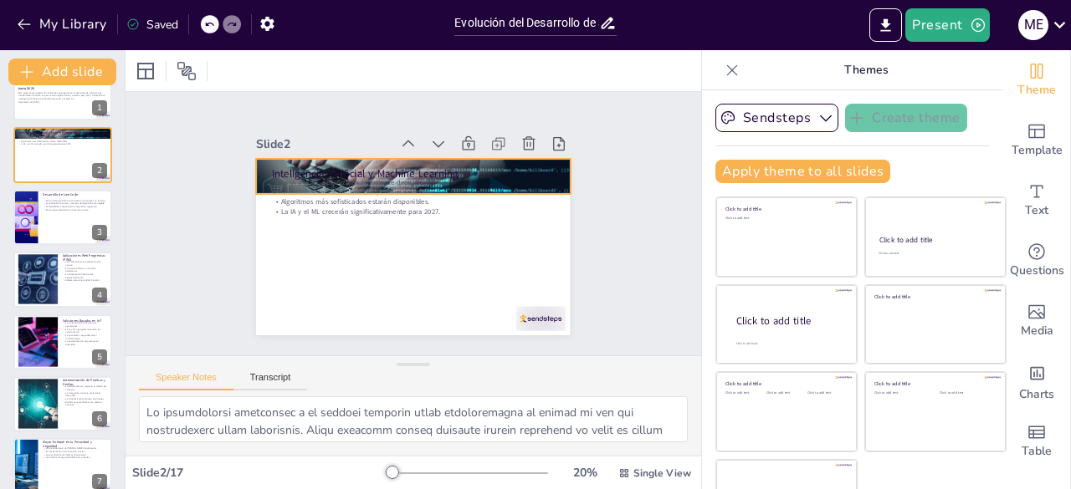
checkbox input "true"
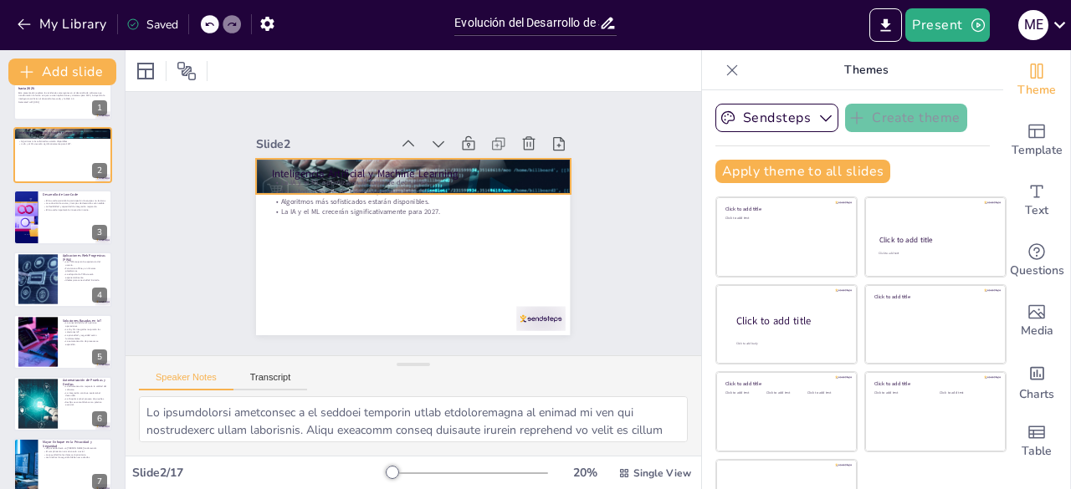
checkbox input "true"
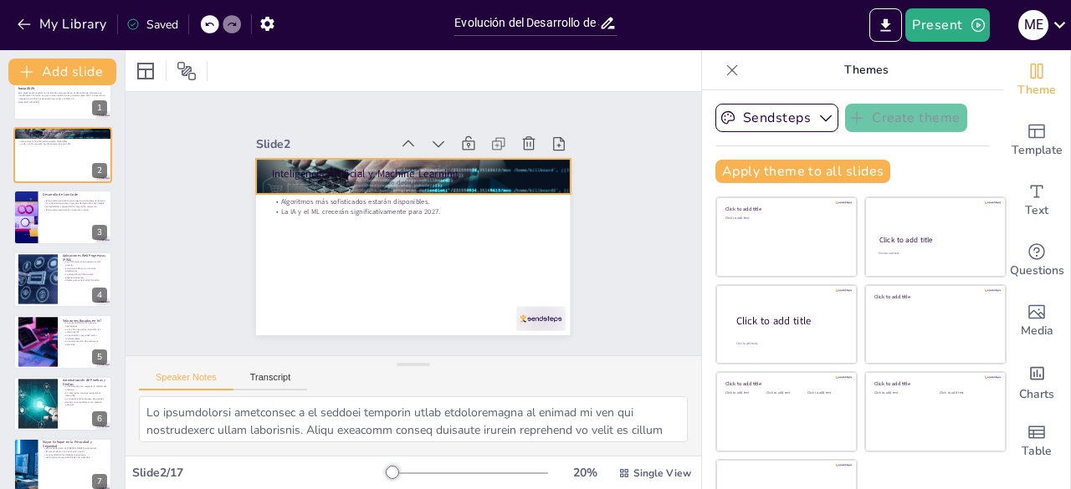
checkbox input "true"
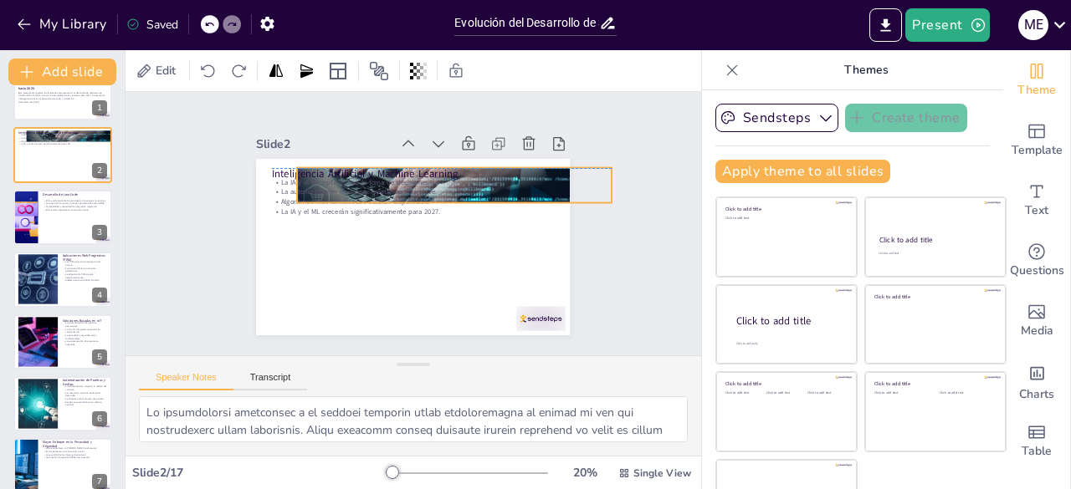
checkbox input "true"
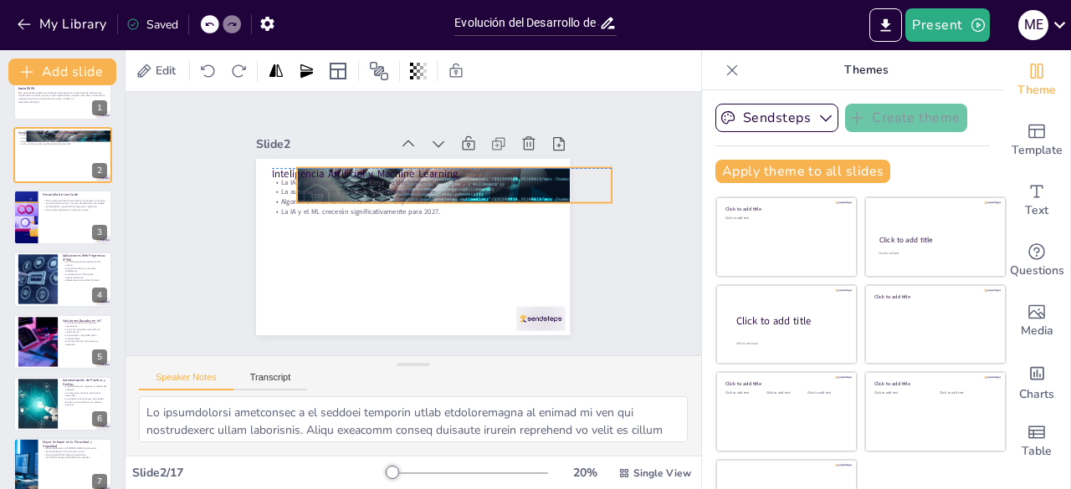
checkbox input "true"
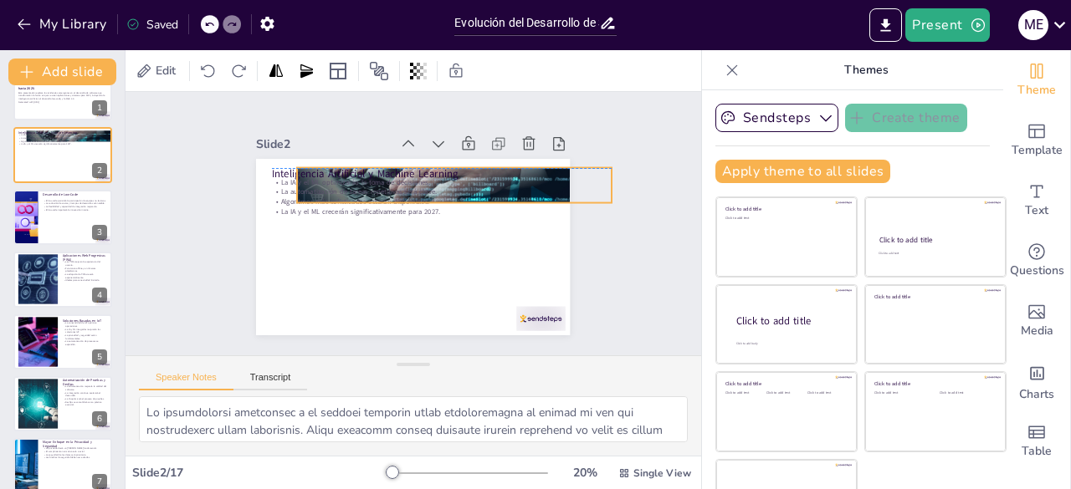
checkbox input "true"
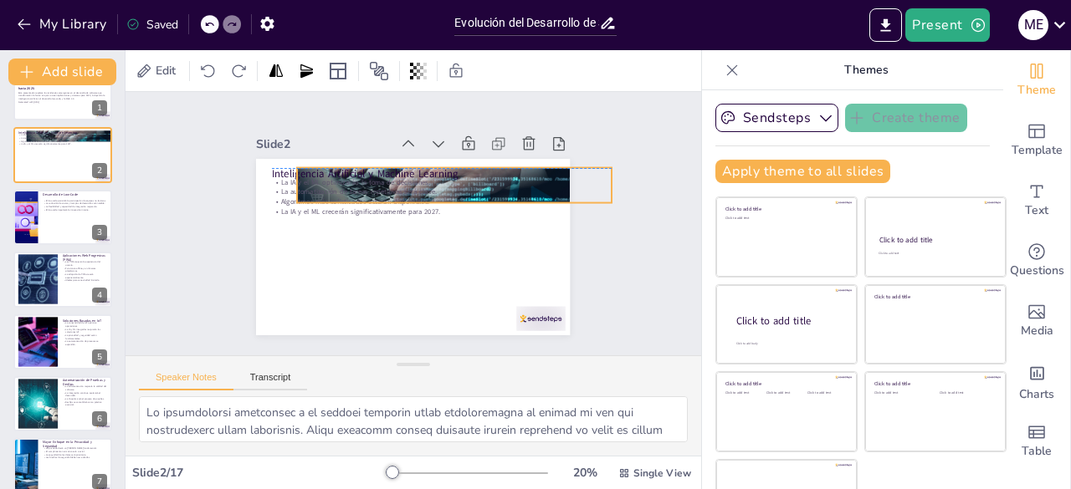
checkbox input "true"
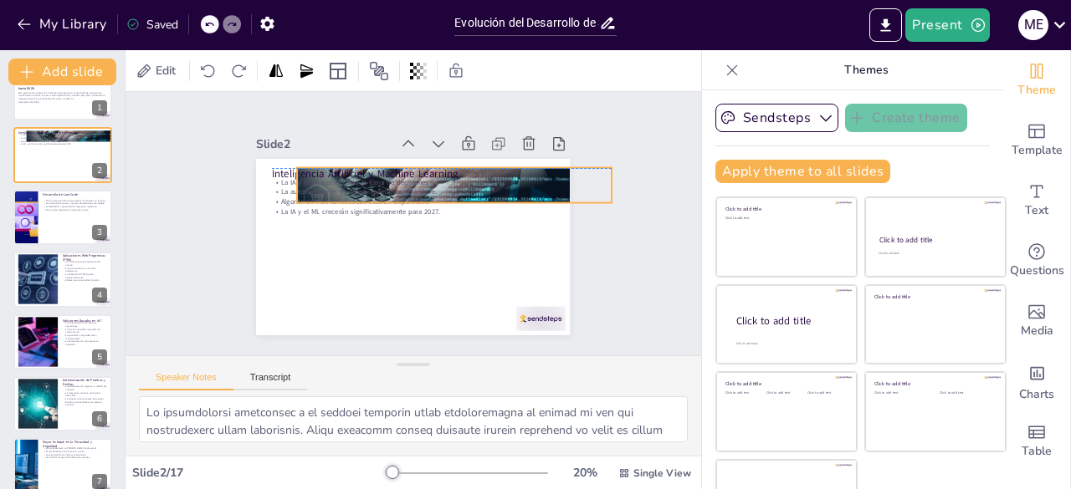
checkbox input "true"
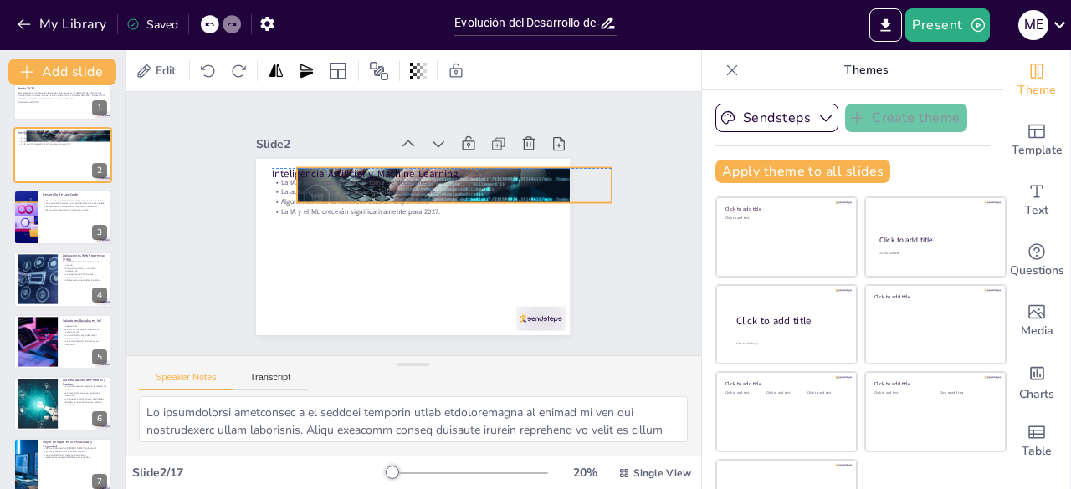
checkbox input "true"
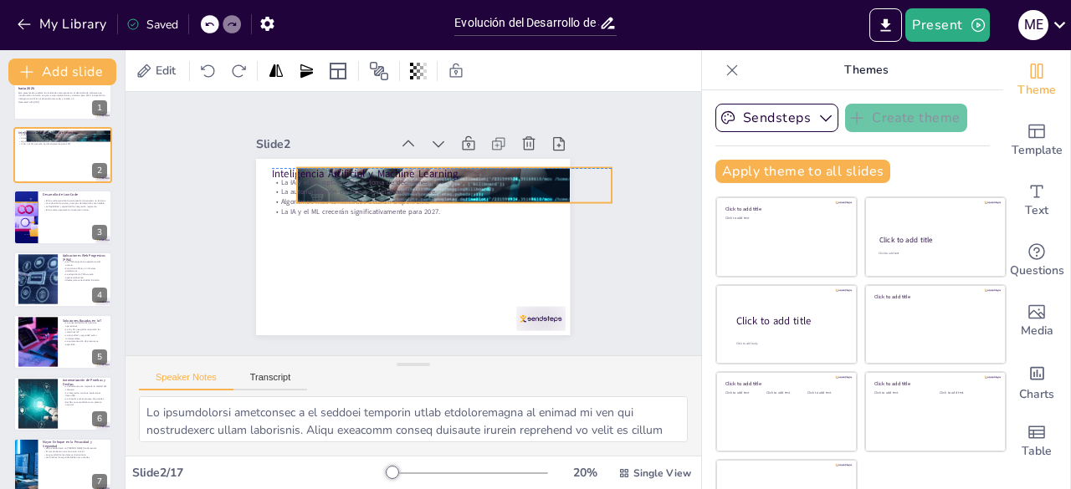
checkbox input "true"
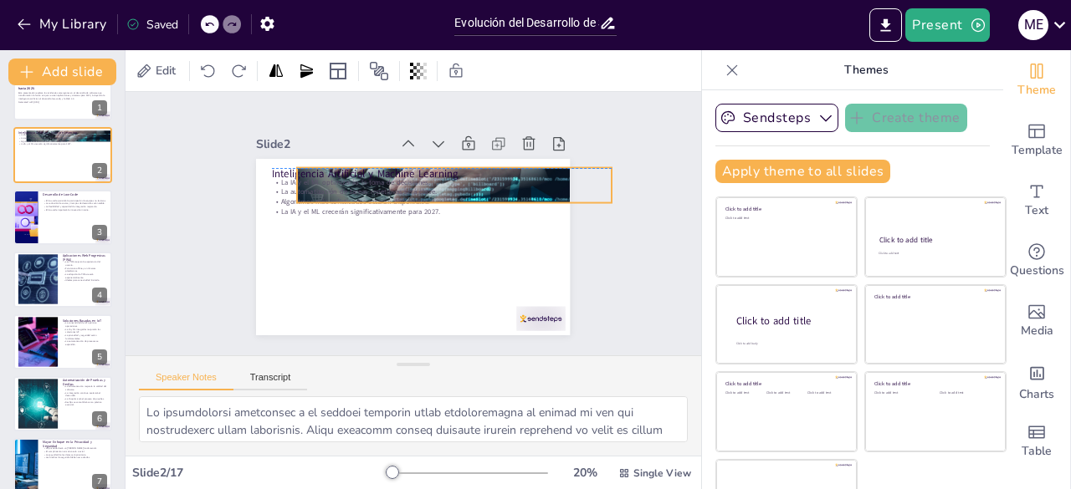
checkbox input "true"
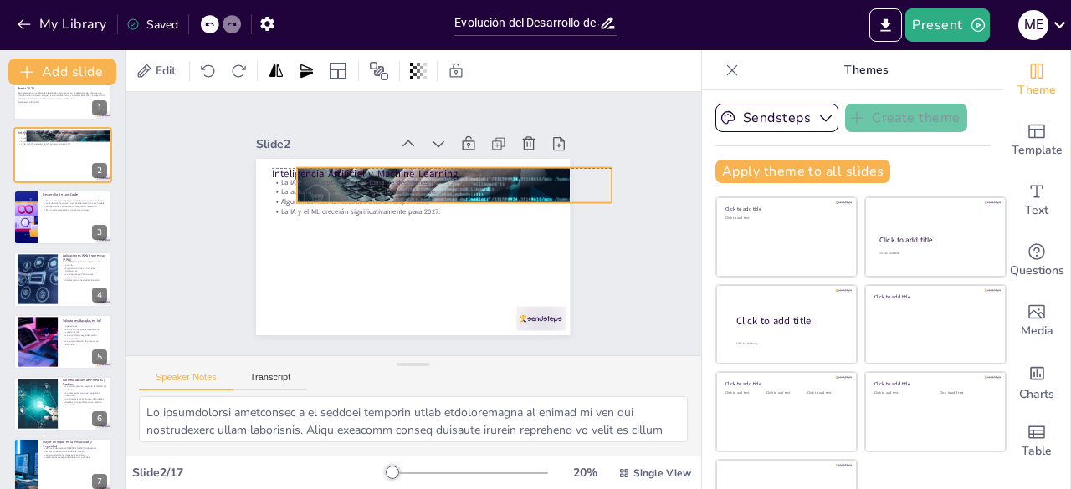
checkbox input "true"
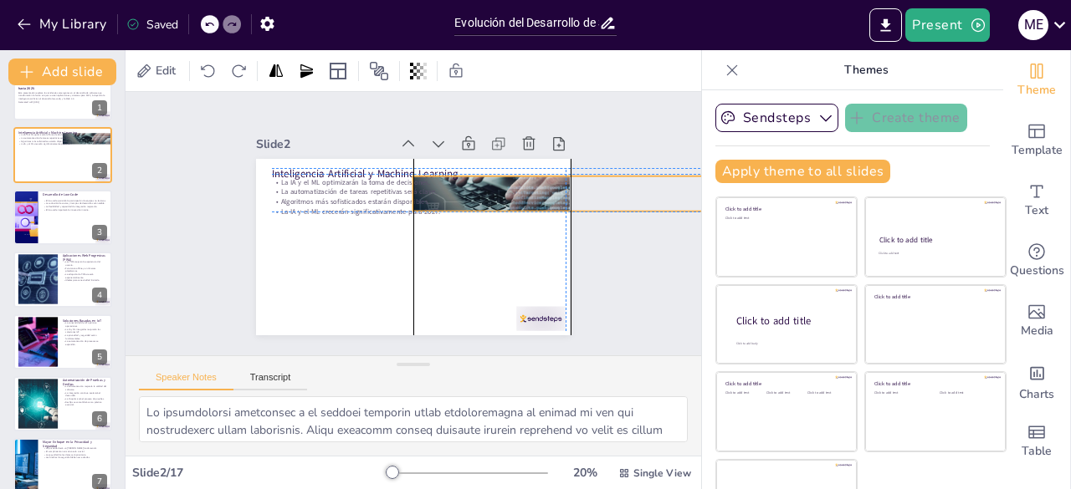
checkbox input "true"
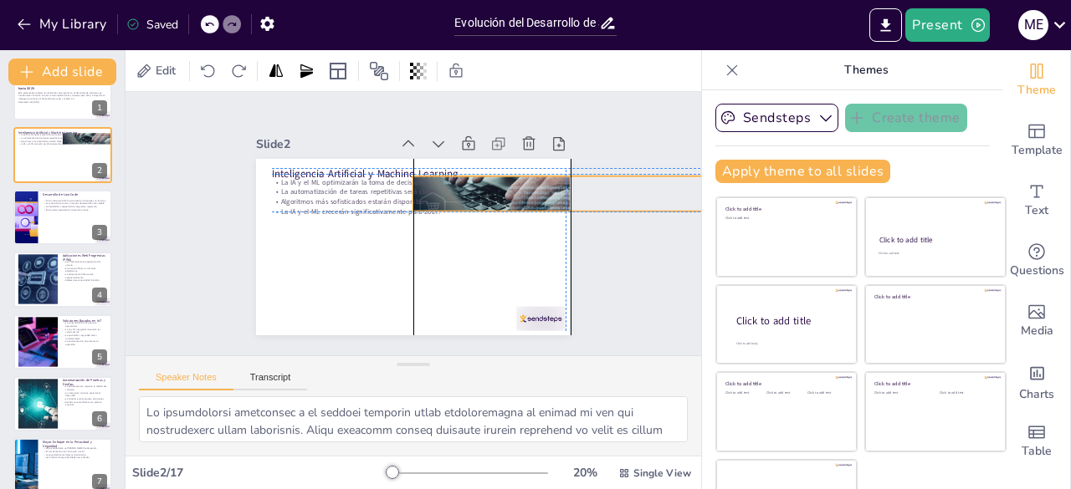
checkbox input "true"
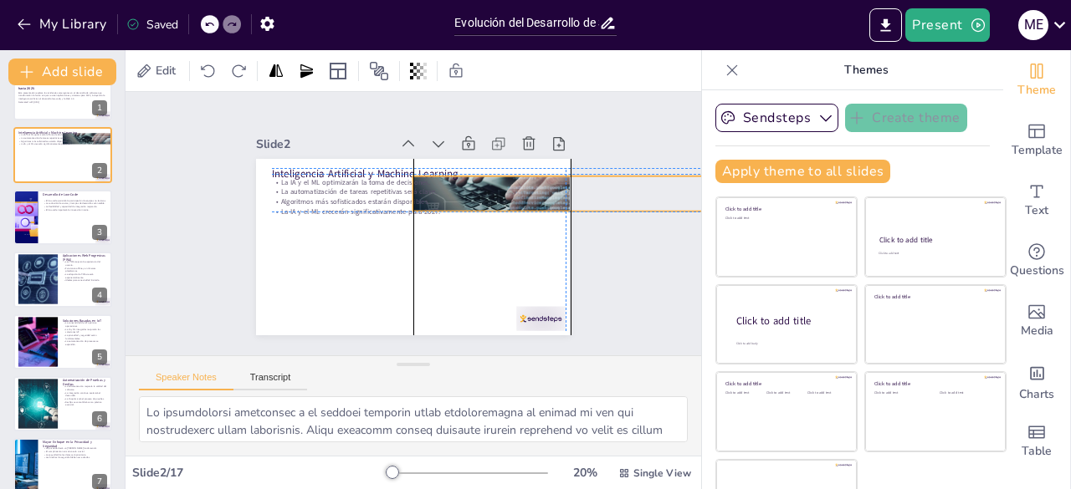
checkbox input "true"
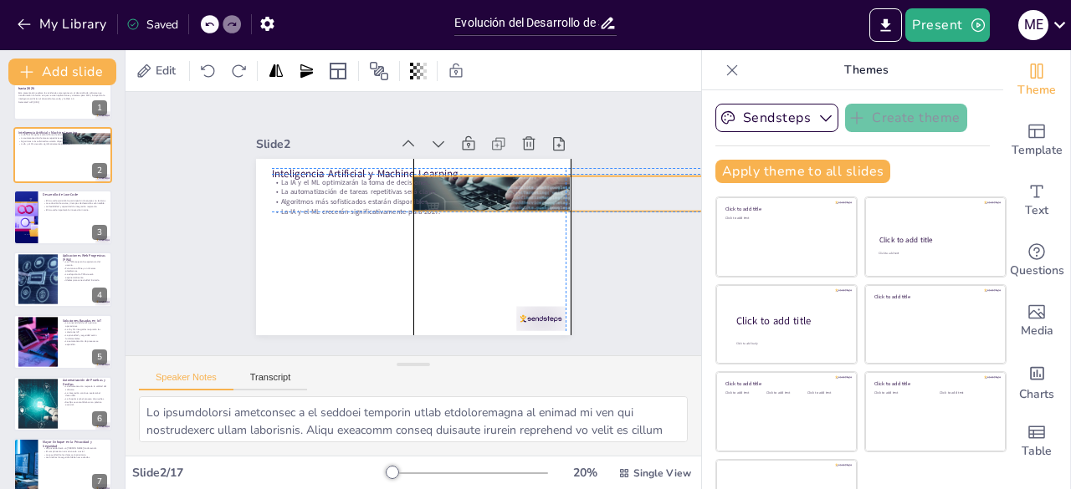
checkbox input "true"
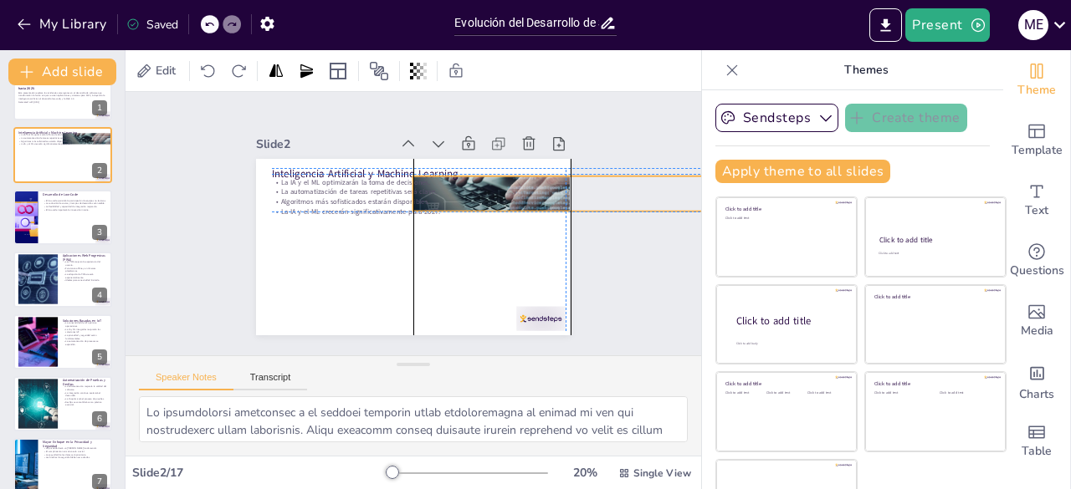
checkbox input "true"
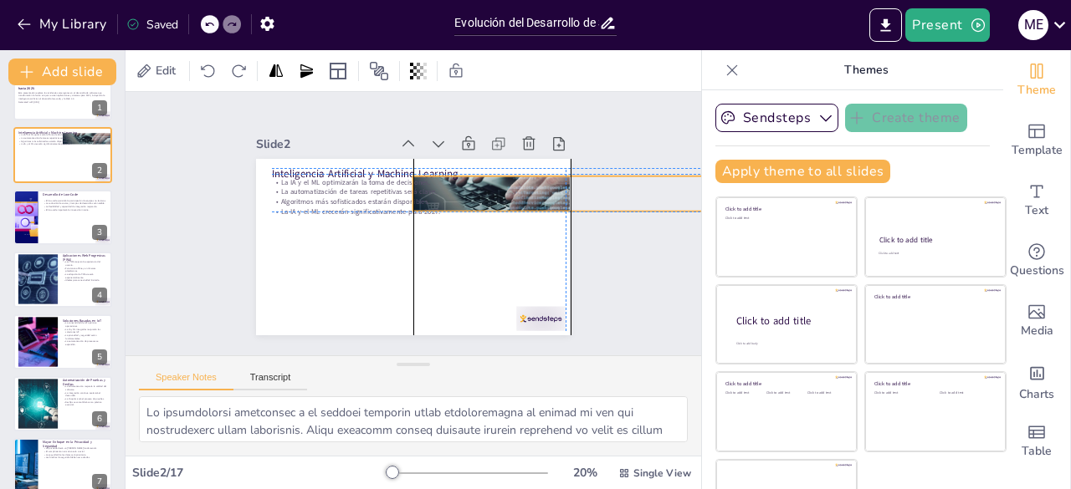
checkbox input "true"
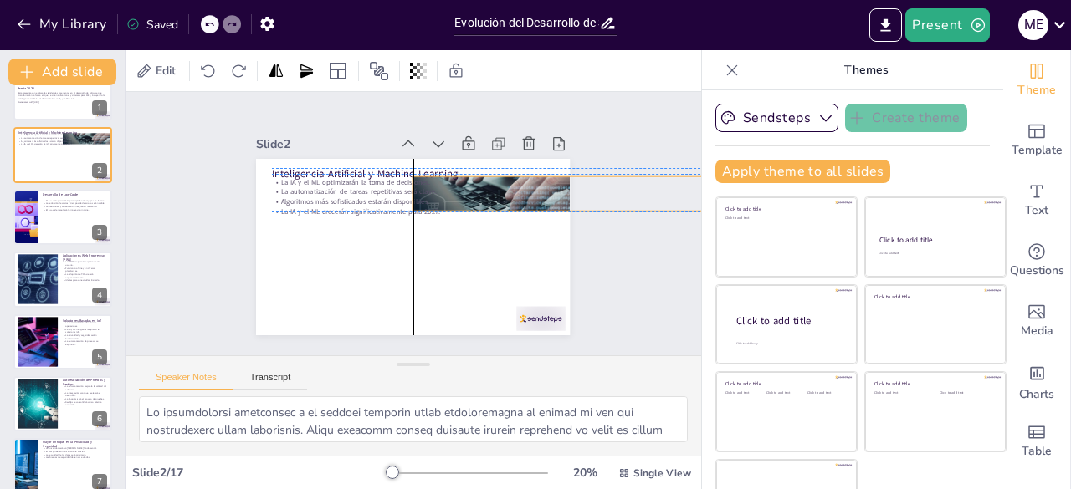
checkbox input "true"
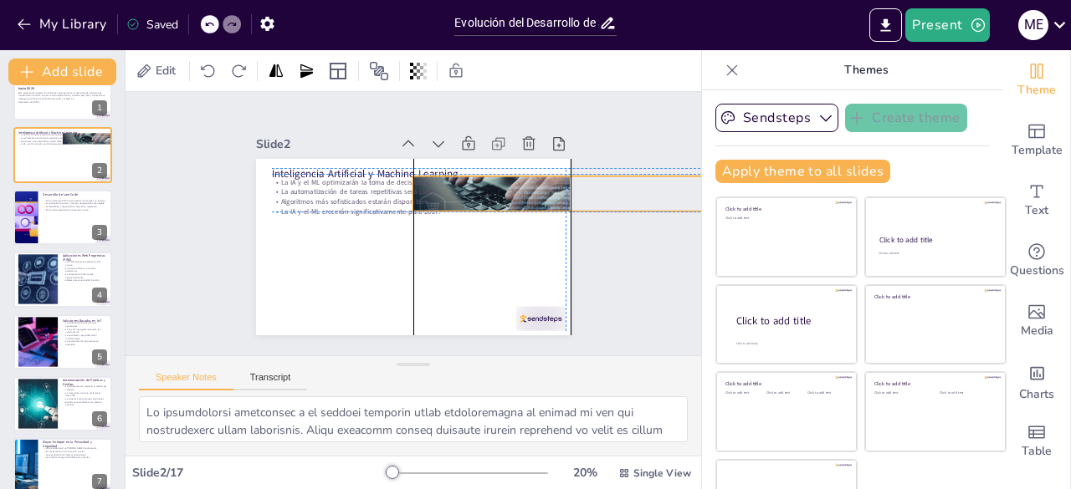
checkbox input "true"
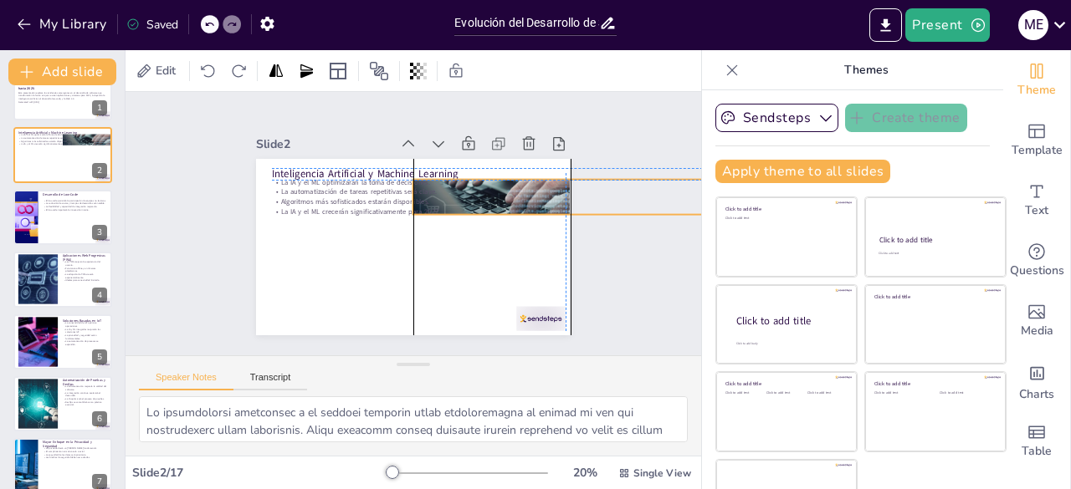
checkbox input "true"
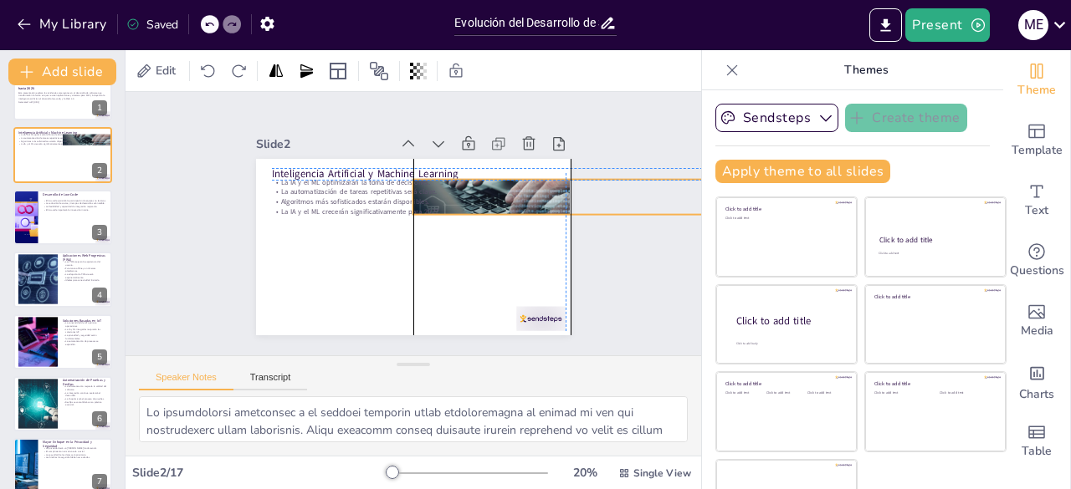
checkbox input "true"
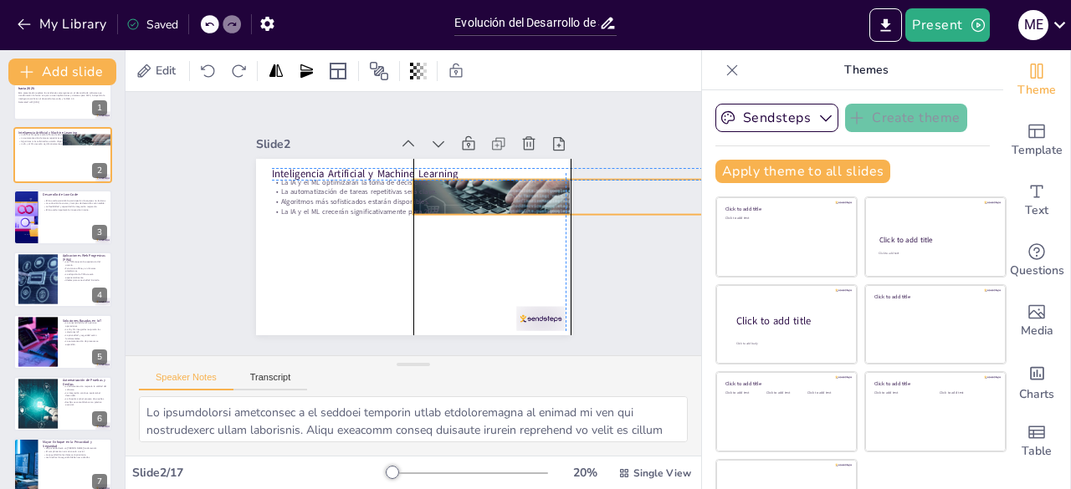
checkbox input "true"
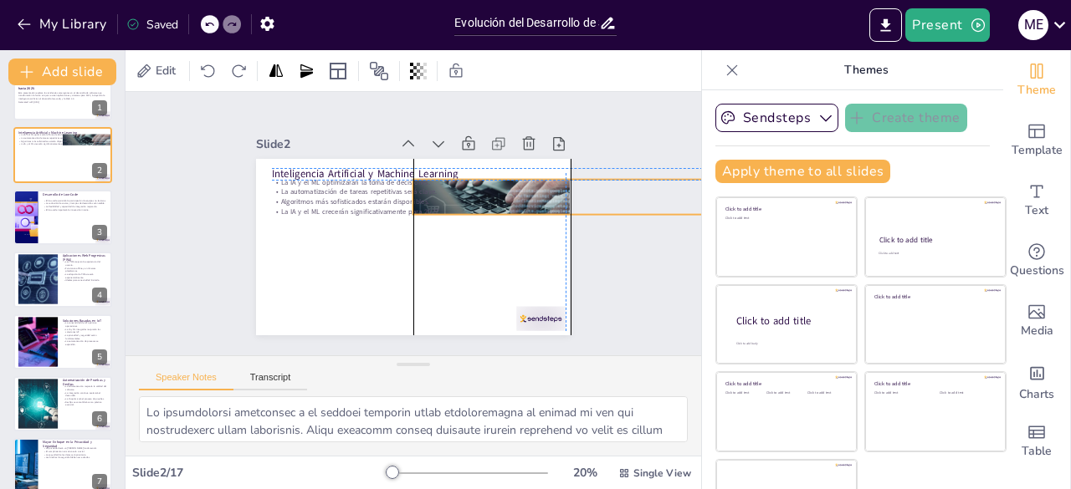
checkbox input "true"
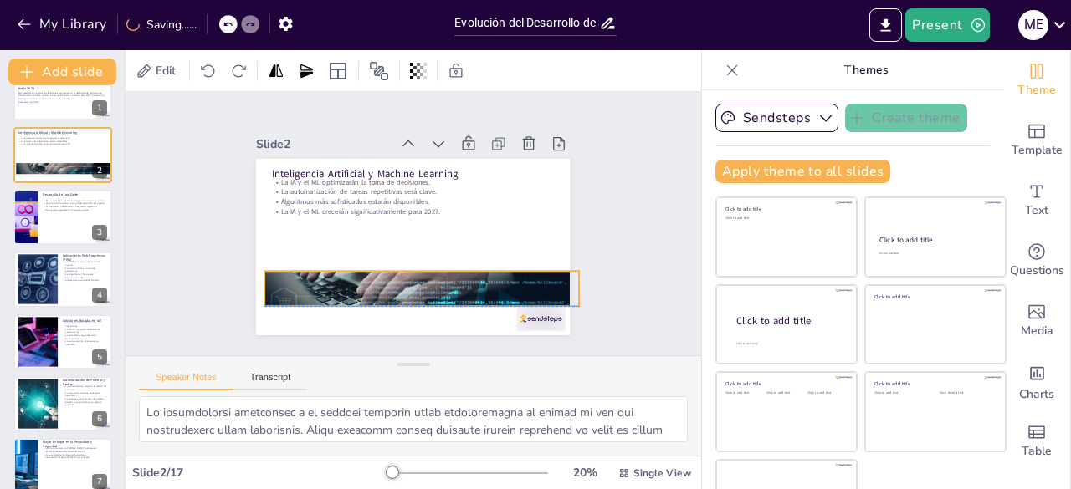
drag, startPoint x: 247, startPoint y: 157, endPoint x: 255, endPoint y: 265, distance: 108.2
click at [255, 265] on div at bounding box center [388, 284] width 376 height 339
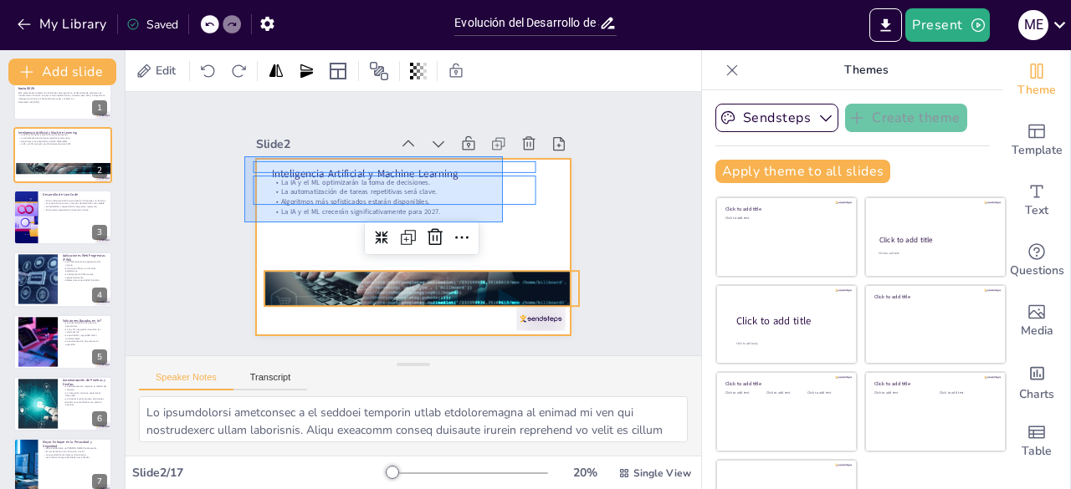
drag, startPoint x: 244, startPoint y: 156, endPoint x: 503, endPoint y: 222, distance: 266.8
click at [503, 222] on div at bounding box center [410, 247] width 330 height 208
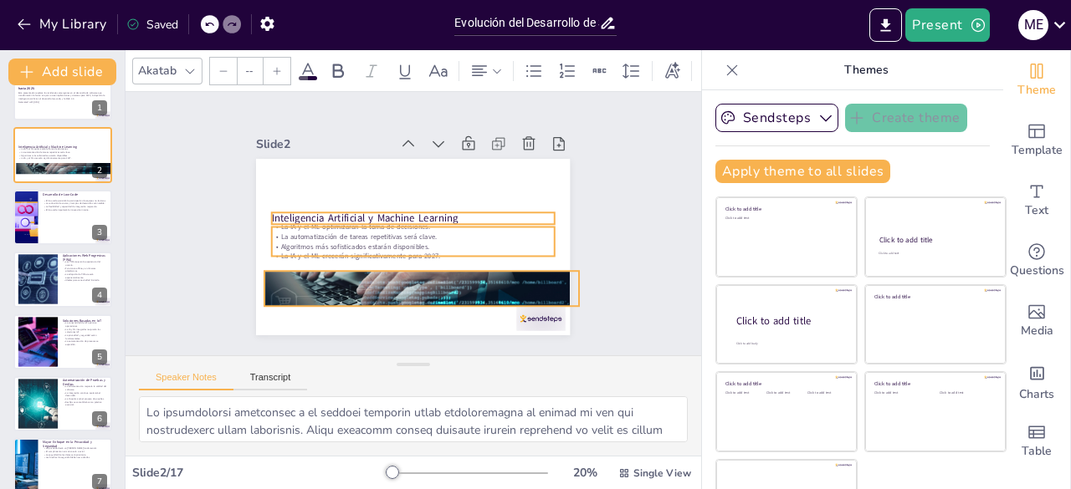
click at [478, 283] on div at bounding box center [415, 289] width 334 height 241
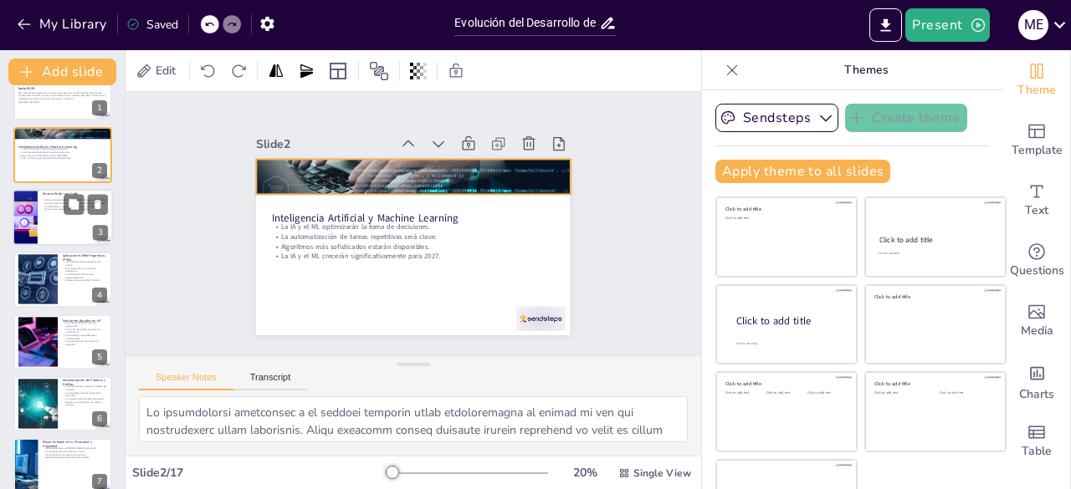
click at [57, 197] on div "El low-code permitirá la participación de equipos no técnicos. La reducción de …" at bounding box center [75, 205] width 65 height 17
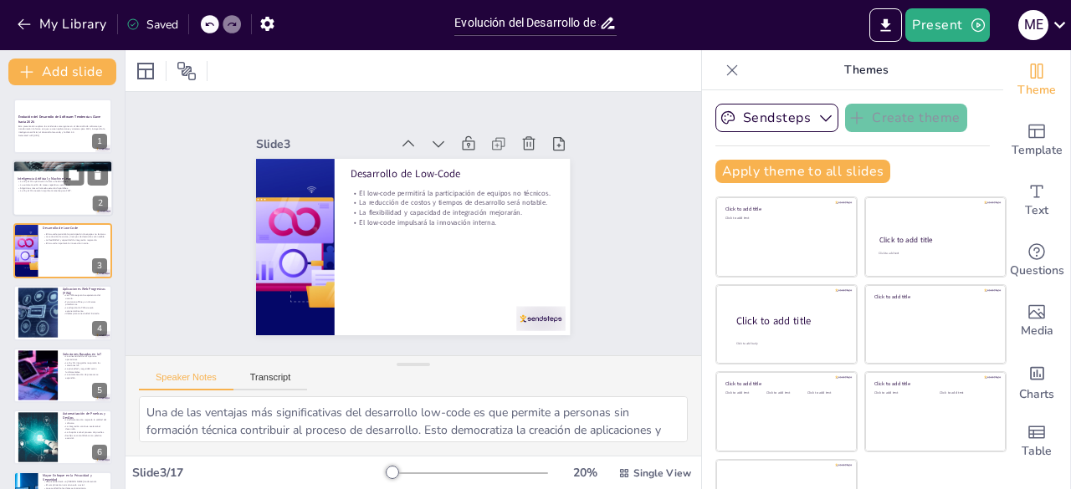
click at [62, 173] on div at bounding box center [63, 189] width 100 height 57
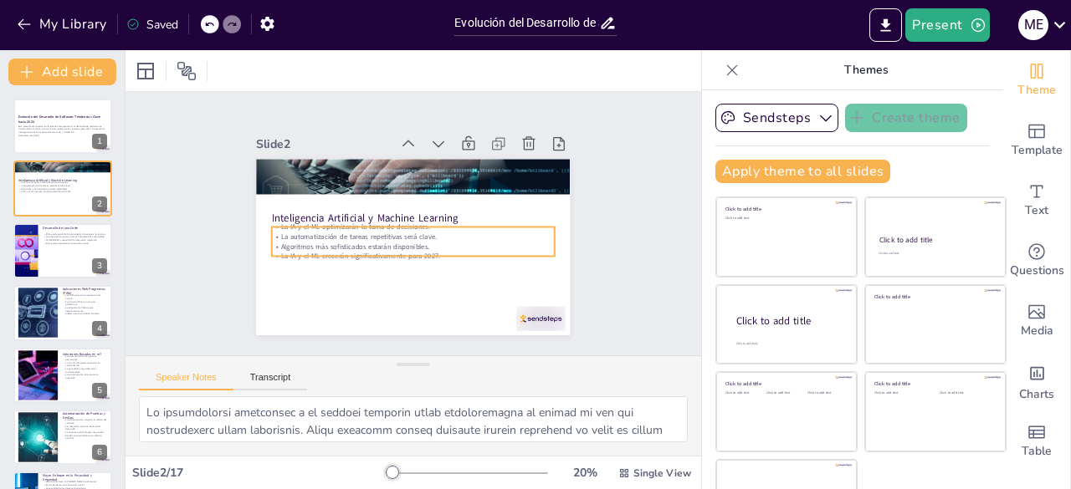
click at [411, 238] on p "Algoritmos más sofisticados estarán disponibles." at bounding box center [411, 246] width 282 height 39
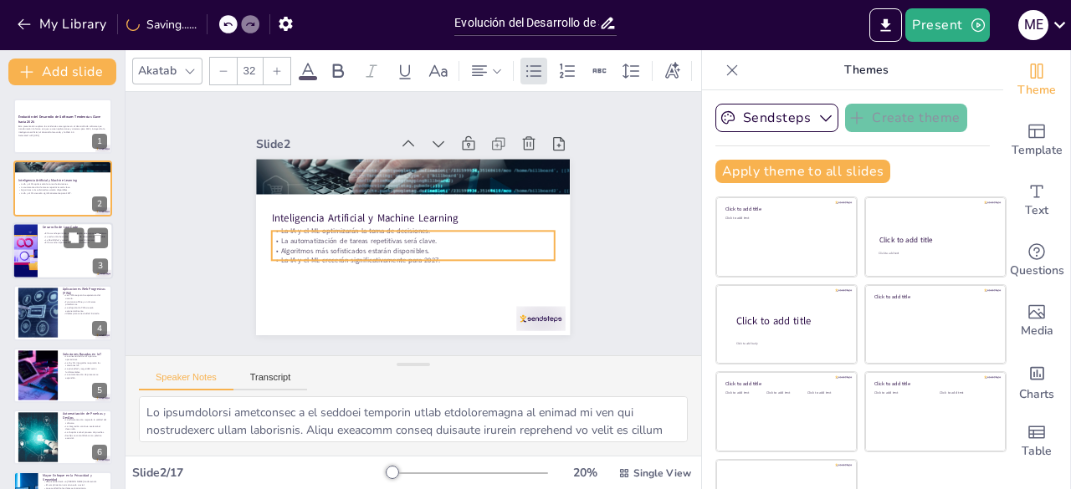
click at [70, 258] on div at bounding box center [63, 250] width 100 height 57
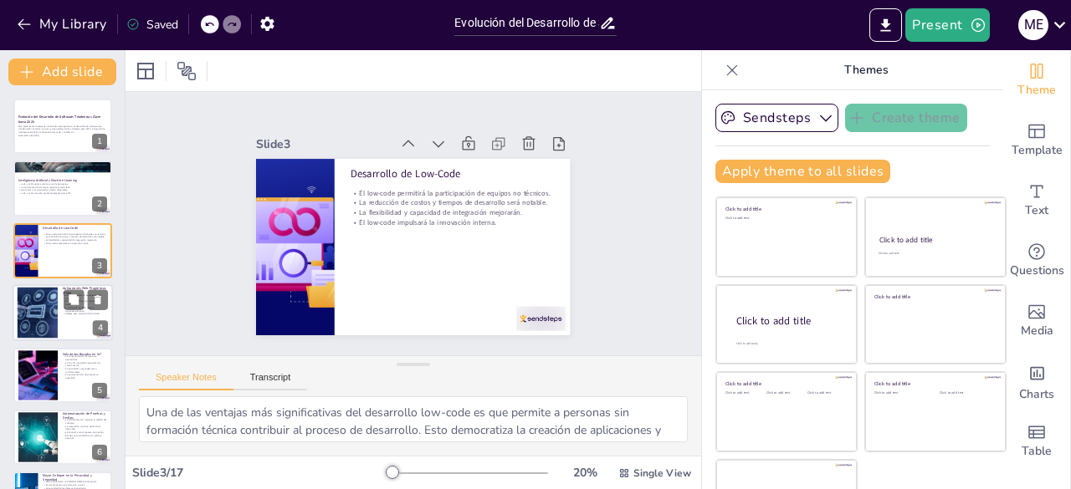
click at [59, 319] on div at bounding box center [63, 312] width 100 height 57
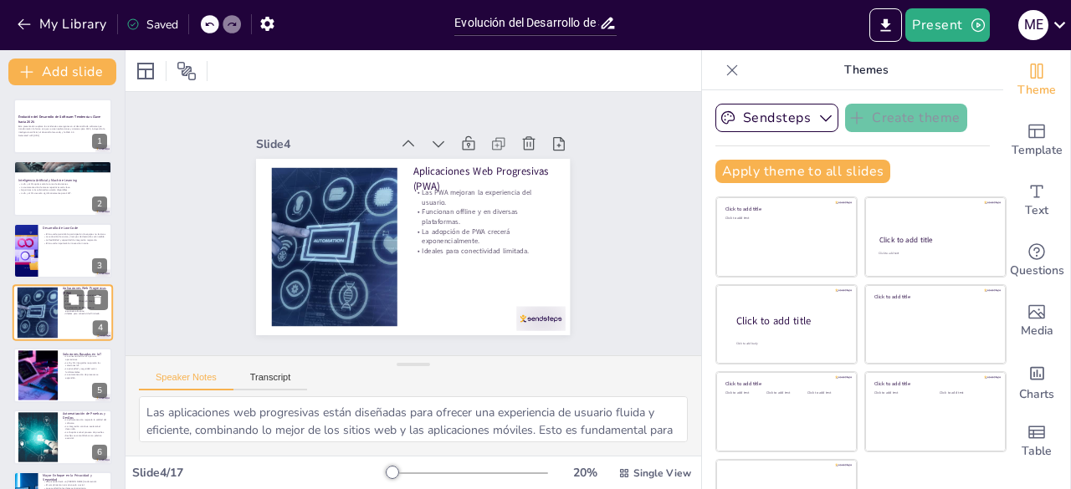
scroll to position [25, 0]
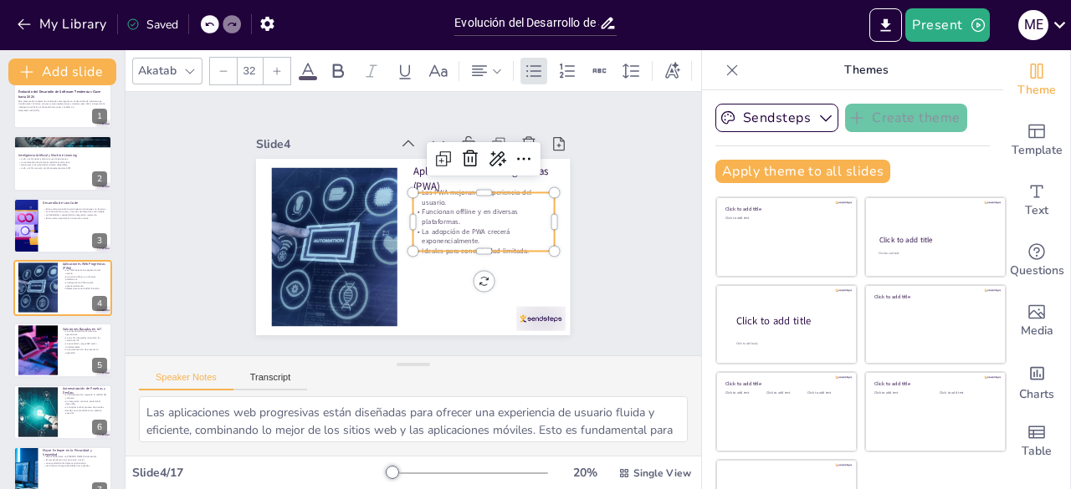
click at [438, 182] on div "Aplicaciones Web Progresivas (PWA) Las PWA mejoran la experiencia del usuario. …" at bounding box center [410, 247] width 330 height 208
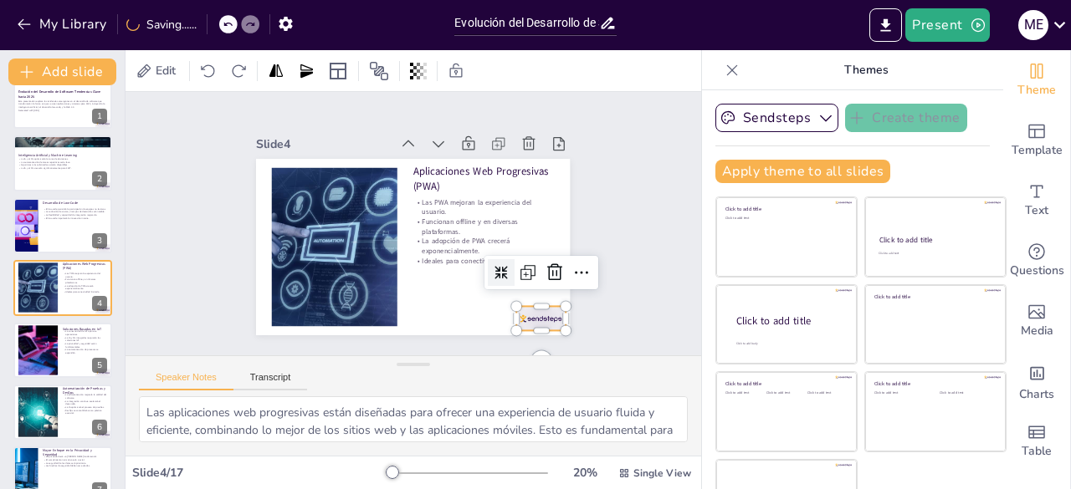
click at [533, 317] on div at bounding box center [530, 331] width 51 height 29
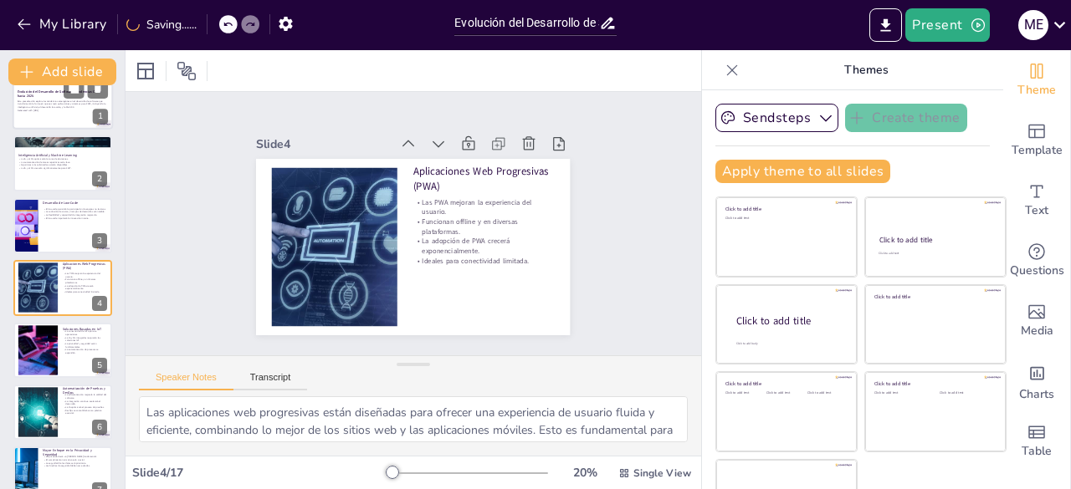
click at [72, 119] on div at bounding box center [63, 101] width 100 height 57
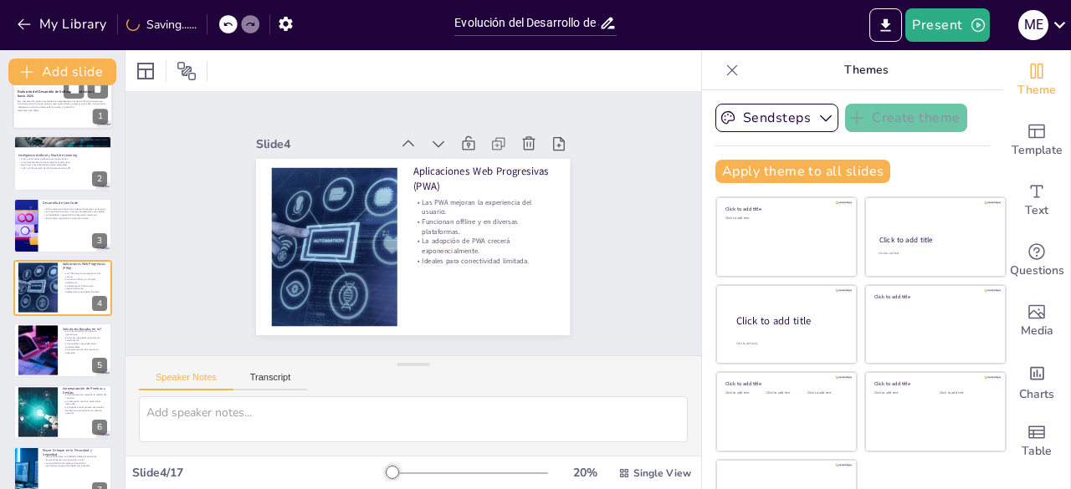
scroll to position [0, 0]
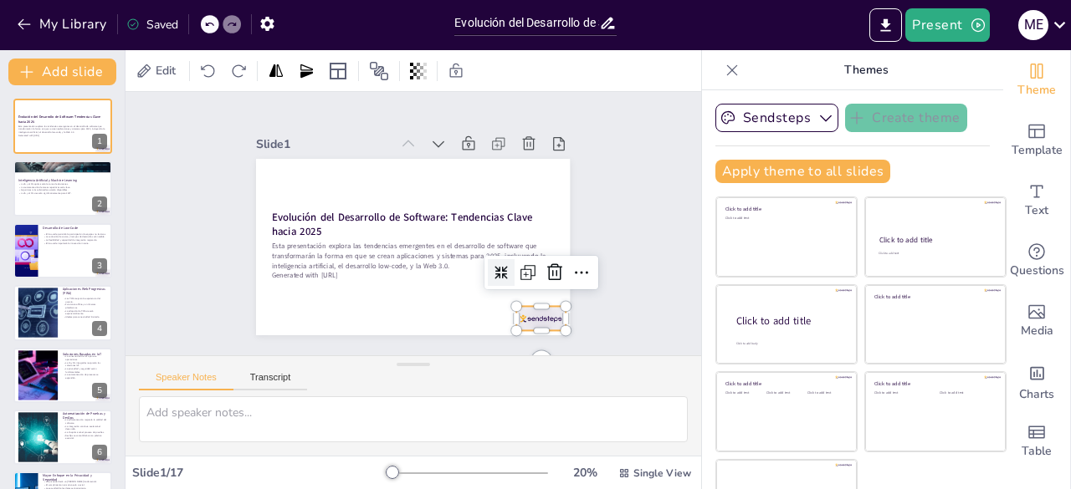
click at [521, 319] on div at bounding box center [530, 331] width 51 height 29
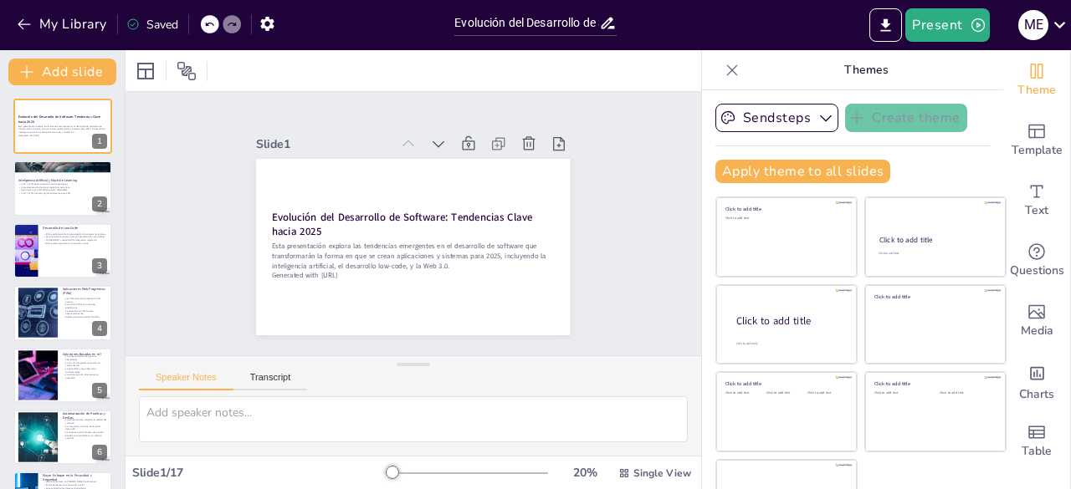
click at [207, 19] on icon at bounding box center [209, 24] width 10 height 10
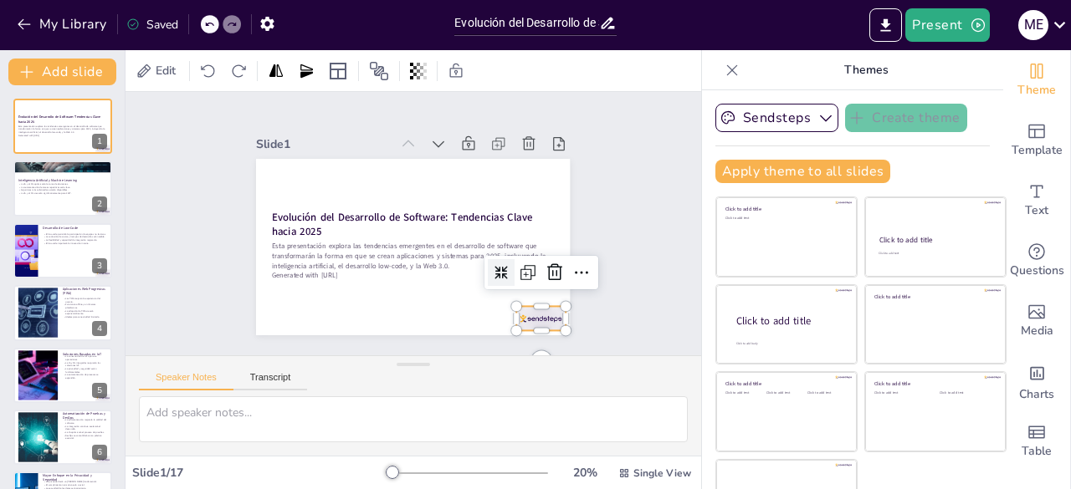
click at [509, 341] on div at bounding box center [491, 362] width 54 height 43
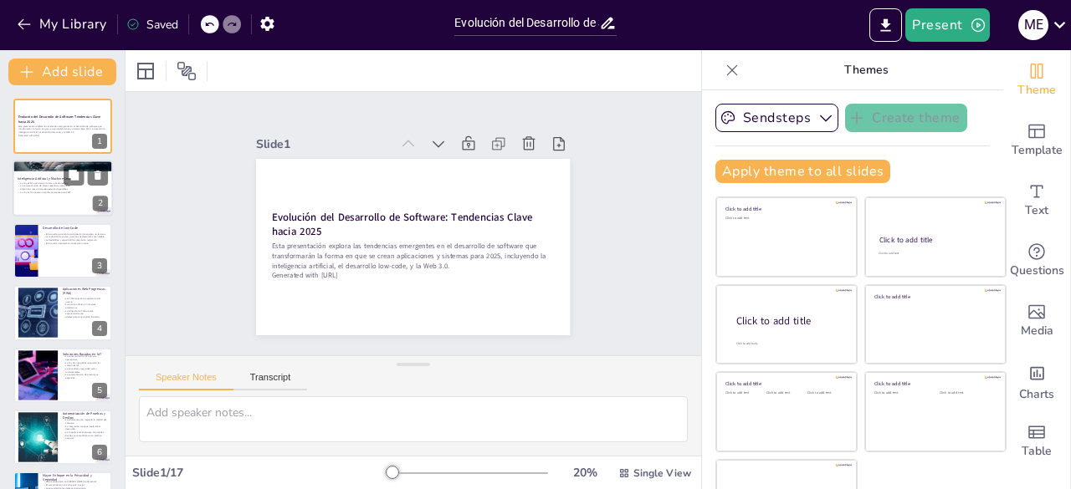
click at [65, 203] on div at bounding box center [63, 189] width 100 height 57
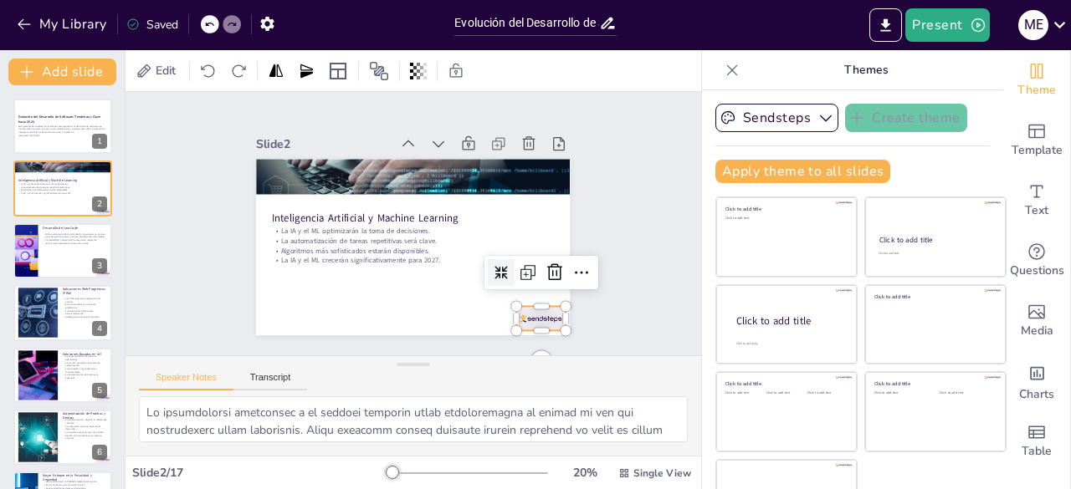
click at [504, 347] on div at bounding box center [476, 370] width 54 height 46
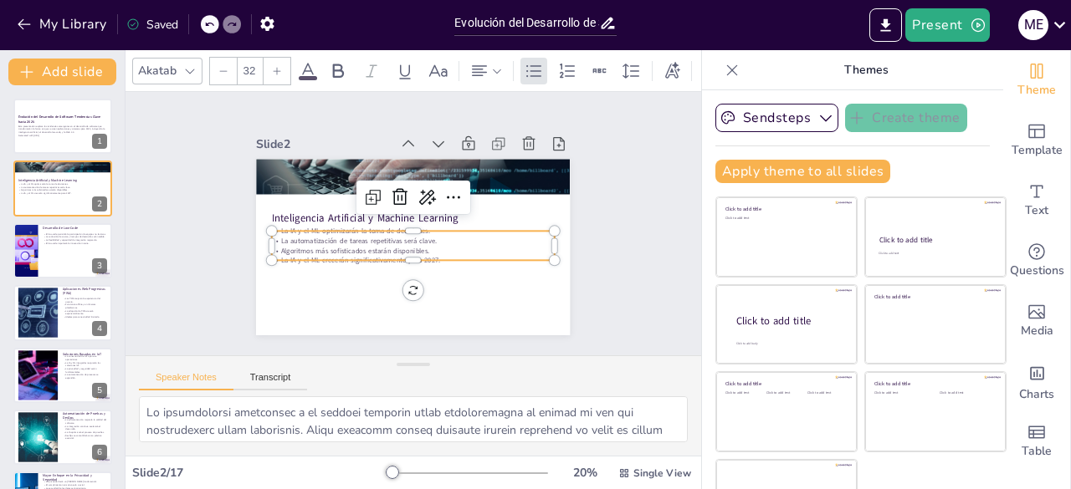
click at [322, 247] on p "Algoritmos más sofisticados estarán disponibles." at bounding box center [410, 250] width 282 height 39
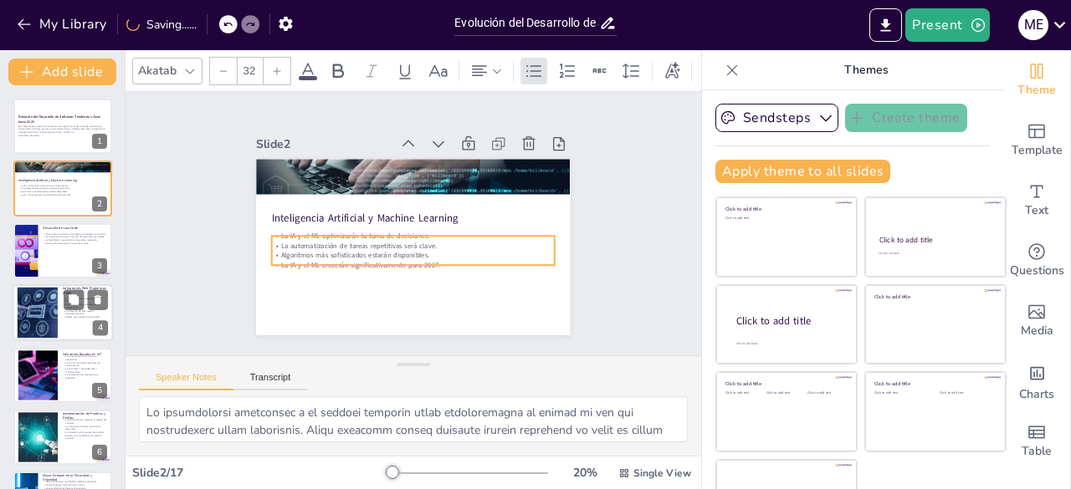
click at [72, 325] on div at bounding box center [63, 312] width 100 height 57
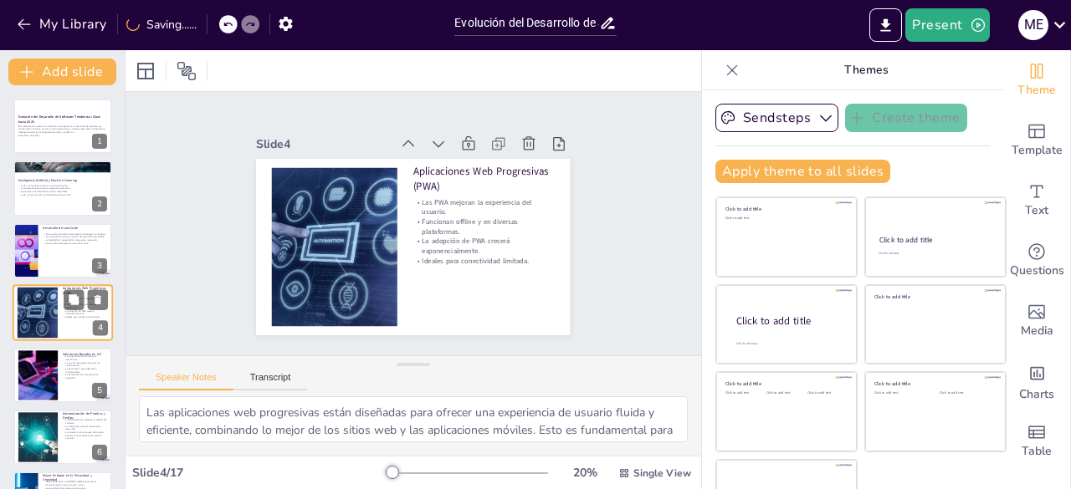
scroll to position [25, 0]
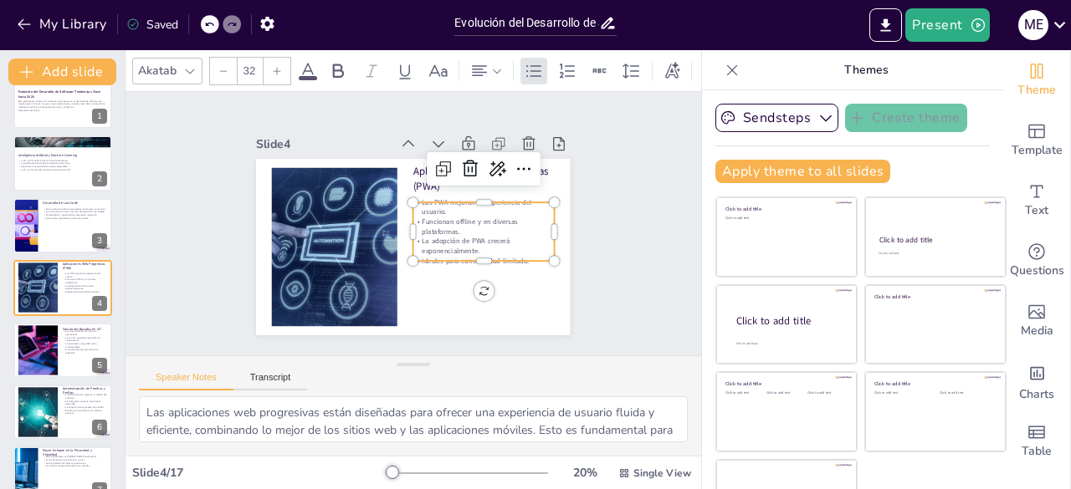
click at [465, 236] on p "La adopción de PWA crecerá exponencialmente." at bounding box center [477, 260] width 142 height 49
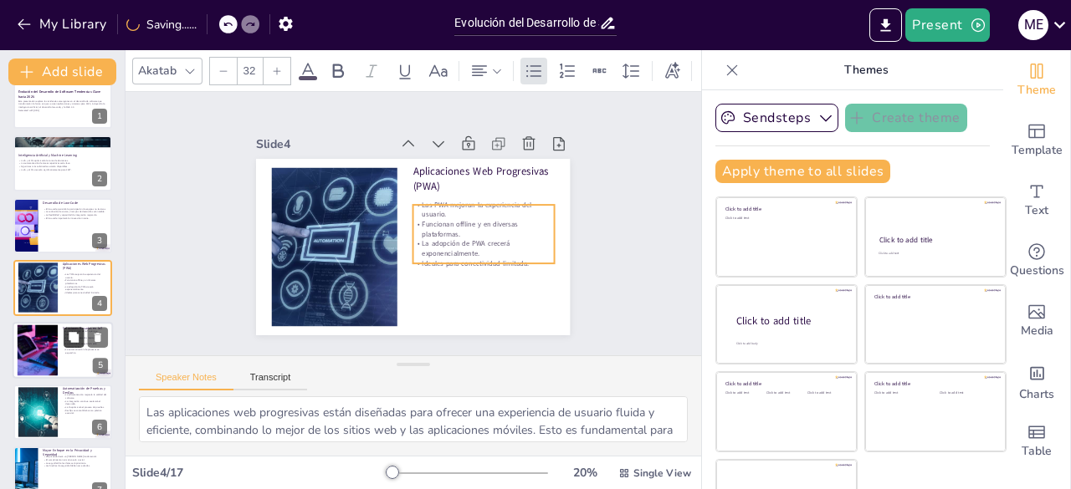
click at [83, 337] on button at bounding box center [74, 337] width 20 height 20
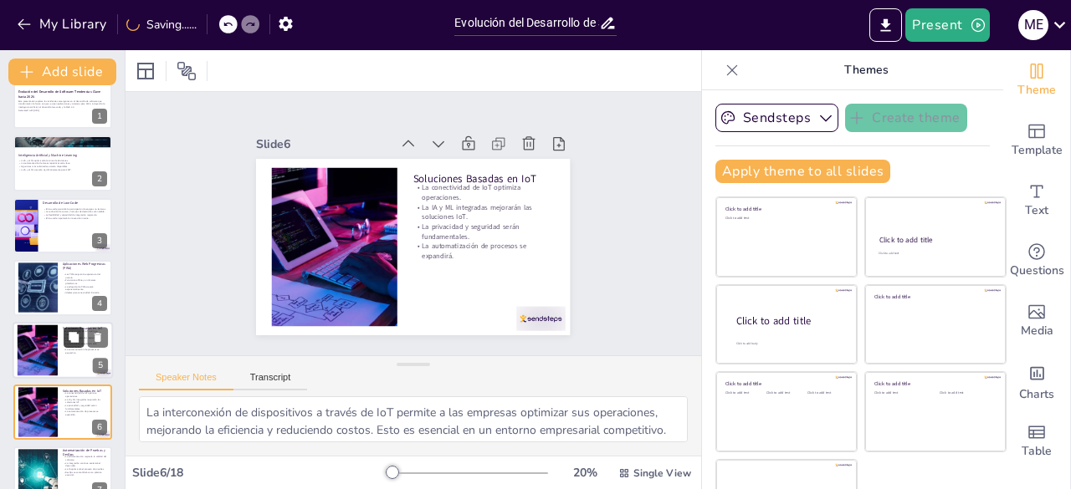
scroll to position [150, 0]
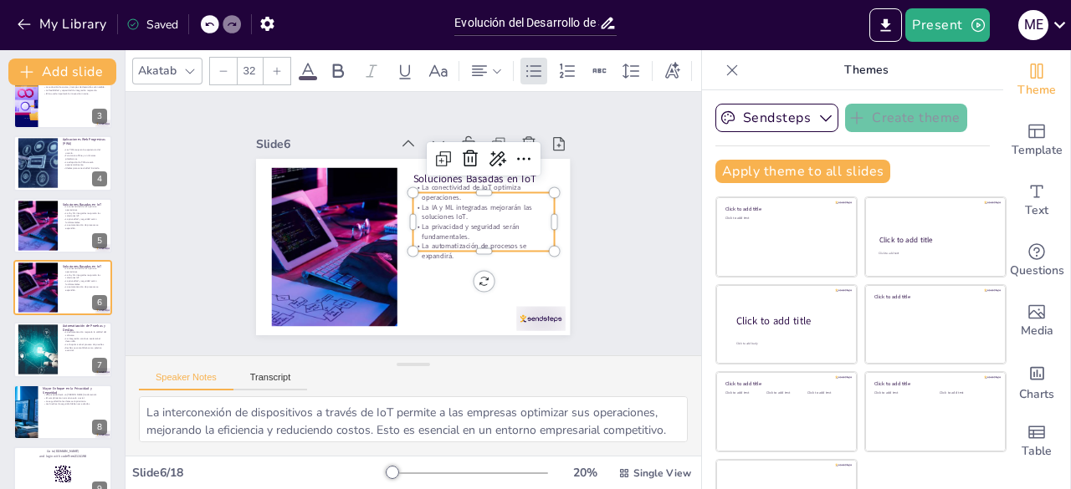
click at [476, 222] on p "La privacidad y seguridad serán fundamentales." at bounding box center [481, 246] width 142 height 49
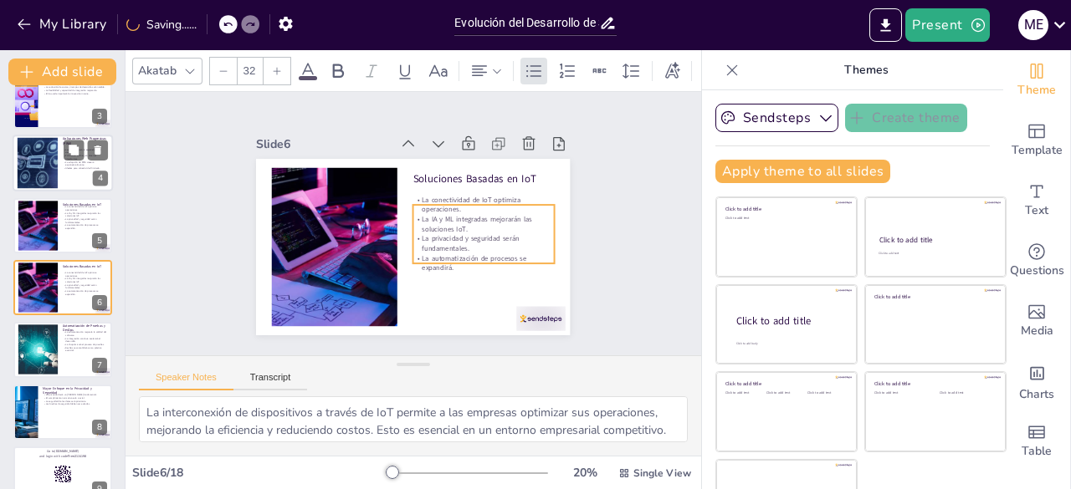
click at [43, 167] on div at bounding box center [37, 163] width 76 height 51
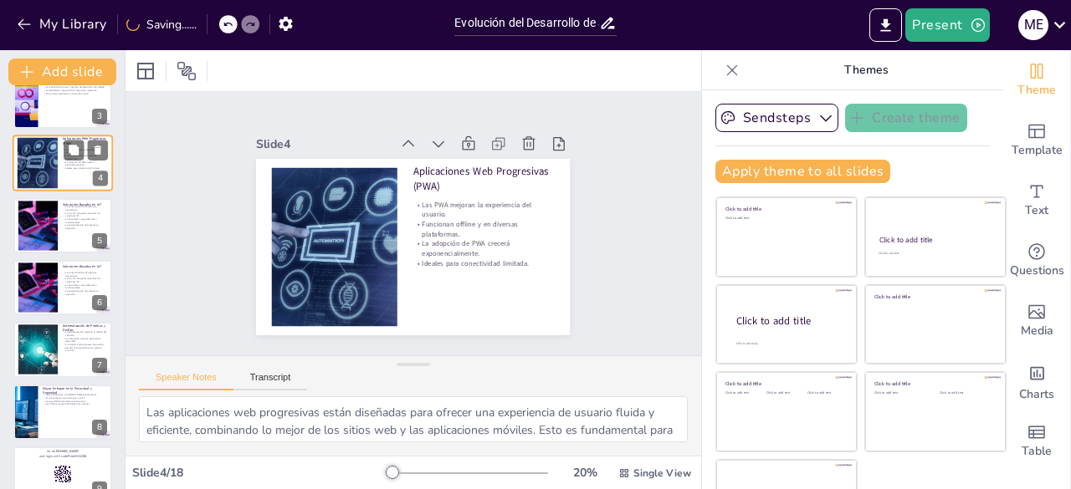
scroll to position [25, 0]
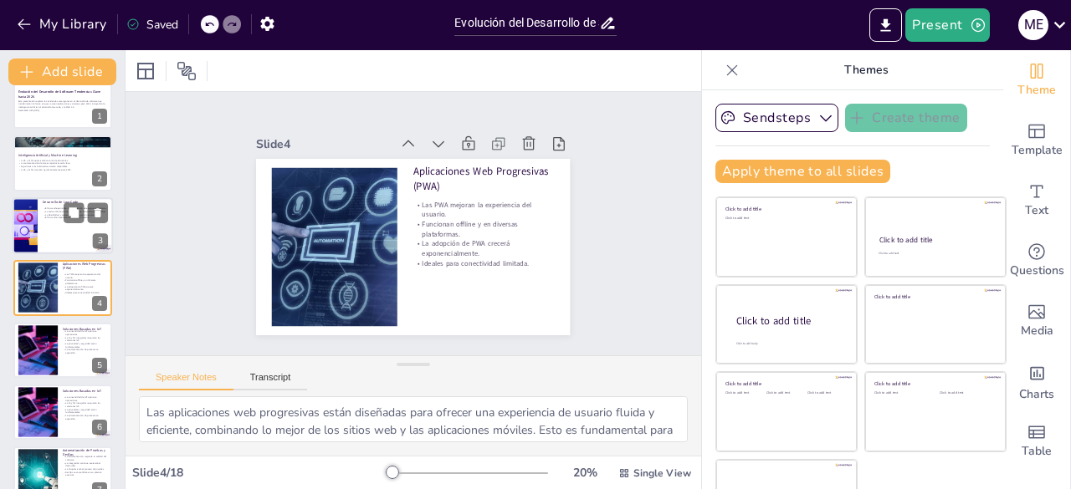
click at [59, 235] on div at bounding box center [63, 225] width 100 height 57
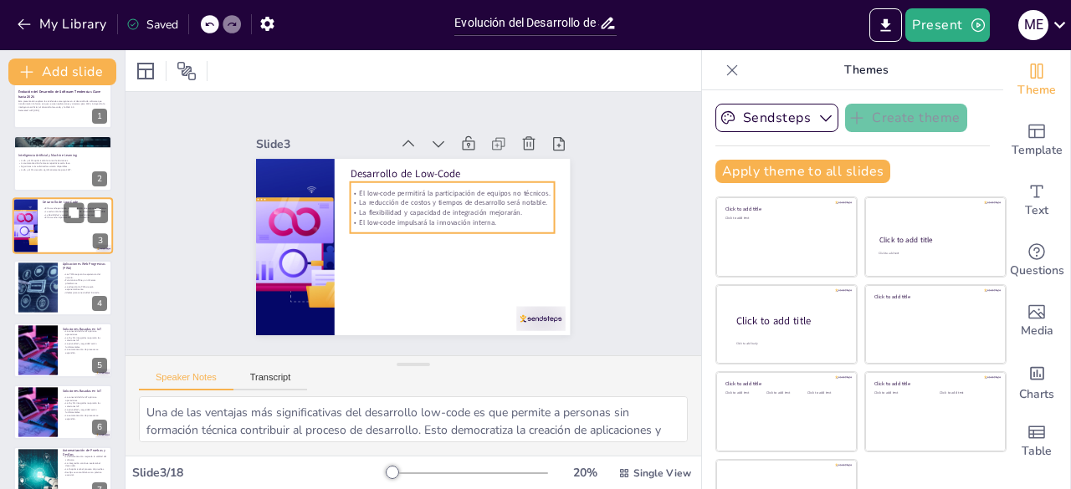
scroll to position [0, 0]
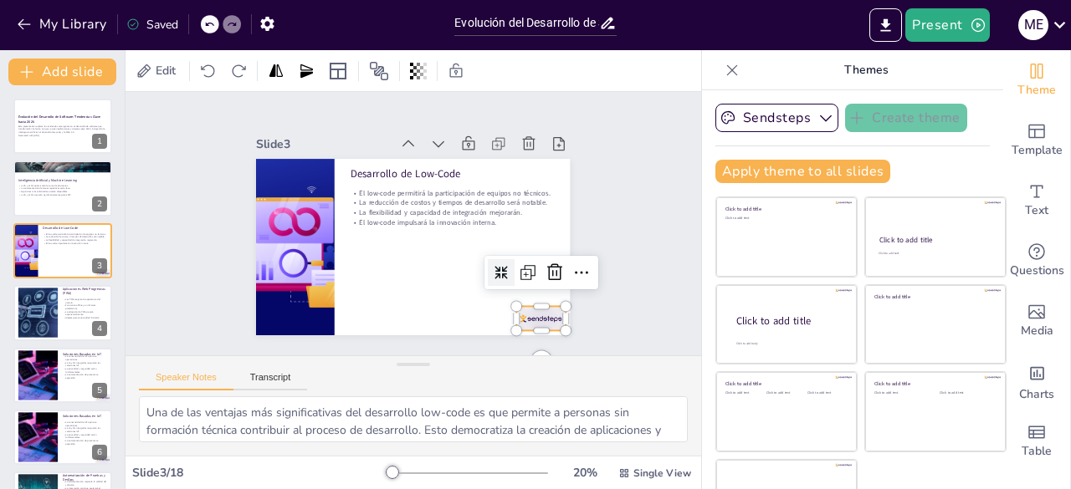
click at [522, 319] on div at bounding box center [530, 331] width 51 height 29
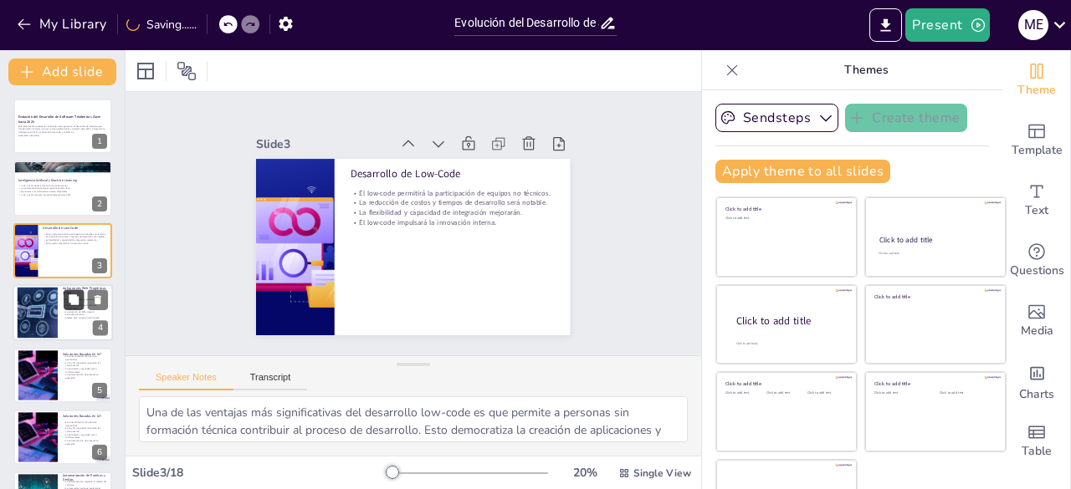
click at [65, 304] on button at bounding box center [74, 300] width 20 height 20
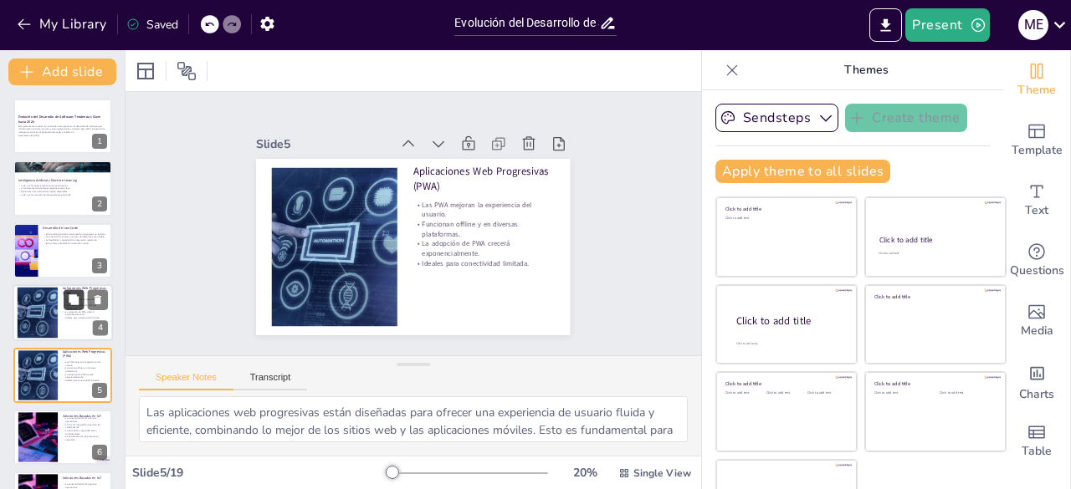
scroll to position [88, 0]
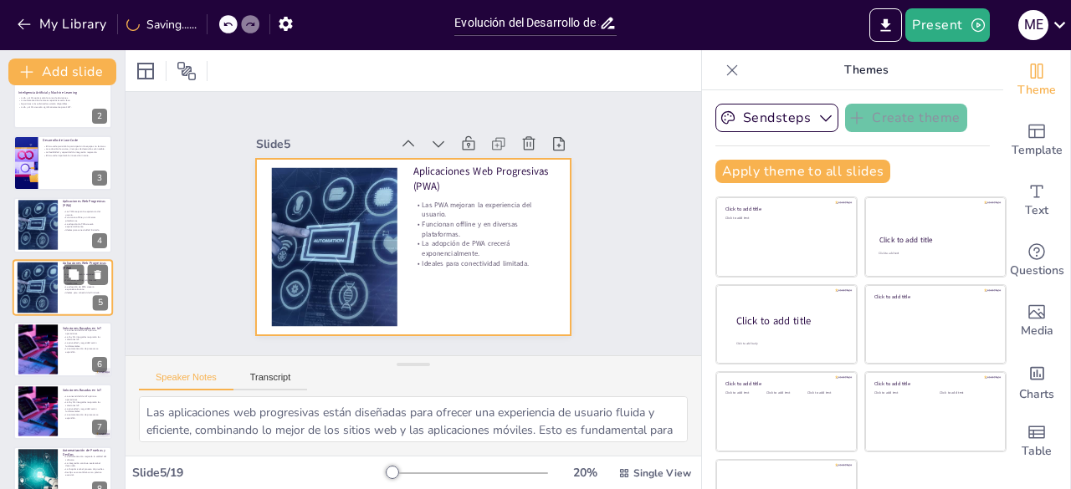
click at [74, 305] on div at bounding box center [63, 287] width 100 height 57
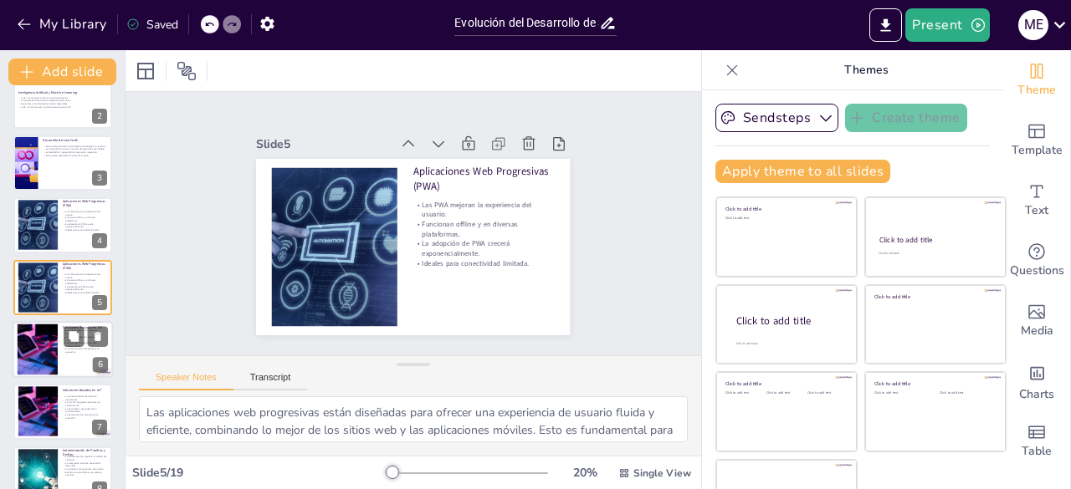
click at [80, 369] on div at bounding box center [63, 349] width 100 height 57
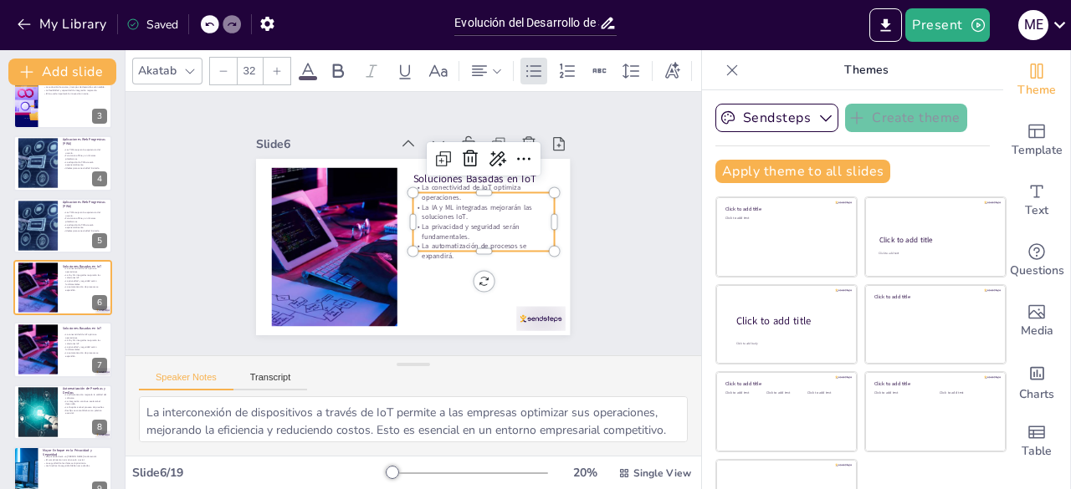
click at [415, 242] on p "La automatización de procesos se expandirá." at bounding box center [480, 258] width 142 height 34
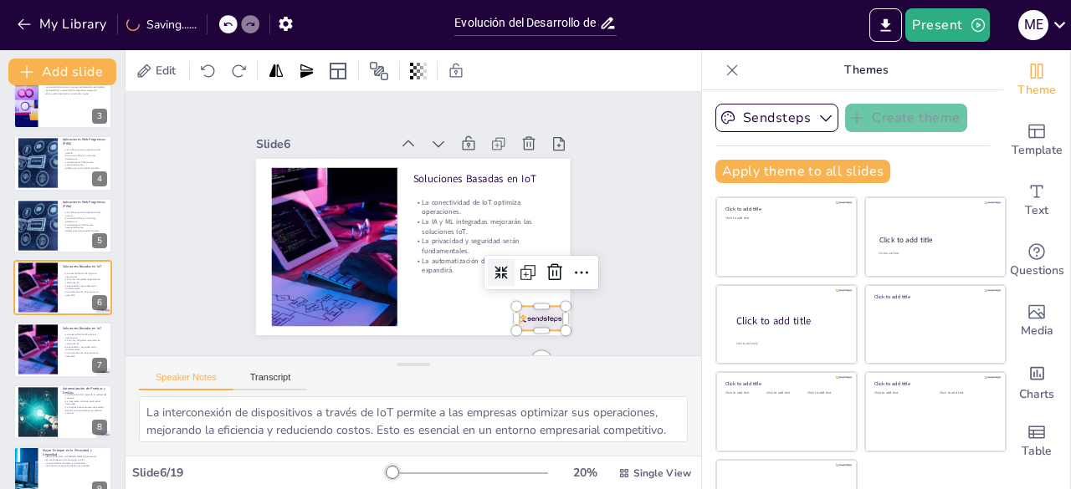
click at [519, 341] on div at bounding box center [491, 362] width 54 height 43
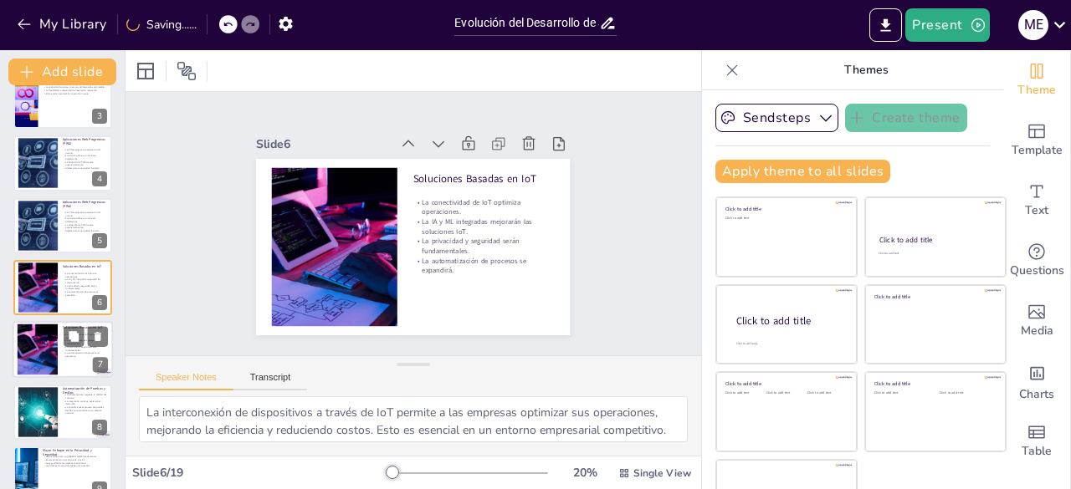
click at [79, 368] on div at bounding box center [63, 350] width 100 height 57
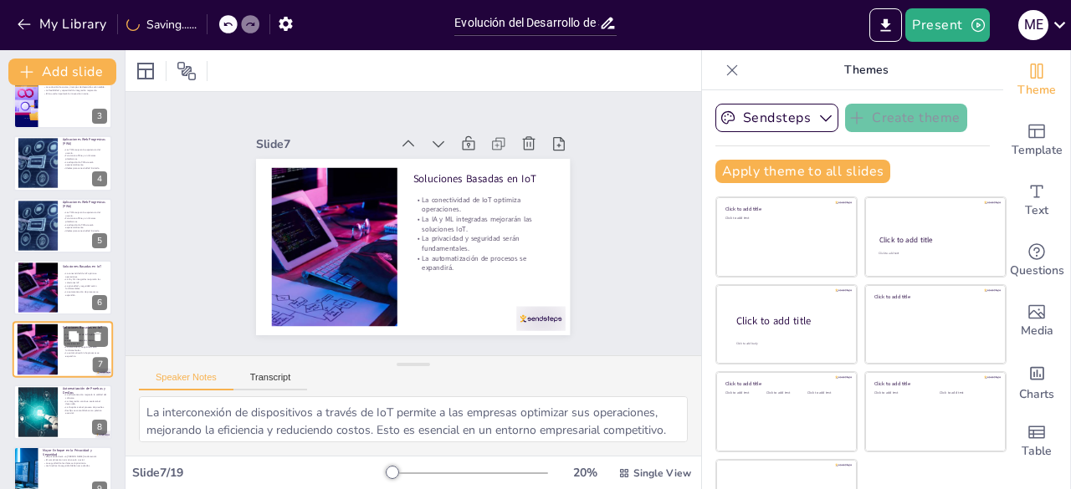
scroll to position [212, 0]
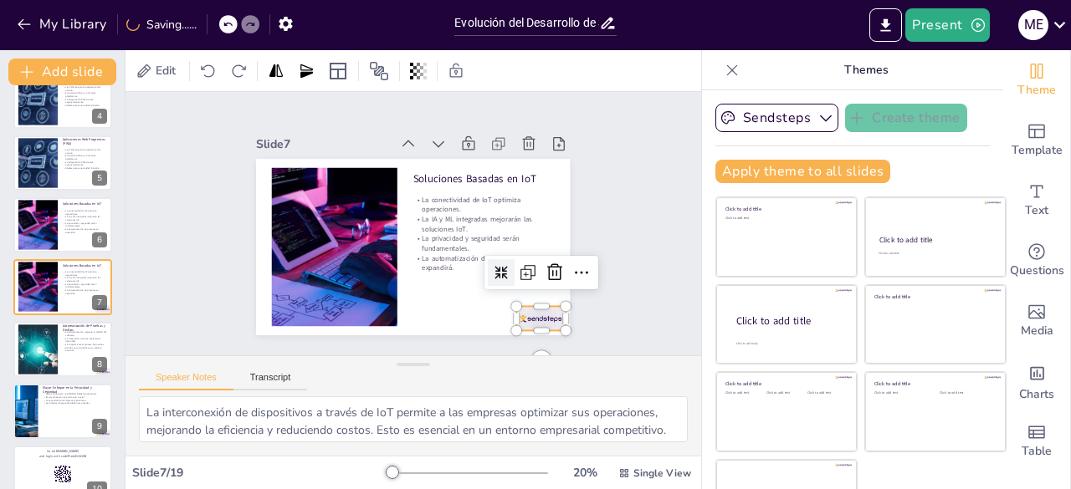
click at [346, 335] on div at bounding box center [331, 360] width 29 height 51
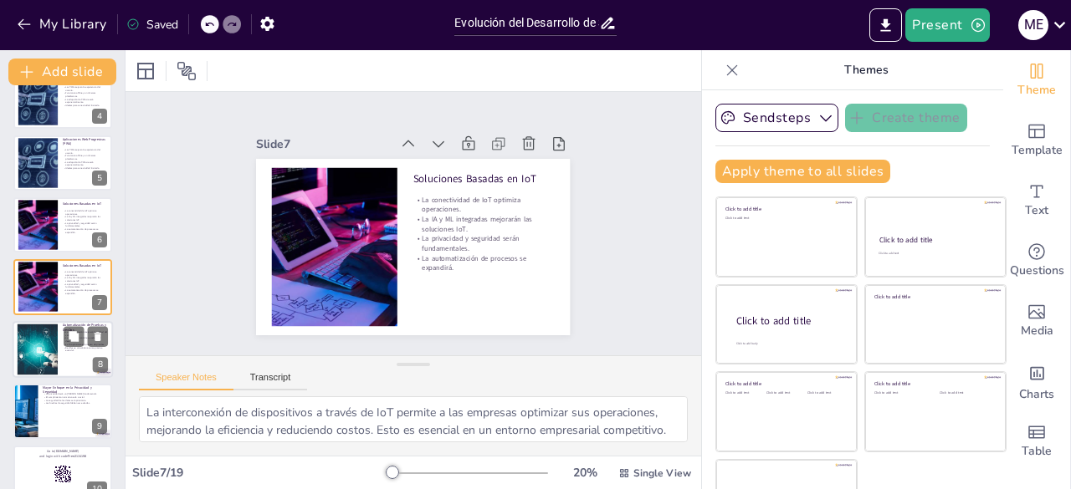
click at [82, 366] on div at bounding box center [63, 349] width 100 height 57
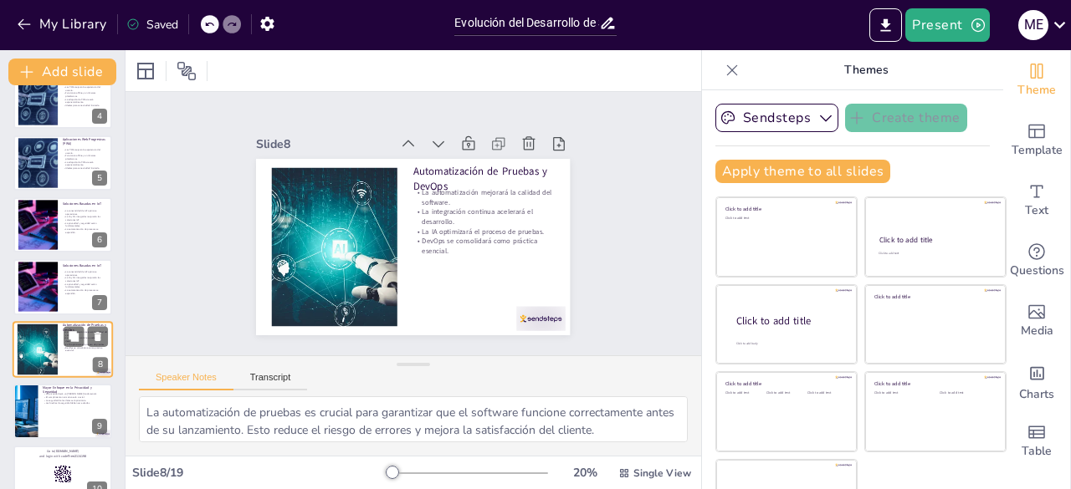
scroll to position [274, 0]
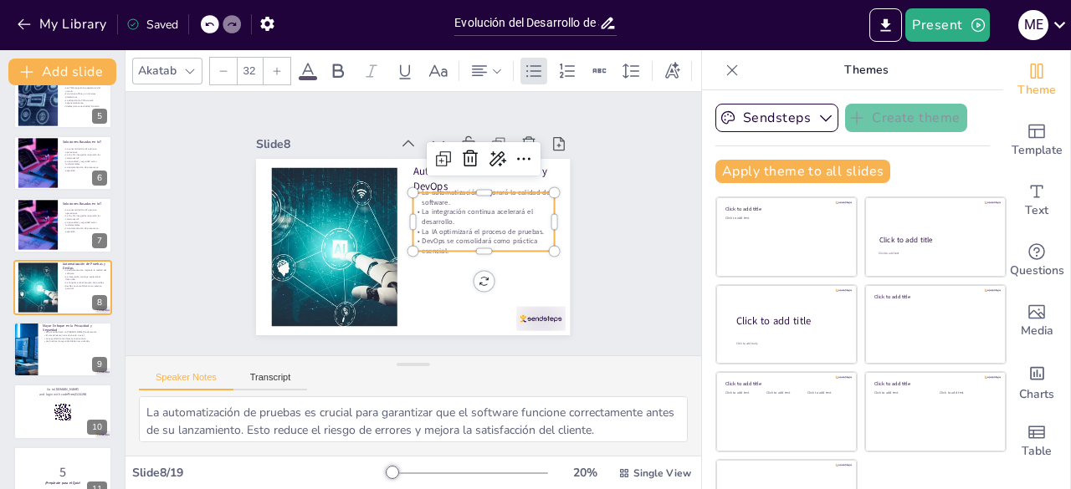
click at [445, 247] on div "Automatización de Pruebas y DevOps La automatización mejorará la calidad del so…" at bounding box center [410, 247] width 330 height 208
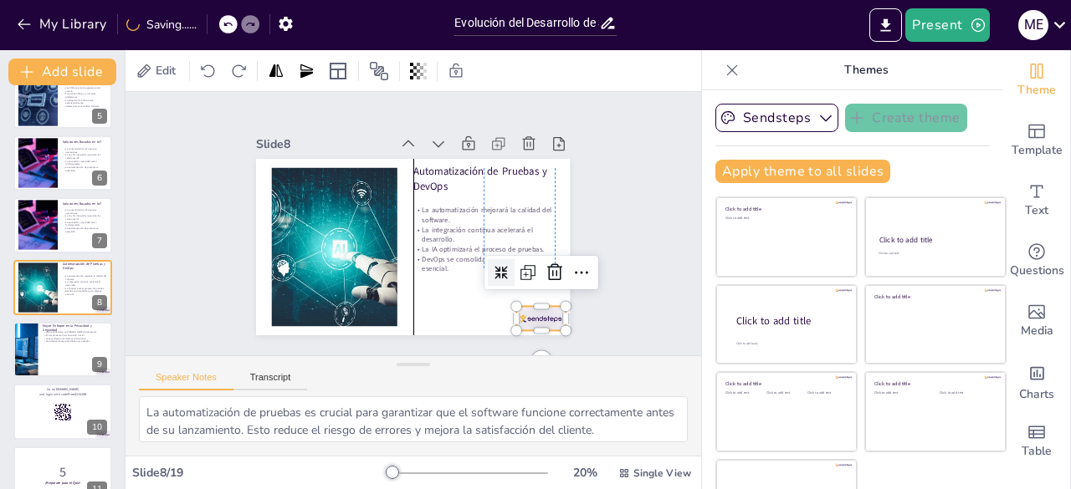
click at [364, 342] on div at bounding box center [347, 368] width 34 height 53
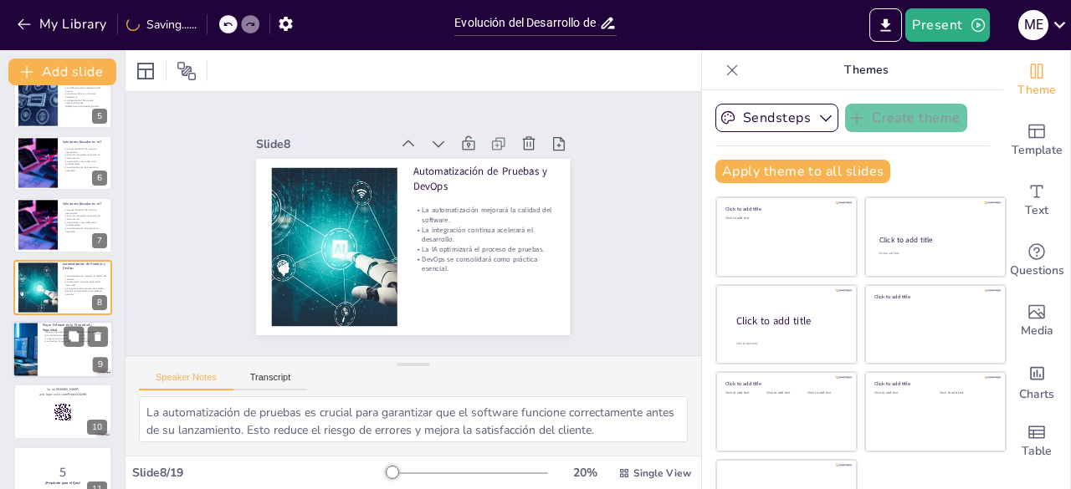
click at [52, 352] on div at bounding box center [63, 349] width 100 height 57
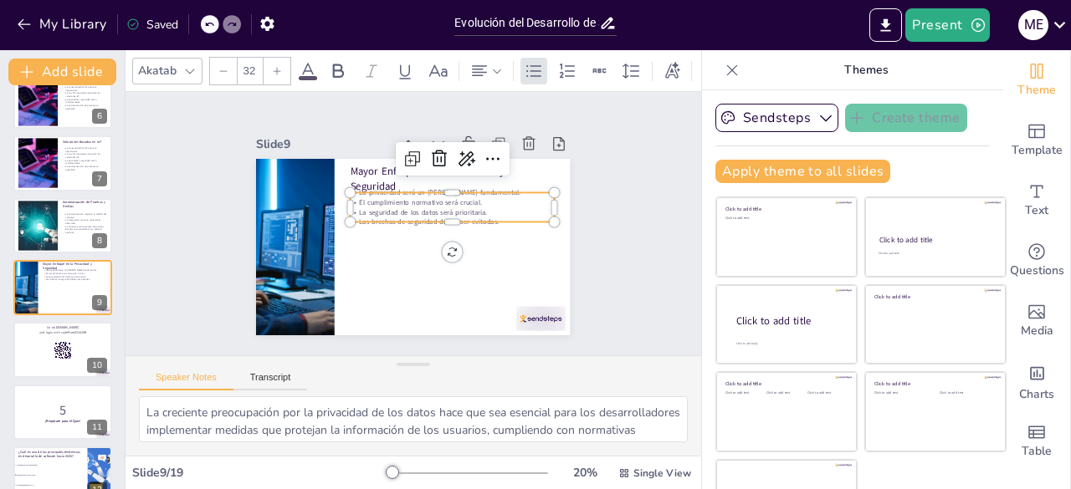
click at [433, 210] on p "La seguridad de los datos será prioritaria." at bounding box center [453, 216] width 204 height 31
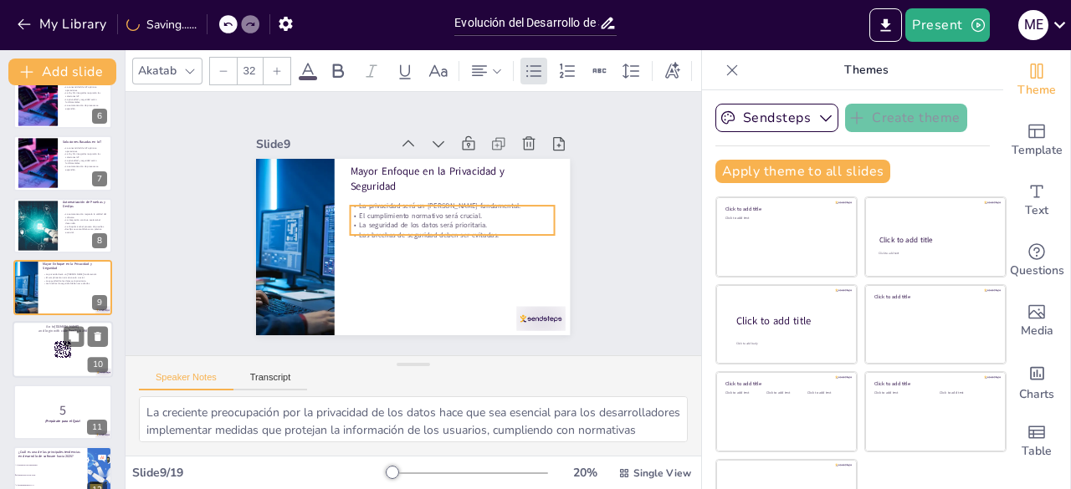
click at [79, 353] on div at bounding box center [63, 350] width 100 height 57
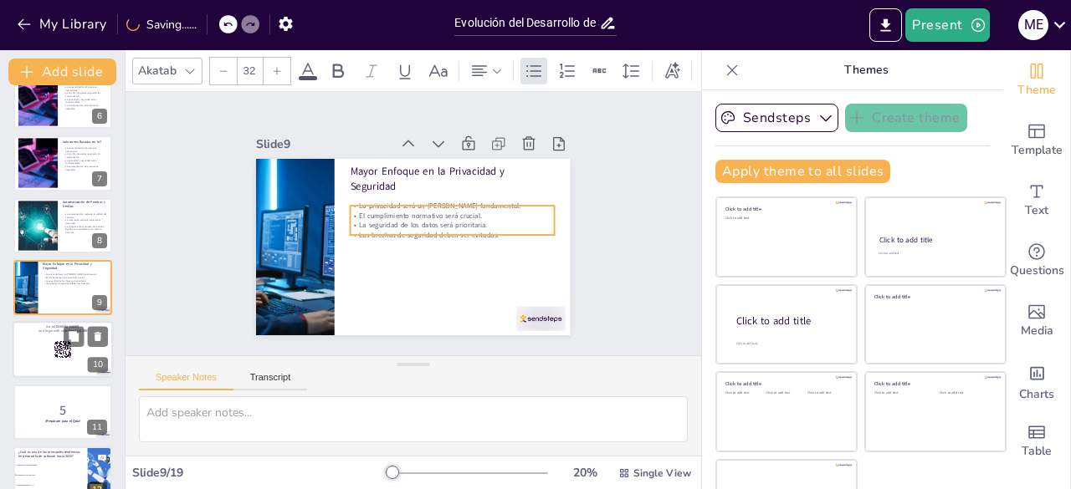
scroll to position [399, 0]
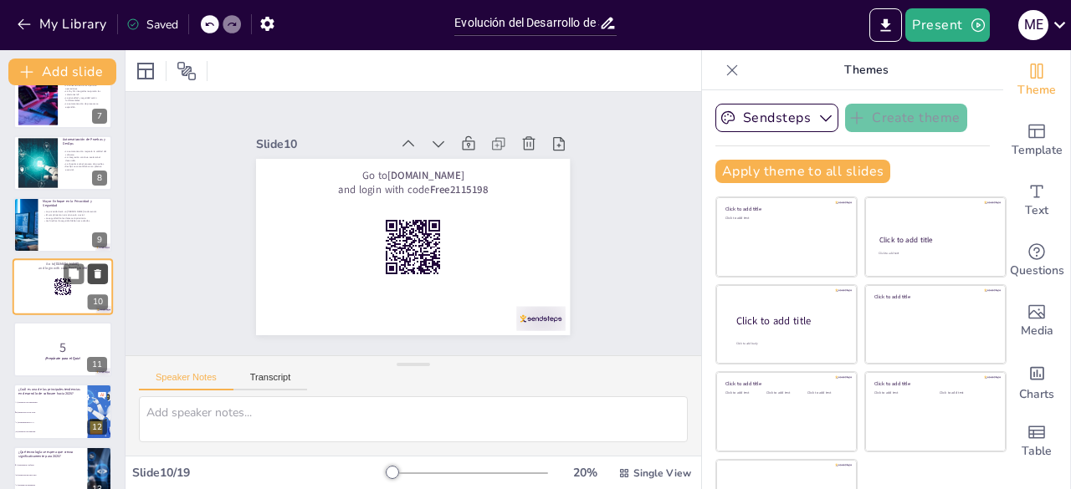
click at [100, 274] on icon at bounding box center [98, 274] width 12 height 12
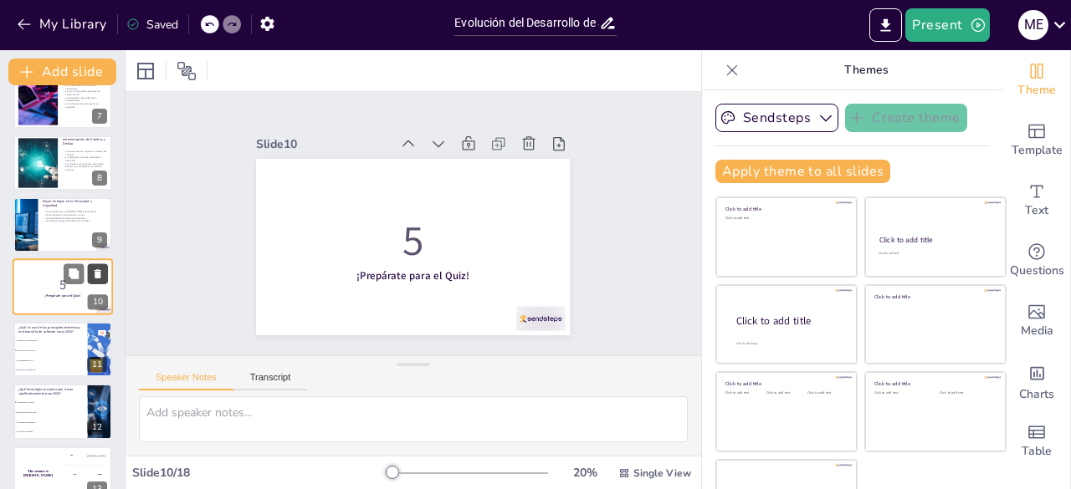
click at [100, 274] on icon at bounding box center [98, 274] width 12 height 12
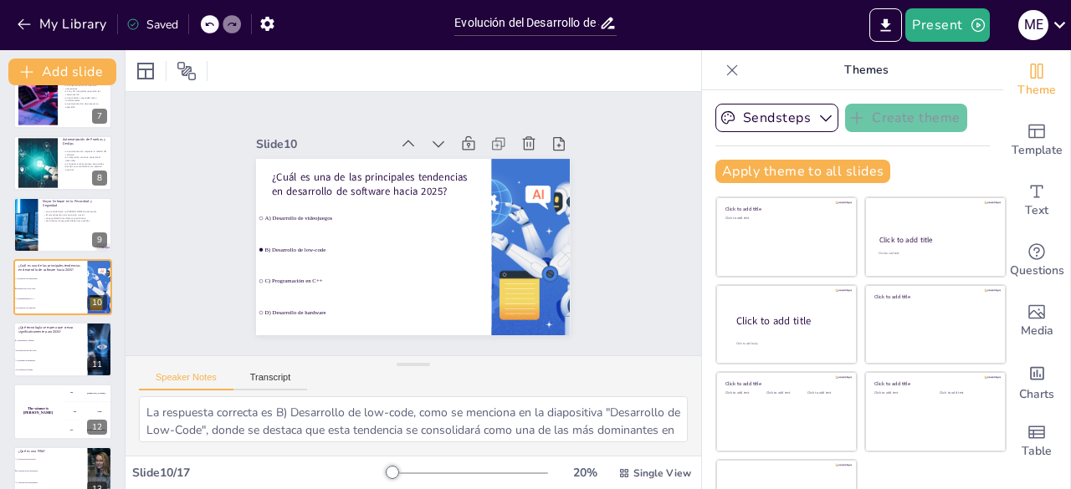
click at [209, 24] on icon at bounding box center [209, 24] width 10 height 10
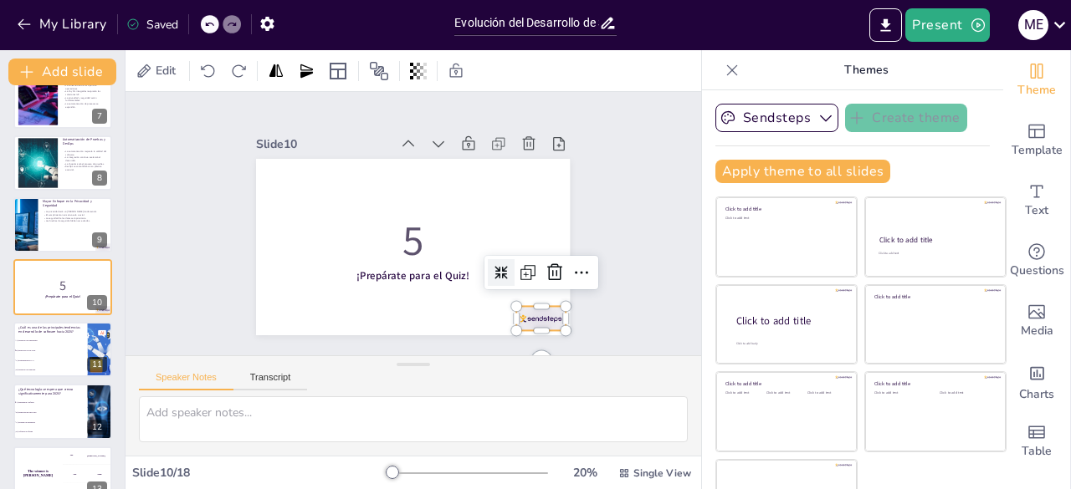
click at [525, 320] on div at bounding box center [530, 331] width 51 height 29
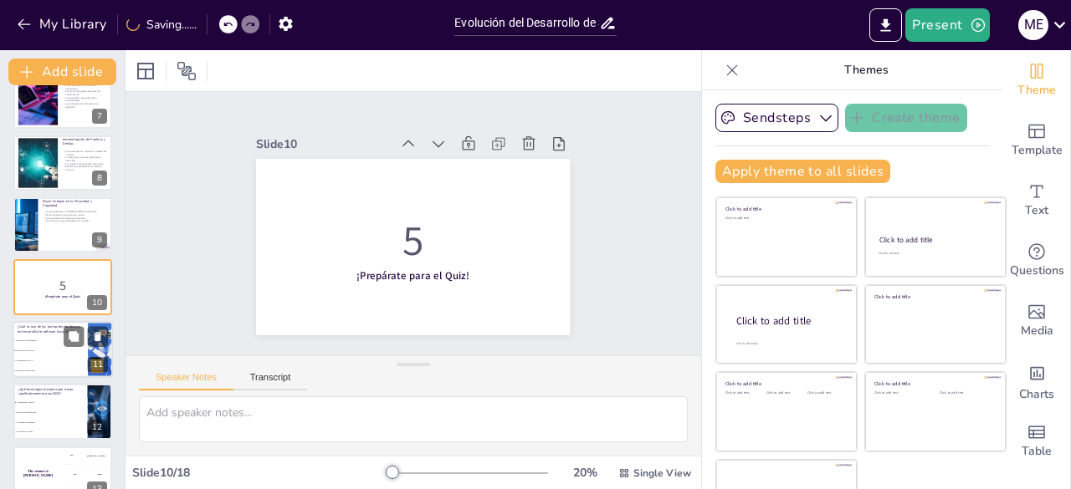
click at [54, 353] on li "B) Desarrollo de low-code" at bounding box center [50, 350] width 75 height 10
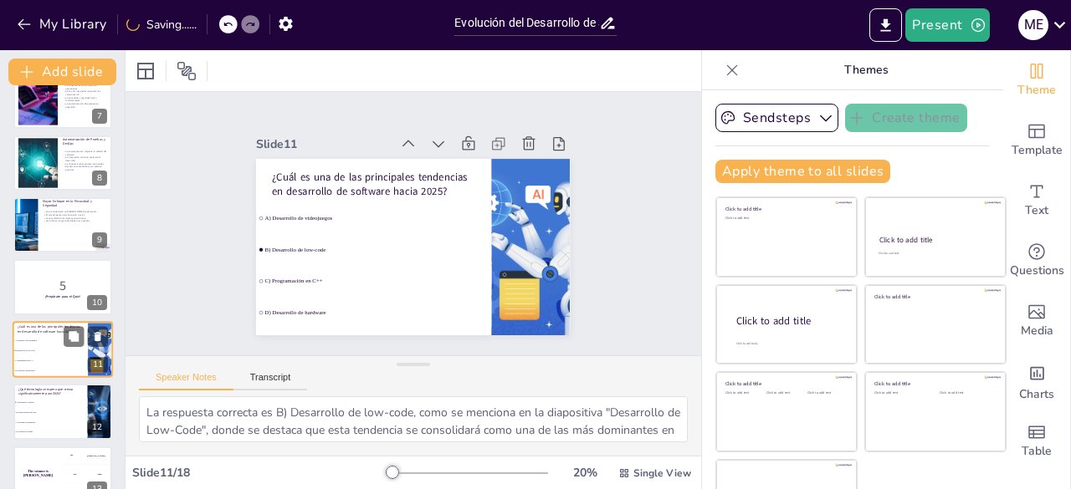
scroll to position [461, 0]
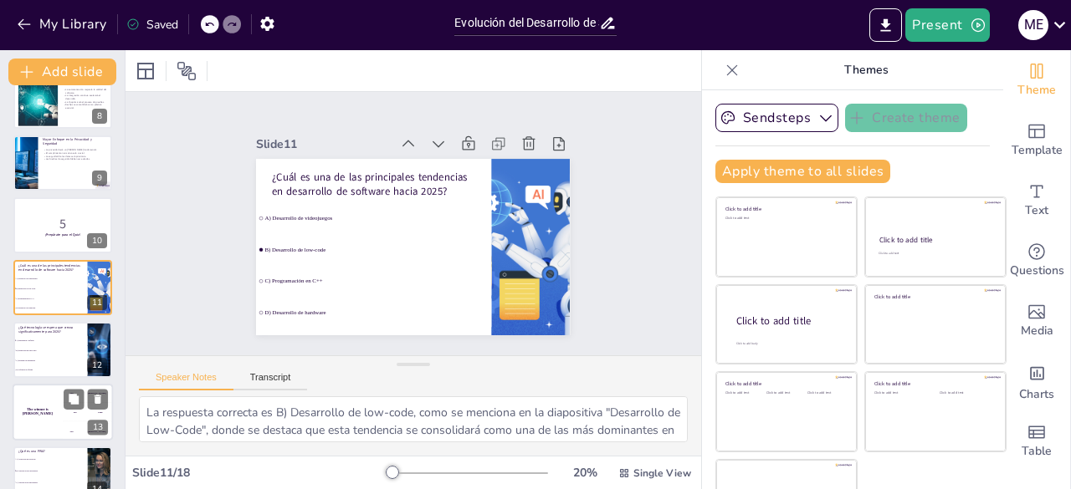
click at [51, 394] on div "The winner is Niels 🏆" at bounding box center [38, 412] width 50 height 57
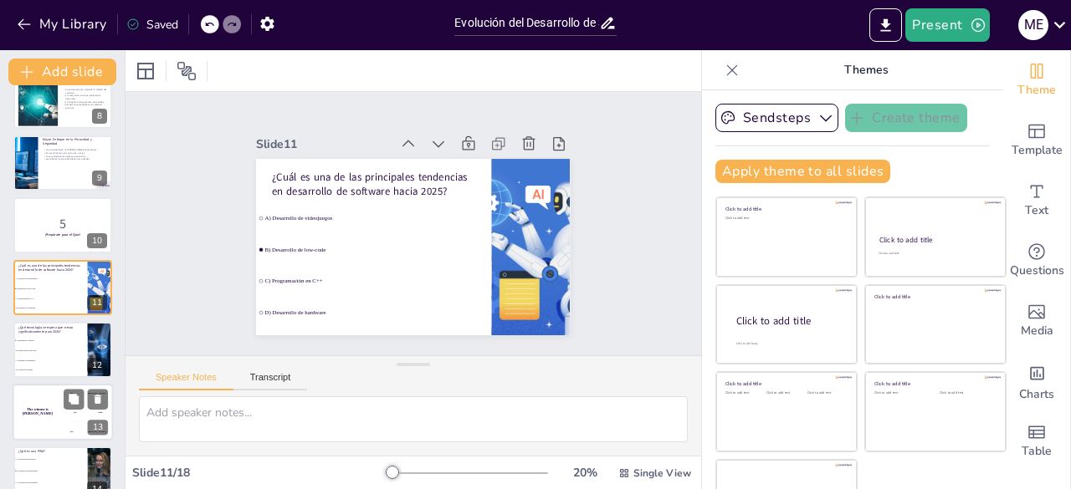
scroll to position [585, 0]
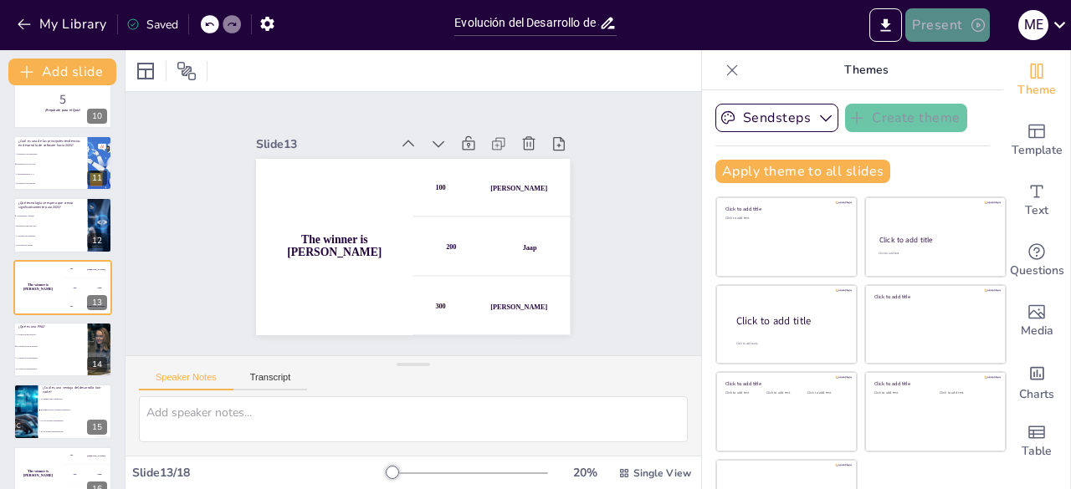
click at [938, 27] on button "Present" at bounding box center [947, 24] width 84 height 33
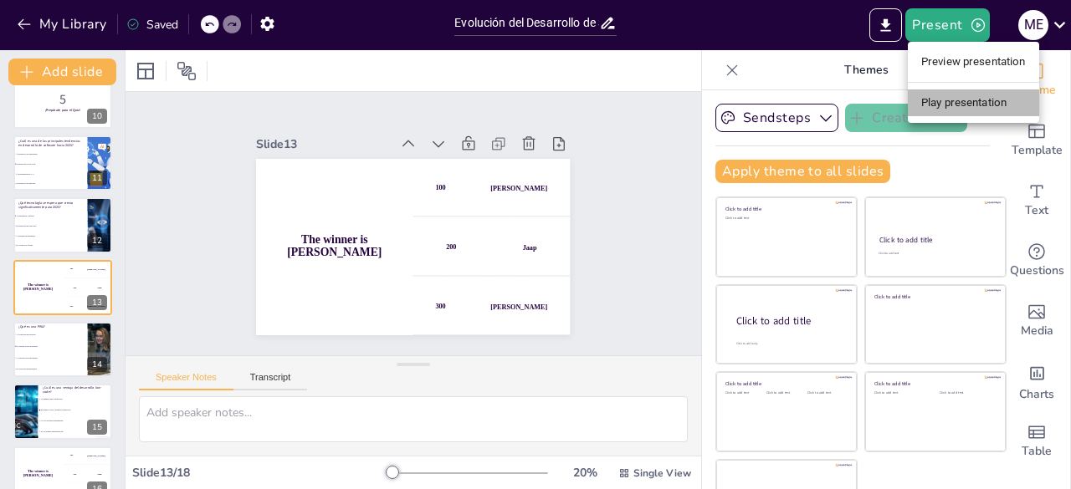
click at [941, 103] on li "Play presentation" at bounding box center [973, 102] width 131 height 27
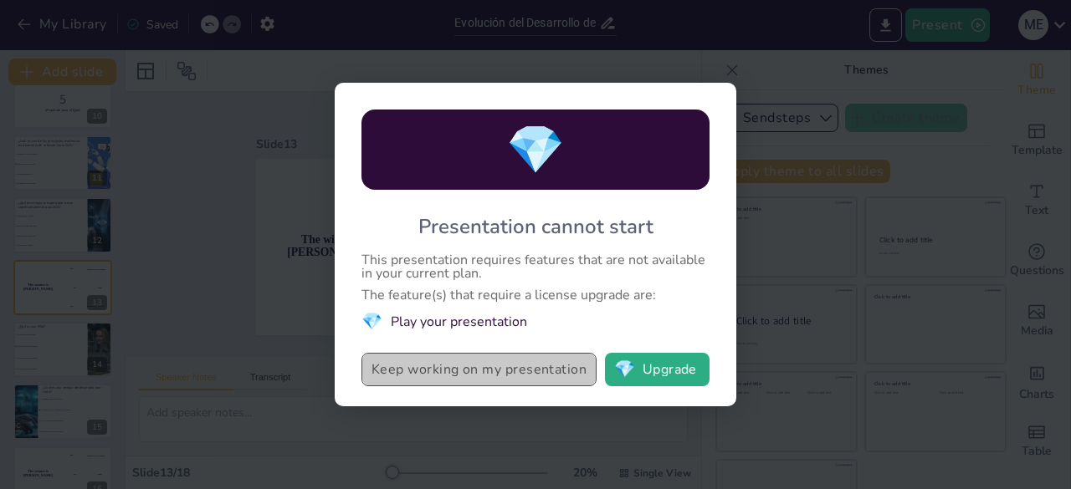
click at [434, 371] on button "Keep working on my presentation" at bounding box center [478, 369] width 235 height 33
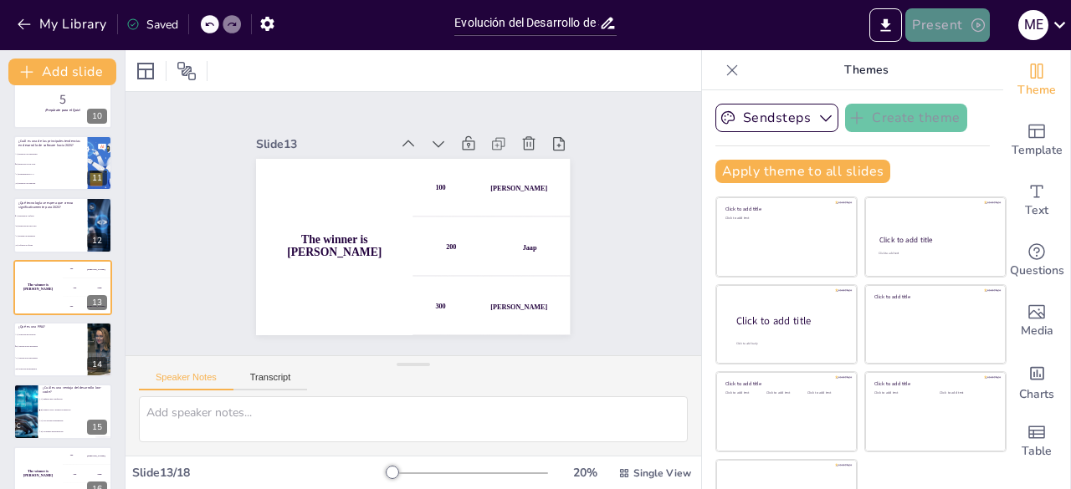
click at [919, 24] on button "Present" at bounding box center [947, 24] width 84 height 33
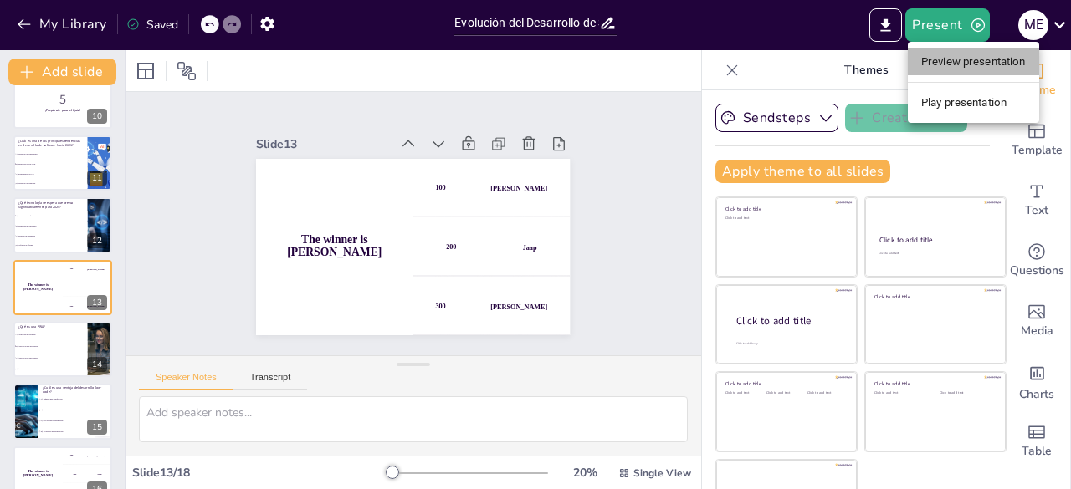
click at [938, 54] on li "Preview presentation" at bounding box center [973, 62] width 131 height 27
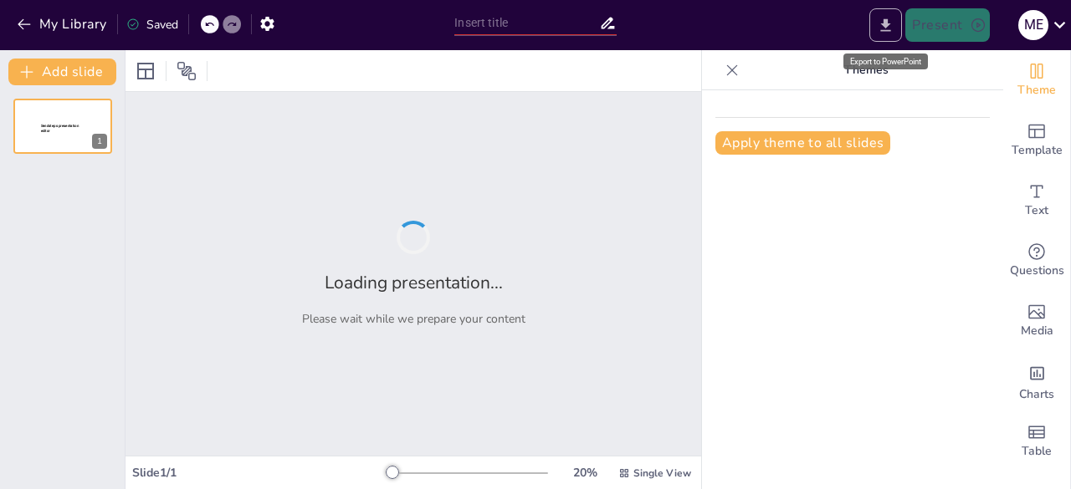
type input "Evolución del Desarrollo de Software: Tendencias Clave hacia 2025"
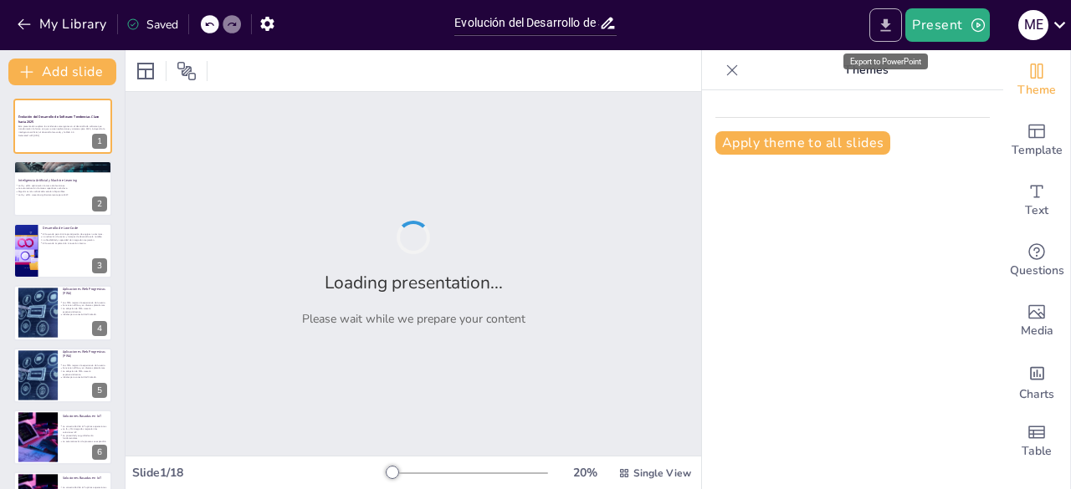
checkbox input "true"
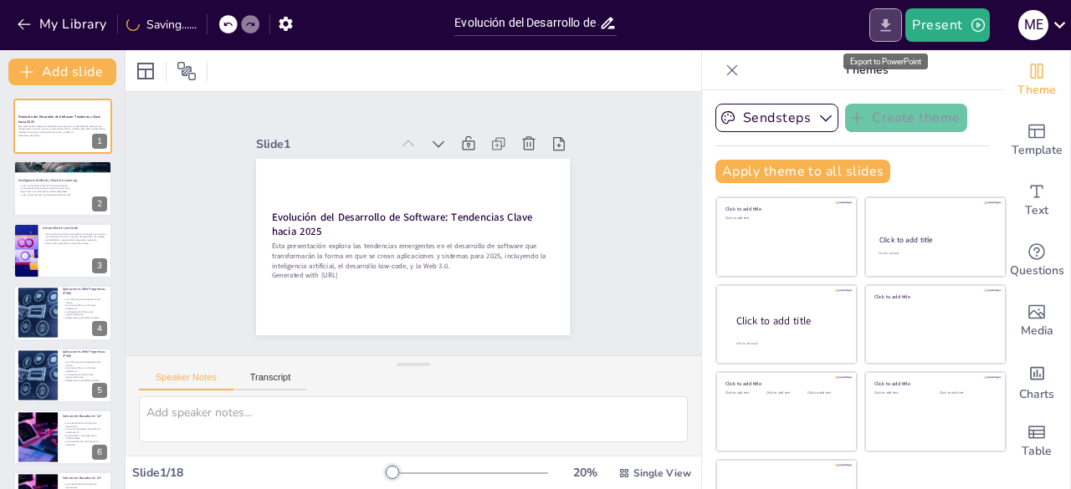
click at [887, 28] on icon "Export to PowerPoint" at bounding box center [886, 26] width 18 height 18
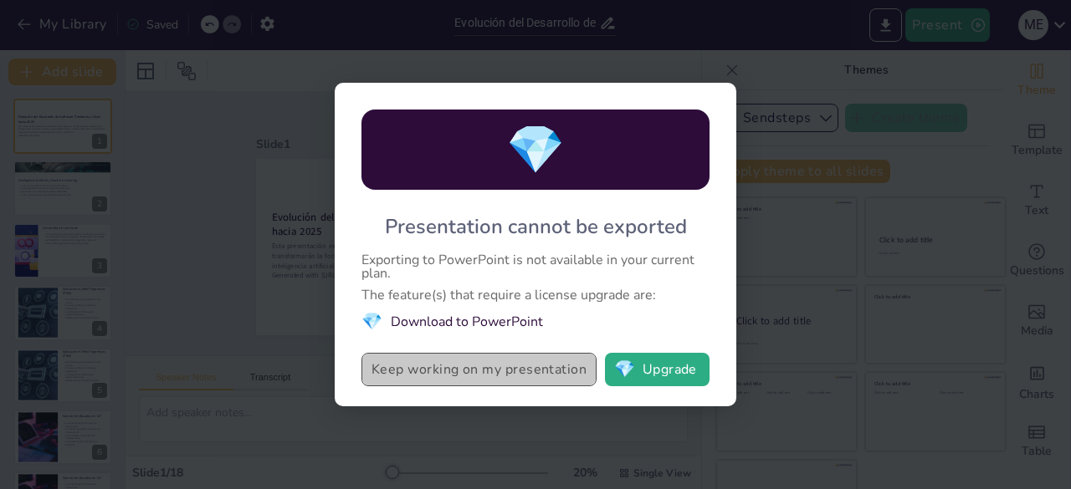
click at [497, 371] on button "Keep working on my presentation" at bounding box center [478, 369] width 235 height 33
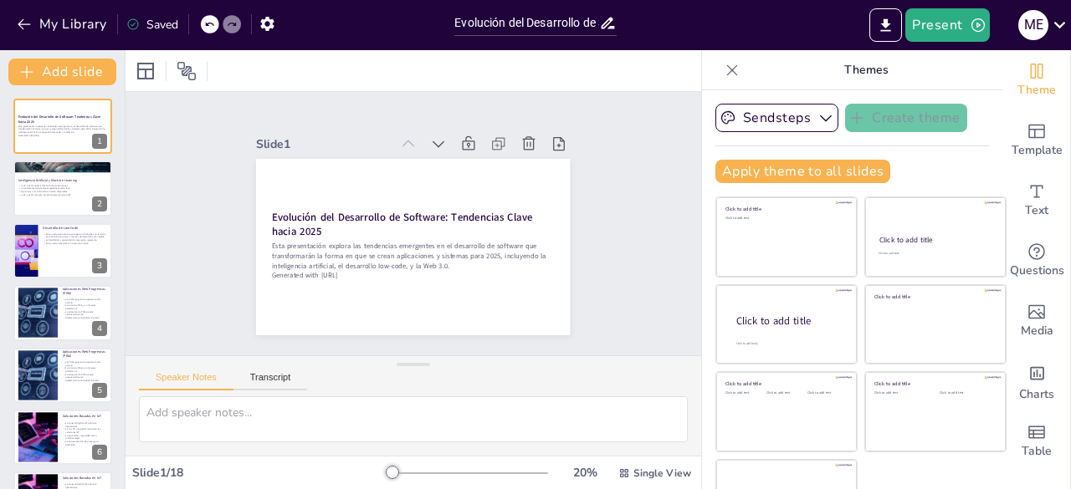
checkbox input "true"
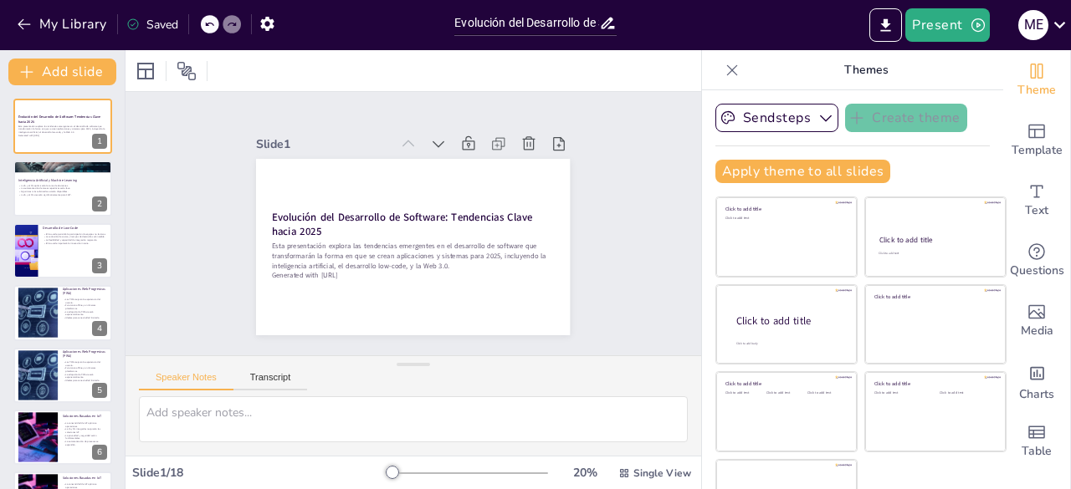
checkbox input "true"
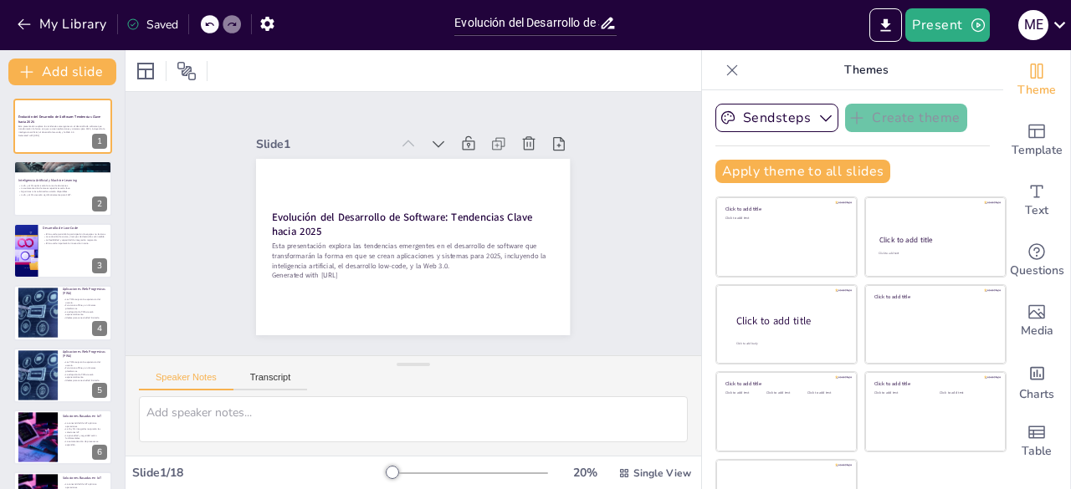
checkbox input "true"
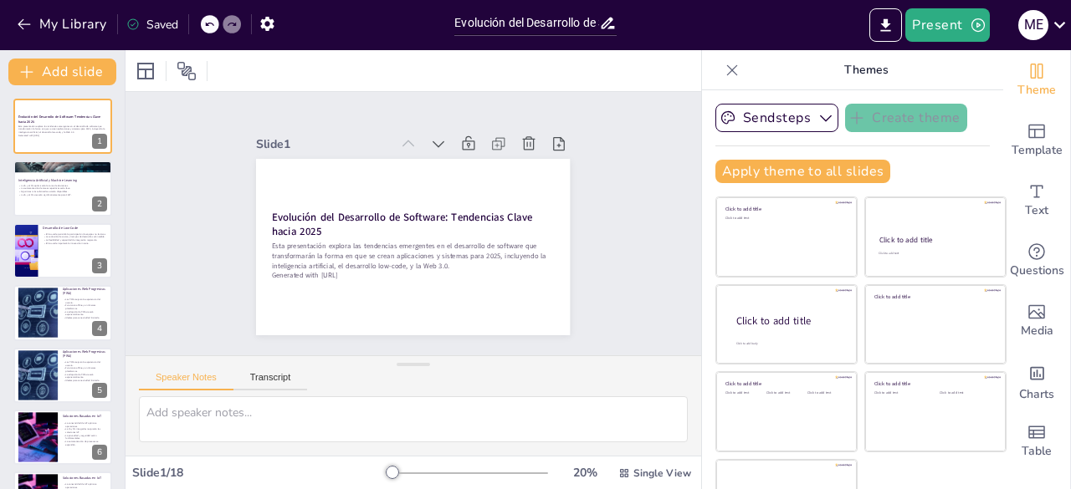
checkbox input "true"
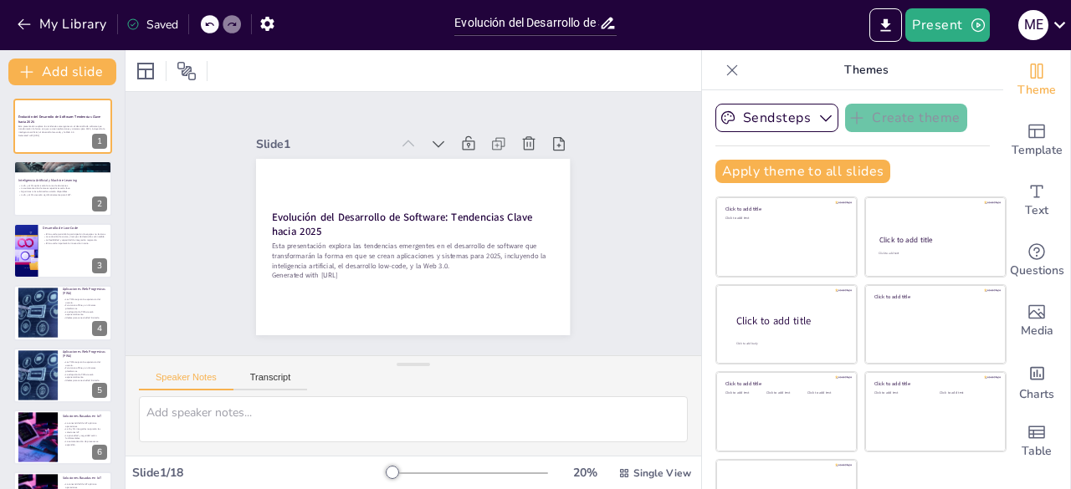
checkbox input "true"
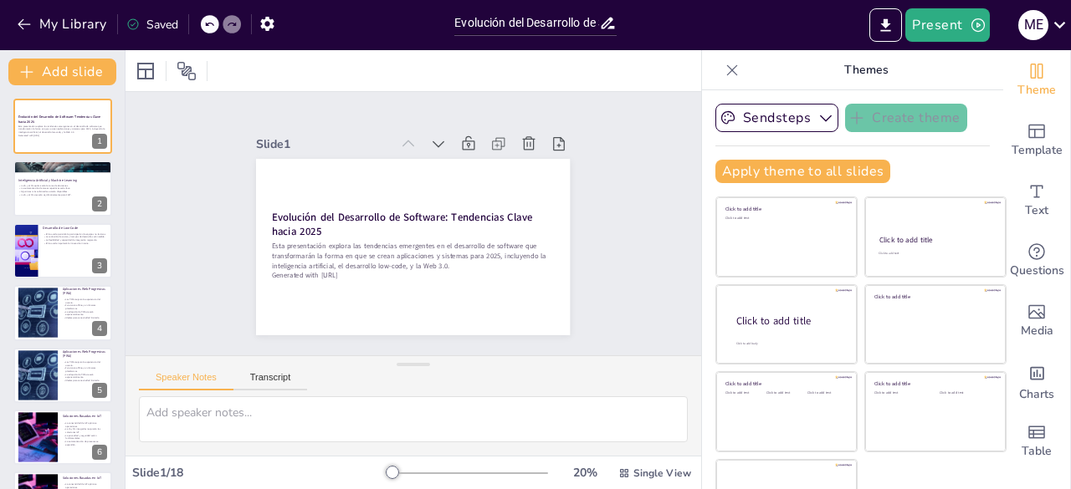
checkbox input "true"
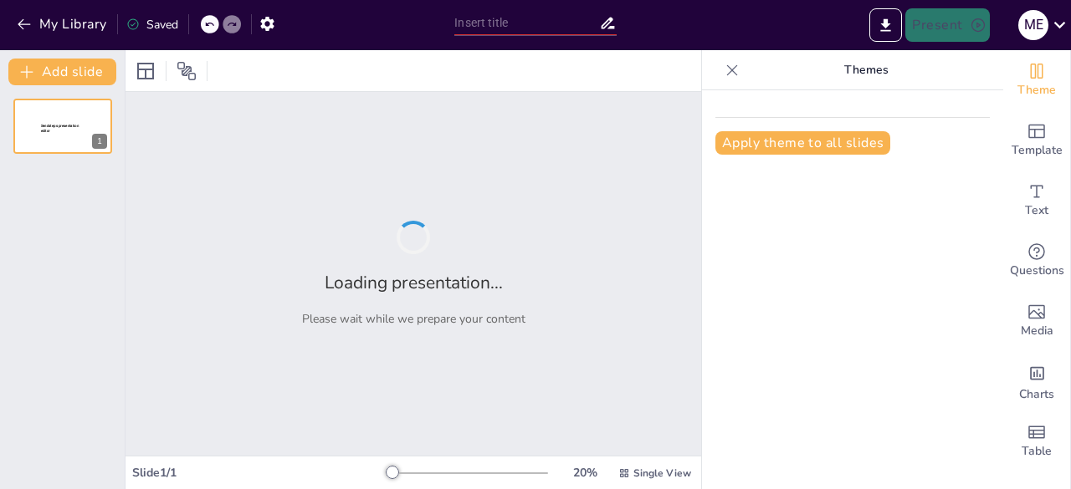
type input "Evolución del Desarrollo de Software: Tendencias Clave hacia 2025"
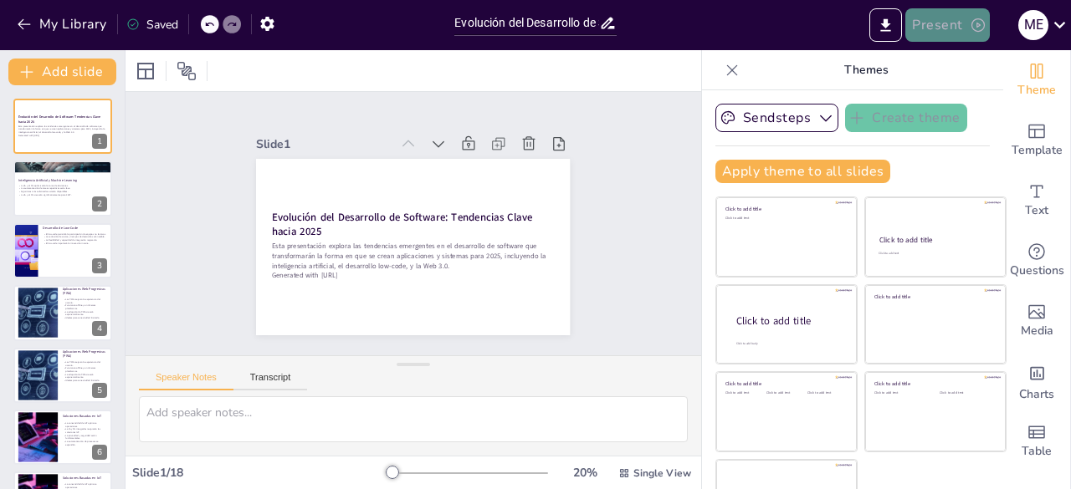
click at [938, 21] on button "Present" at bounding box center [947, 24] width 84 height 33
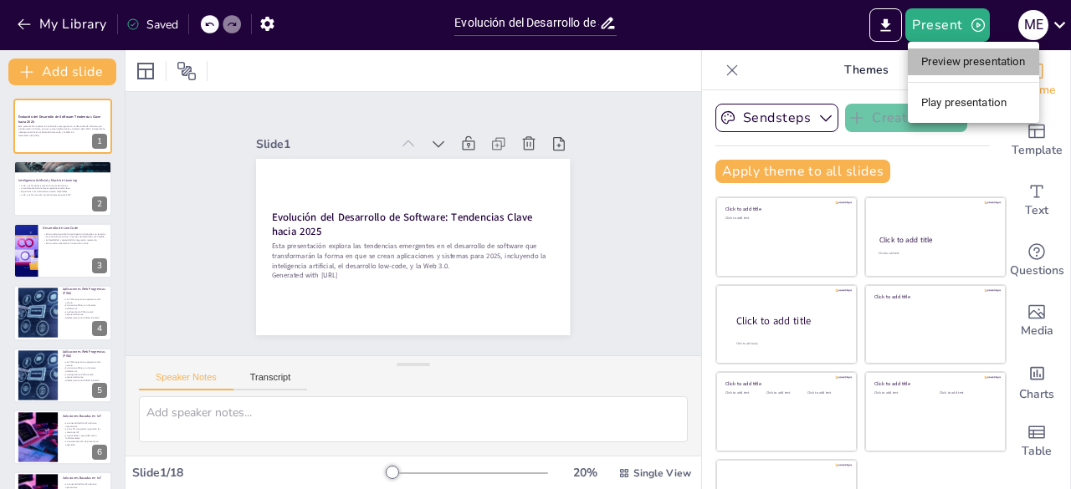
click at [938, 62] on li "Preview presentation" at bounding box center [973, 62] width 131 height 27
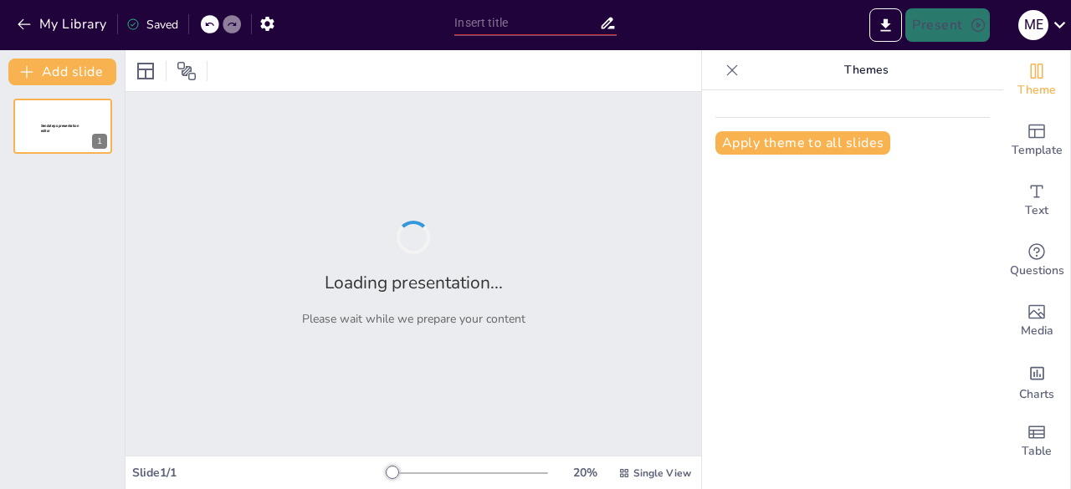
type input "Evolución del Desarrollo de Software: Tendencias Clave hacia 2025"
